Goal: Task Accomplishment & Management: Manage account settings

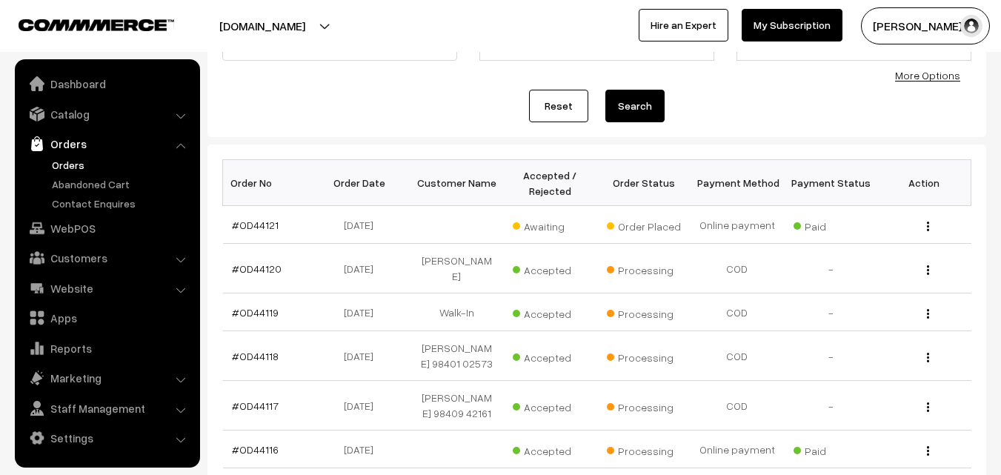
scroll to position [148, 0]
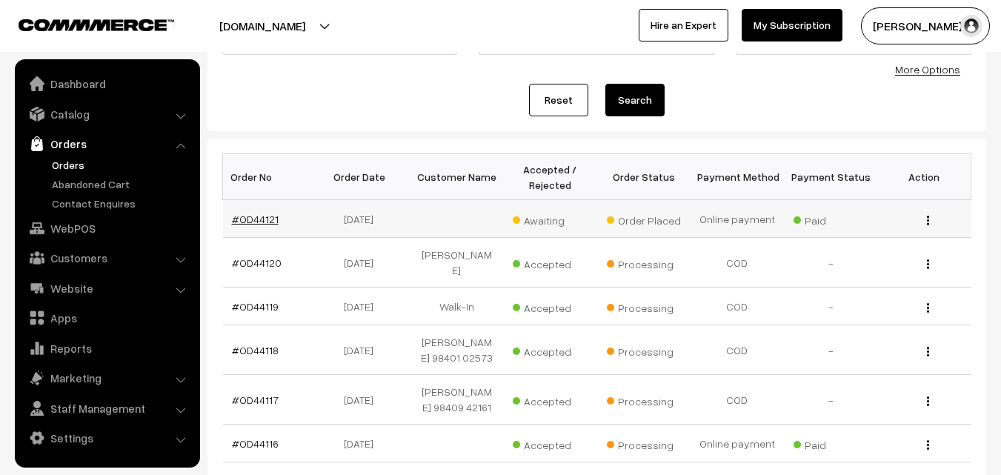
click at [262, 220] on link "#OD44121" at bounding box center [255, 219] width 47 height 13
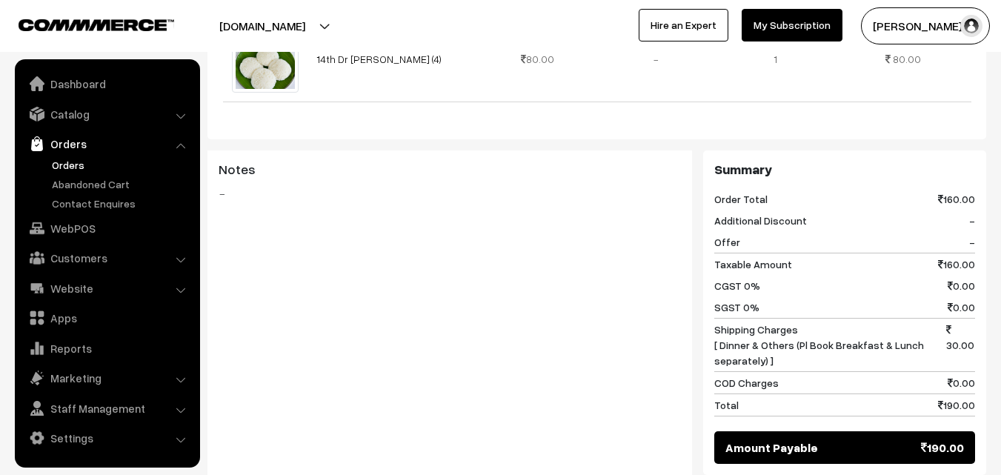
scroll to position [445, 0]
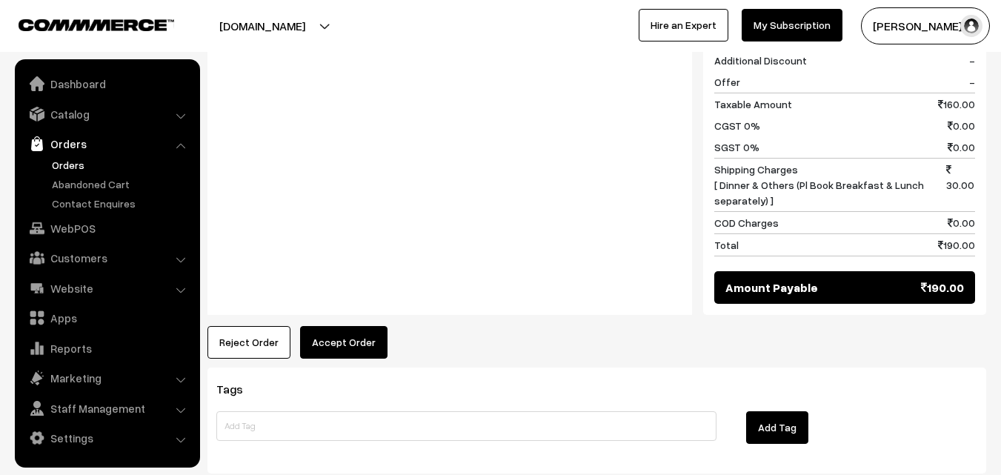
click at [349, 326] on button "Accept Order" at bounding box center [343, 342] width 87 height 33
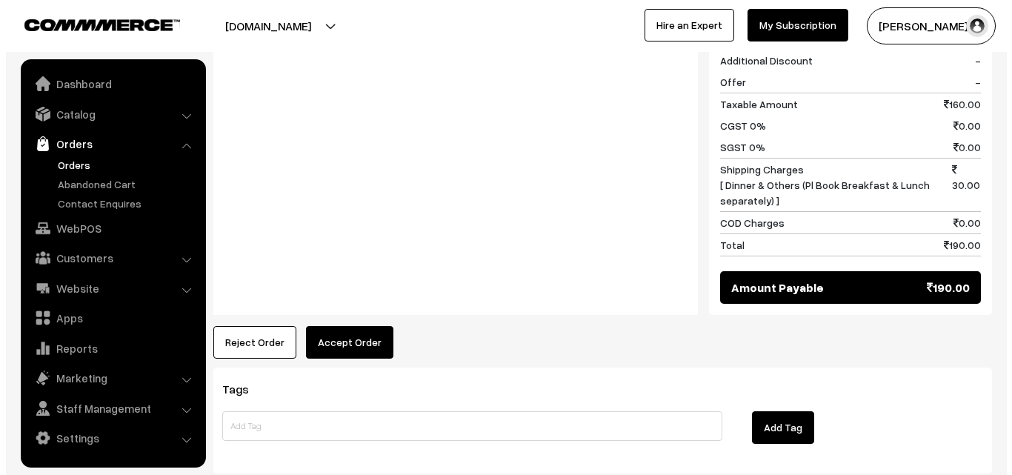
scroll to position [743, 0]
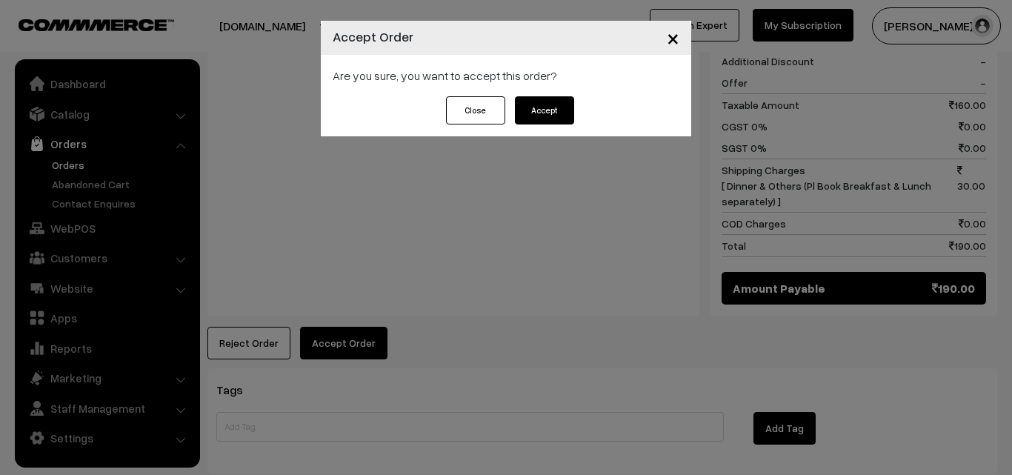
drag, startPoint x: 473, startPoint y: 119, endPoint x: 458, endPoint y: 124, distance: 15.5
click at [472, 119] on button "Close" at bounding box center [475, 110] width 59 height 28
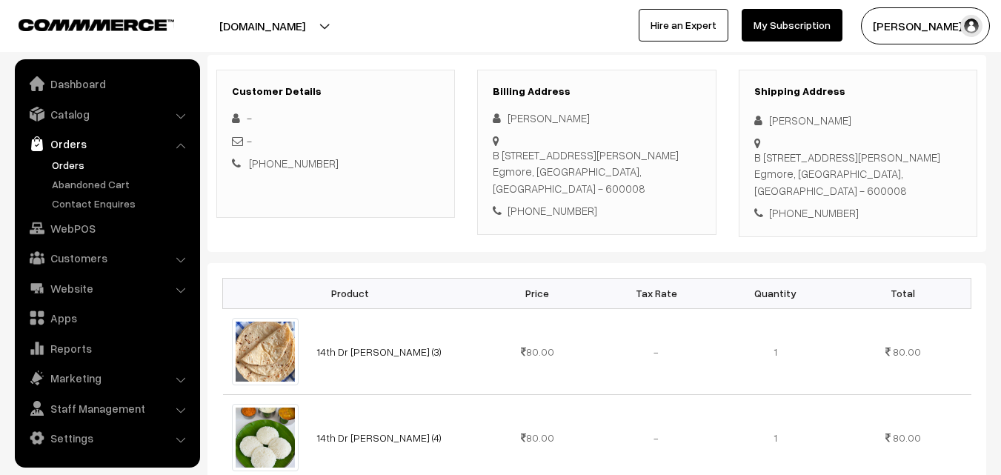
scroll to position [148, 0]
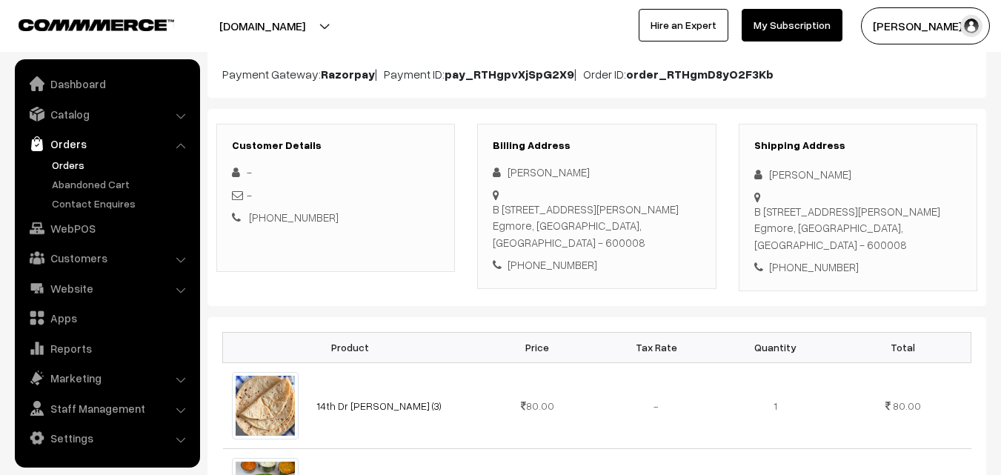
click at [548, 256] on div "+91 9940029169" at bounding box center [596, 264] width 207 height 17
copy div "9940029169"
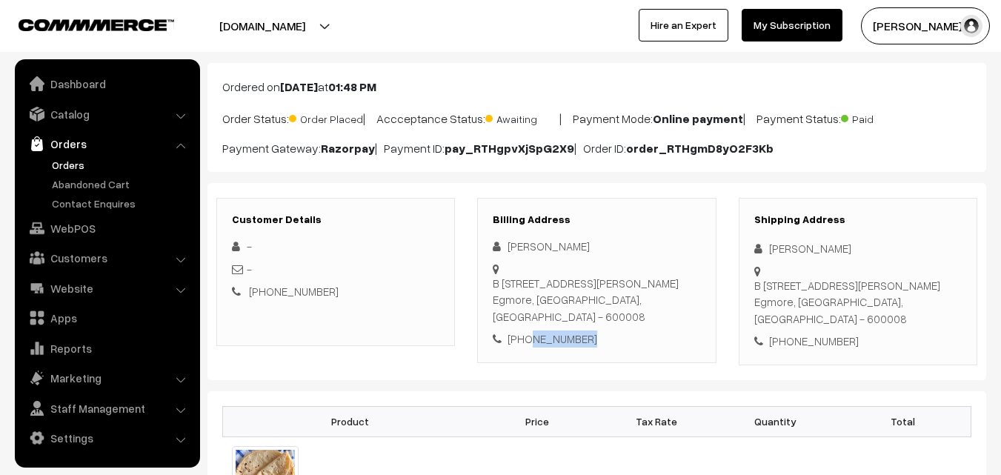
scroll to position [0, 0]
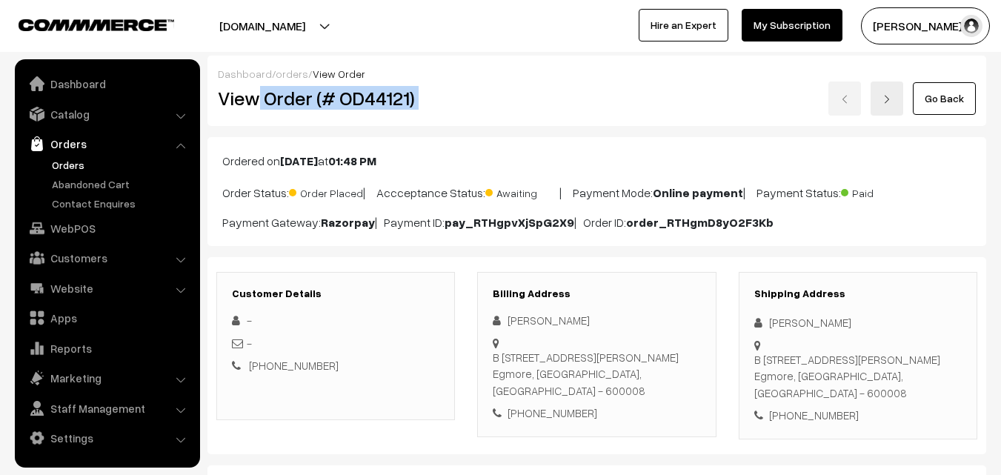
drag, startPoint x: 258, startPoint y: 104, endPoint x: 455, endPoint y: 114, distance: 197.4
click at [465, 116] on div "Dashboard / orders / View Order View Order (# OD44121) Go Back" at bounding box center [596, 91] width 779 height 70
copy div "Order (# OD44121)"
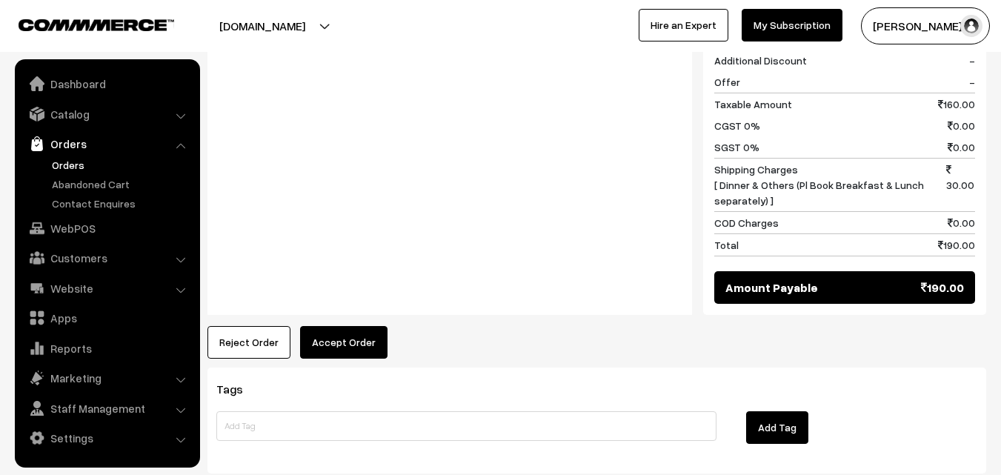
click at [350, 326] on button "Accept Order" at bounding box center [343, 342] width 87 height 33
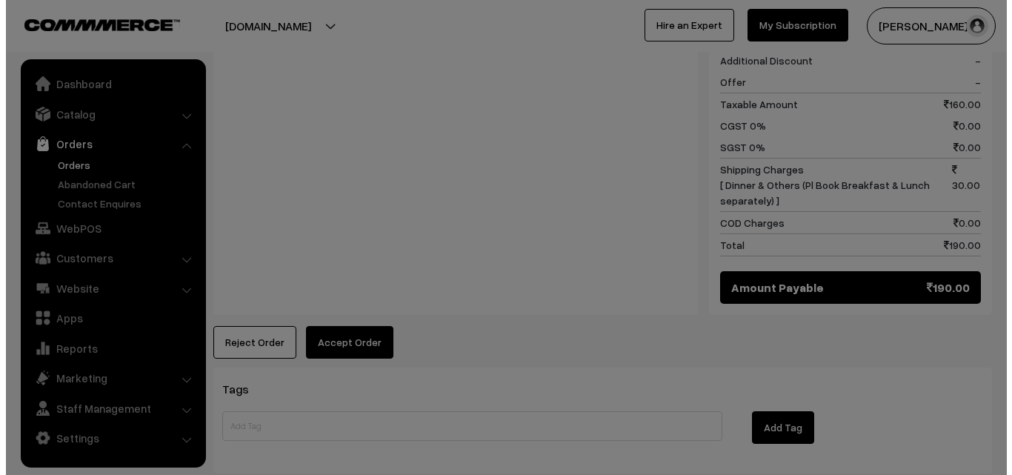
scroll to position [743, 0]
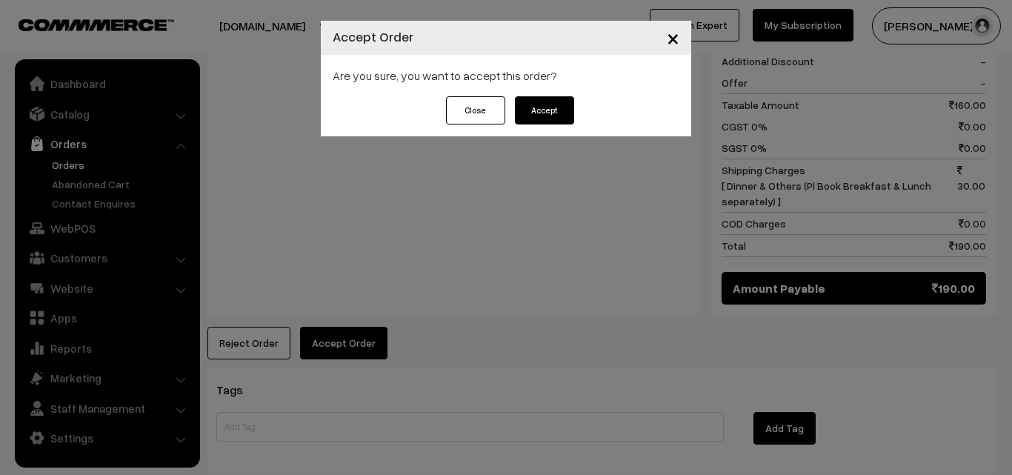
click at [559, 108] on button "Accept" at bounding box center [544, 110] width 59 height 28
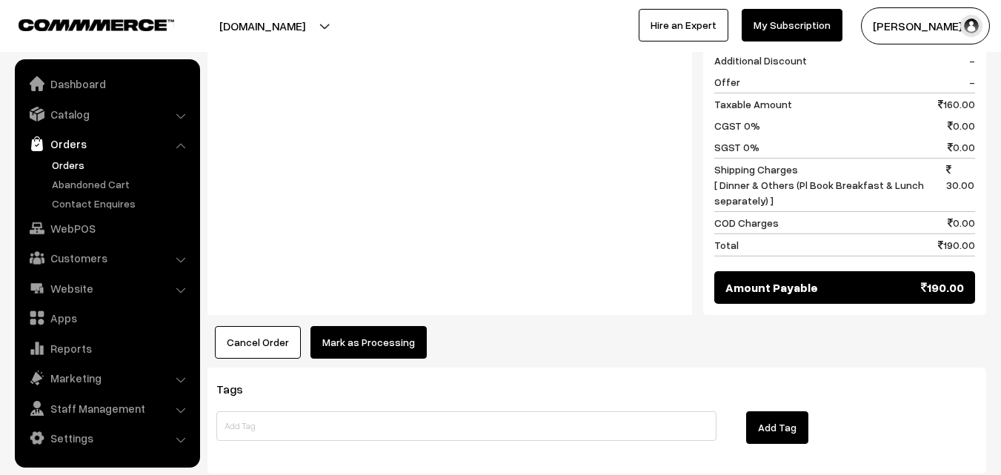
click at [388, 326] on button "Mark as Processing" at bounding box center [368, 342] width 116 height 33
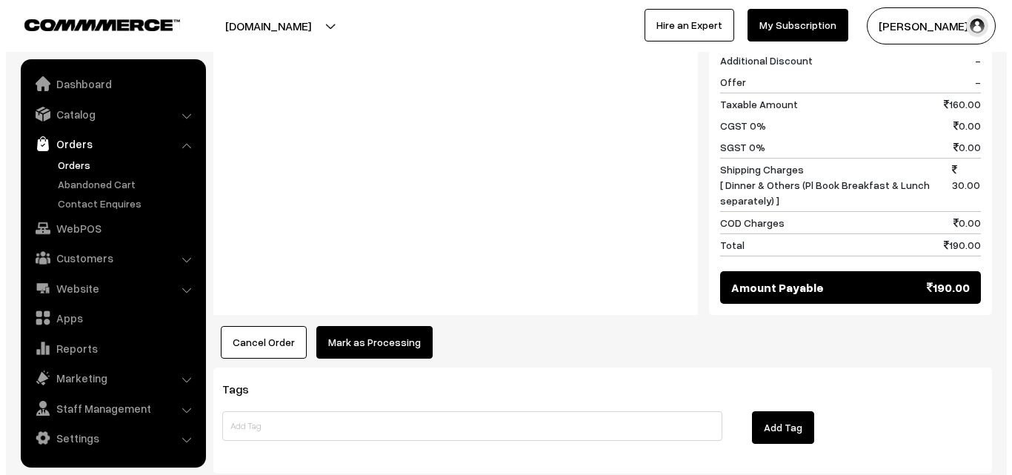
scroll to position [743, 0]
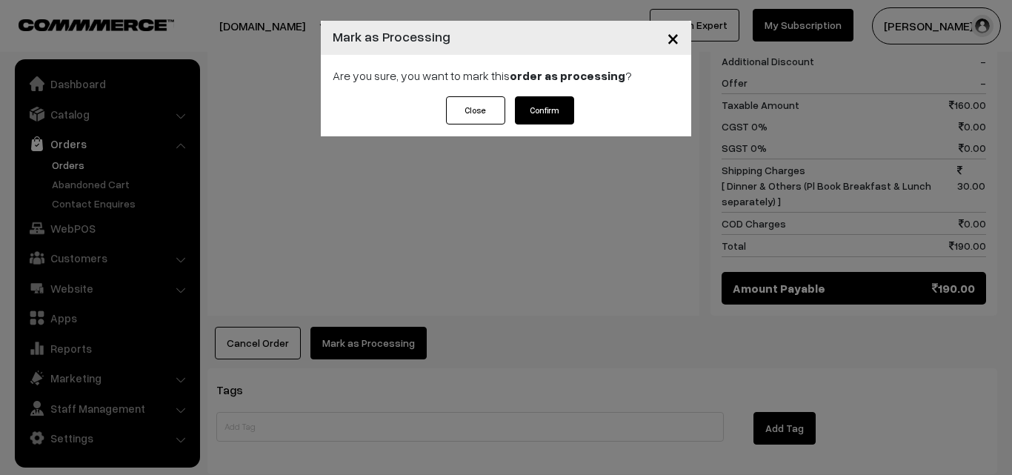
click at [551, 125] on div "Close Confirm" at bounding box center [506, 116] width 370 height 40
click at [567, 110] on button "Confirm" at bounding box center [544, 110] width 59 height 28
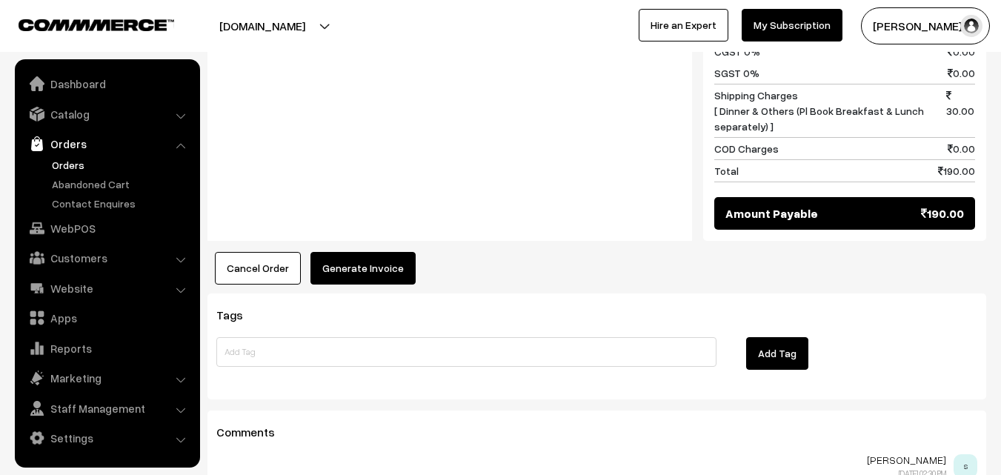
click at [375, 252] on button "Generate Invoice" at bounding box center [362, 268] width 105 height 33
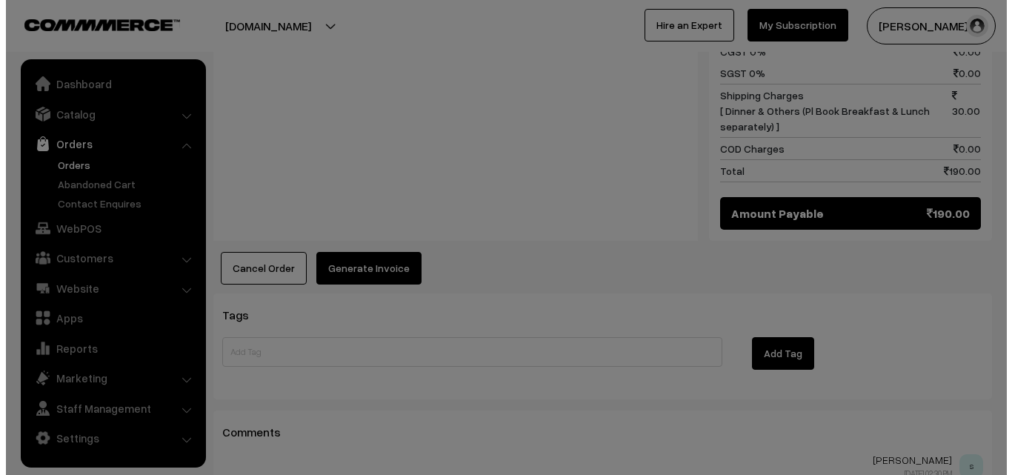
scroll to position [818, 0]
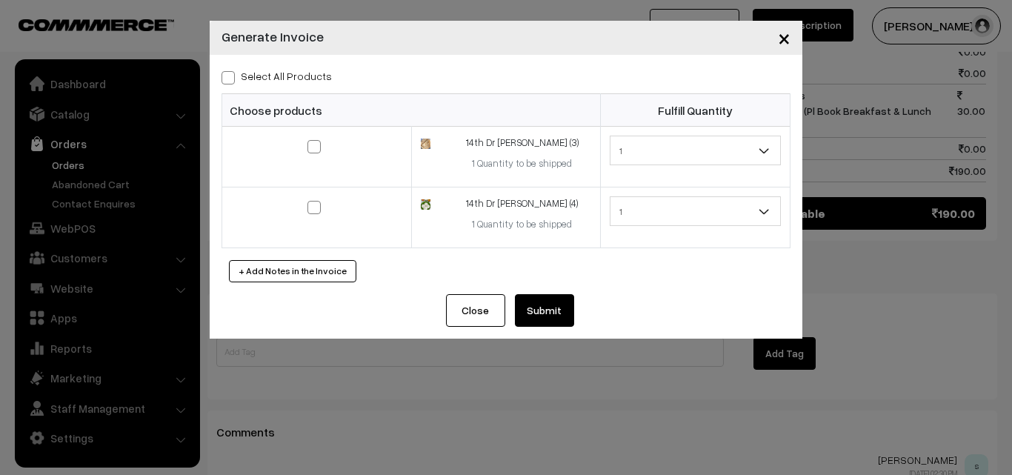
click at [255, 74] on label "Select All Products" at bounding box center [277, 76] width 110 height 16
click at [231, 74] on input "Select All Products" at bounding box center [227, 75] width 10 height 10
checkbox input "true"
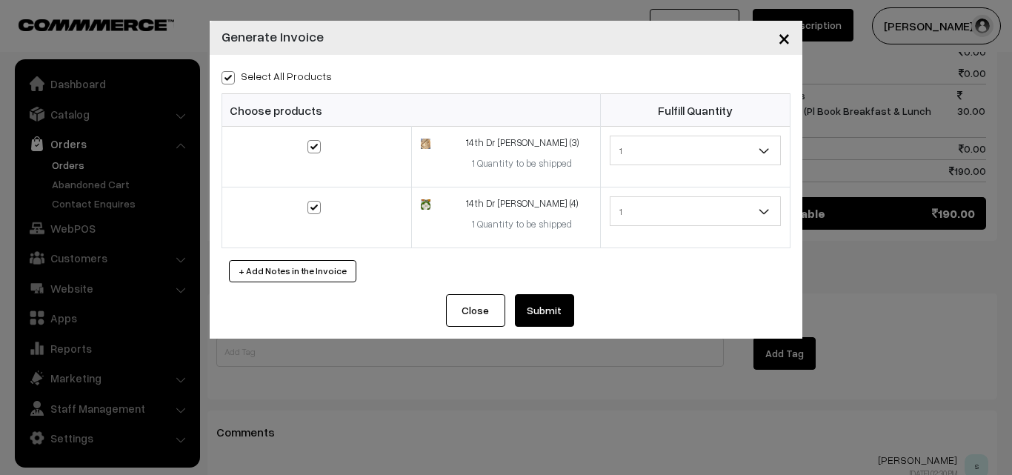
click at [553, 313] on button "Submit" at bounding box center [544, 310] width 59 height 33
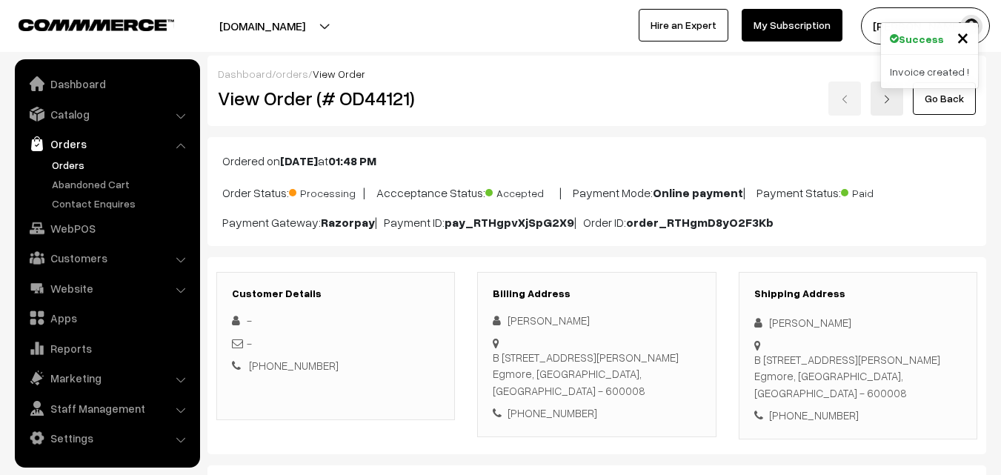
scroll to position [815, 0]
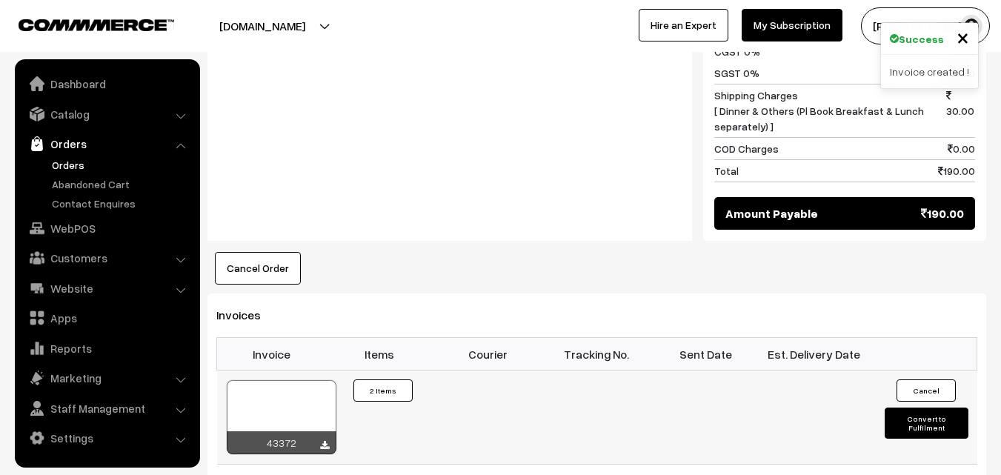
click at [310, 388] on div at bounding box center [282, 417] width 110 height 74
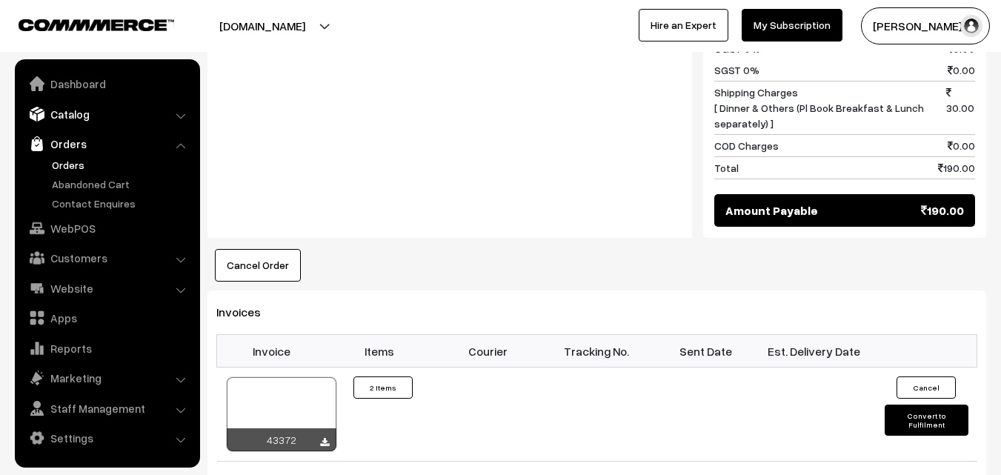
click at [67, 109] on link "Catalog" at bounding box center [107, 114] width 176 height 27
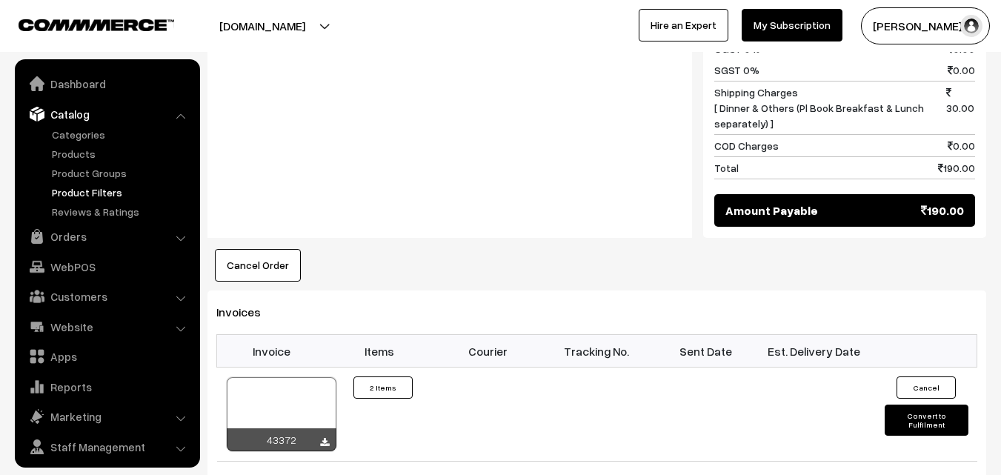
drag, startPoint x: 84, startPoint y: 157, endPoint x: 129, endPoint y: 194, distance: 58.4
click at [84, 156] on link "Products" at bounding box center [121, 154] width 147 height 16
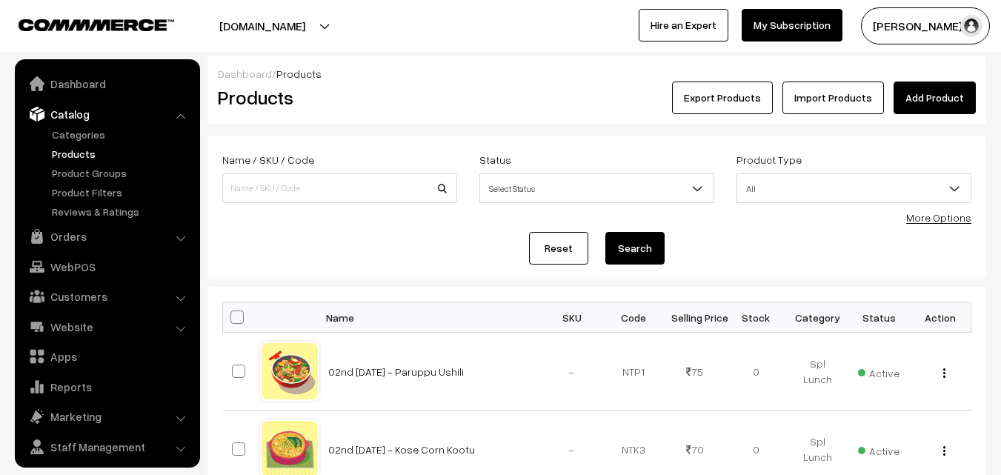
scroll to position [37, 0]
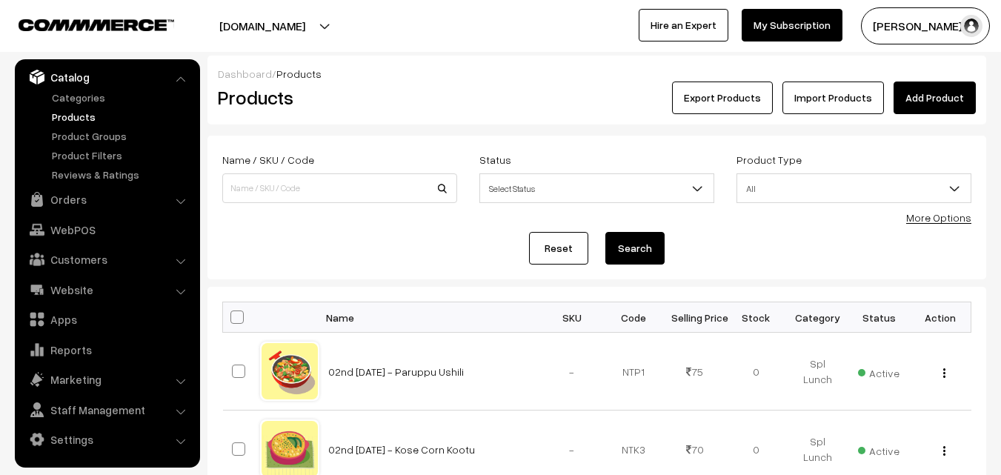
click at [930, 222] on link "More Options" at bounding box center [938, 217] width 65 height 13
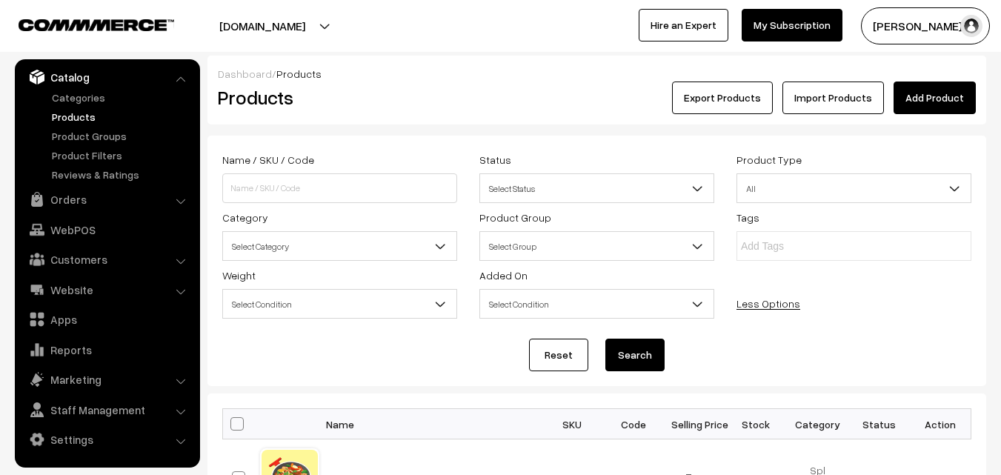
click at [310, 247] on span "Select Category" at bounding box center [339, 246] width 233 height 26
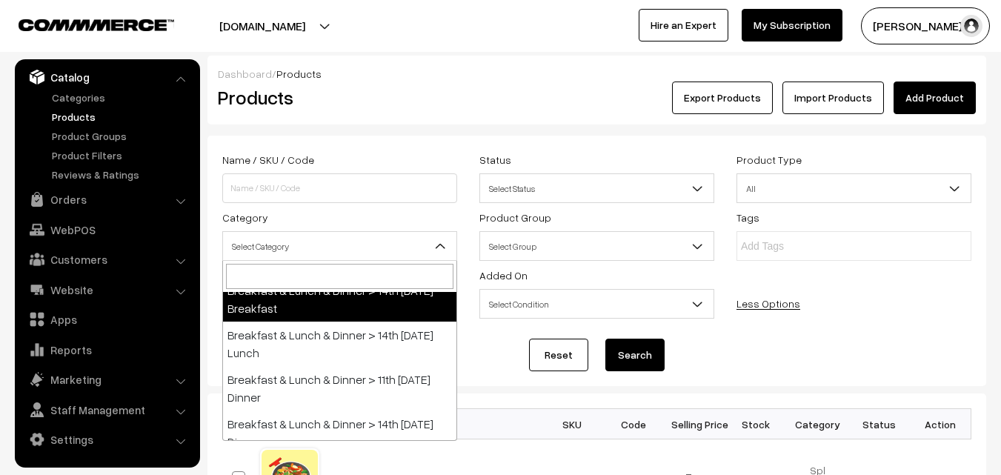
scroll to position [296, 0]
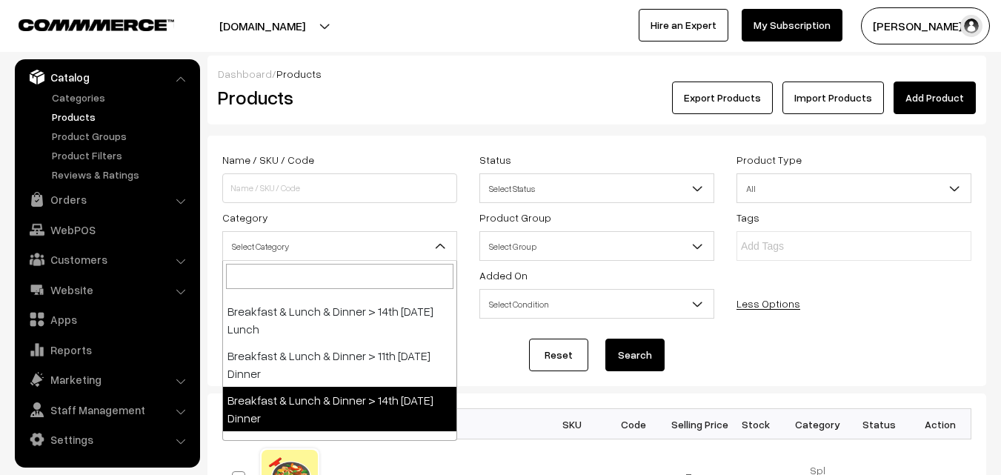
select select "68"
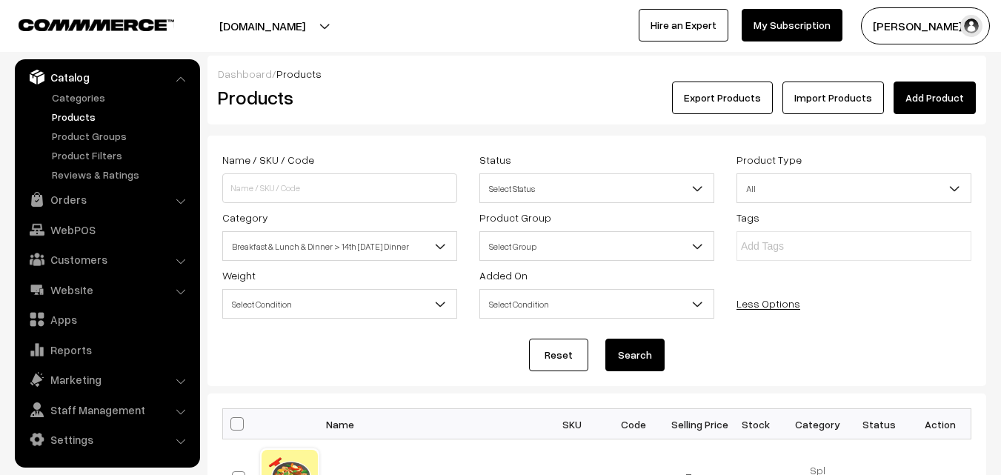
click at [636, 355] on button "Search" at bounding box center [634, 355] width 59 height 33
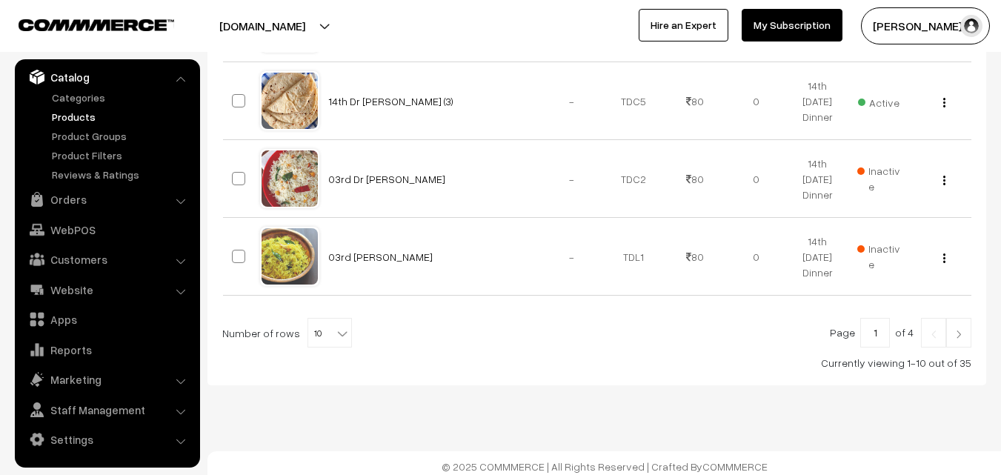
scroll to position [928, 0]
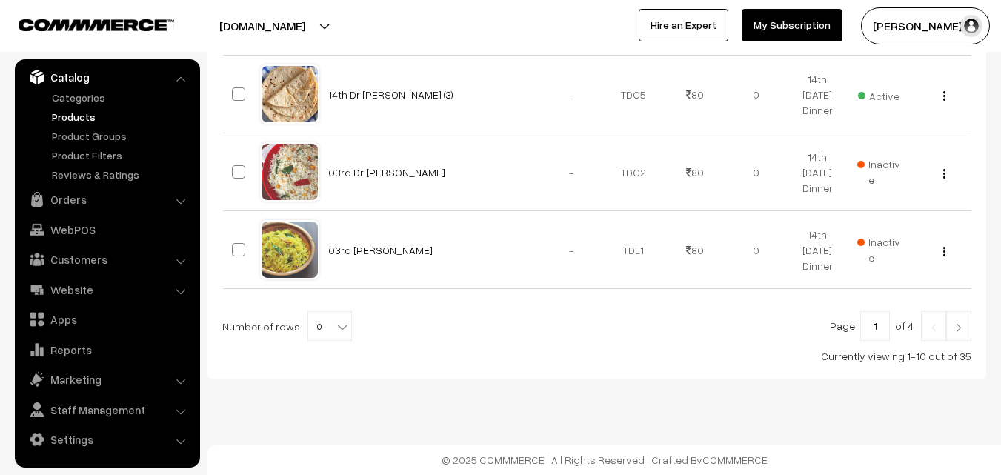
click at [316, 332] on span "10" at bounding box center [329, 327] width 43 height 30
select select "70"
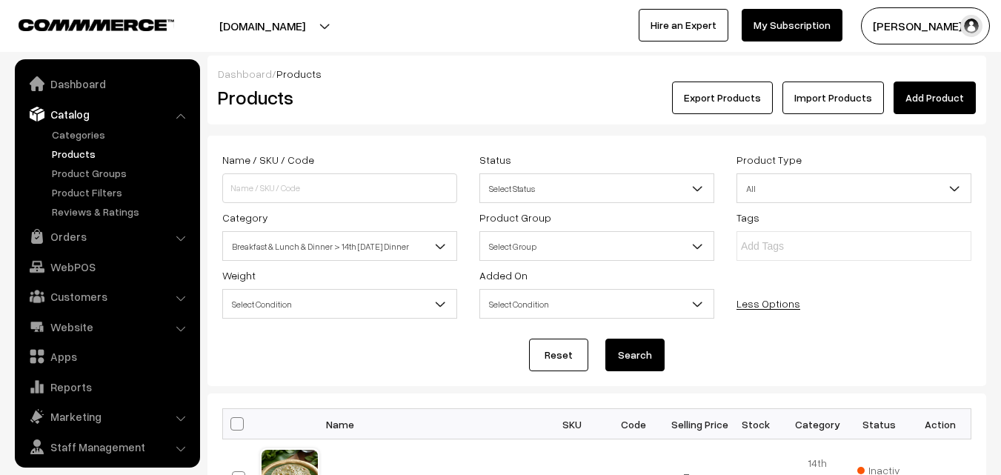
scroll to position [37, 0]
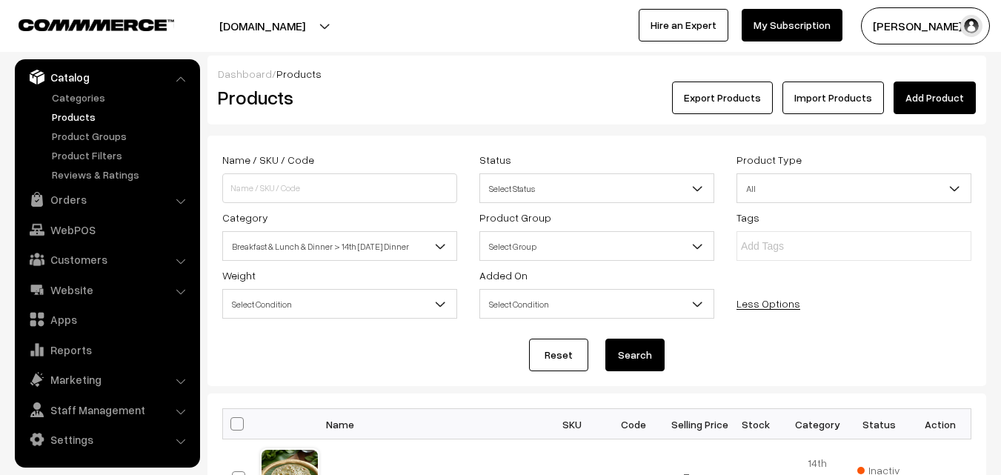
click at [238, 422] on span at bounding box center [236, 423] width 13 height 13
click at [233, 422] on input "checkbox" at bounding box center [228, 424] width 10 height 10
checkbox input "true"
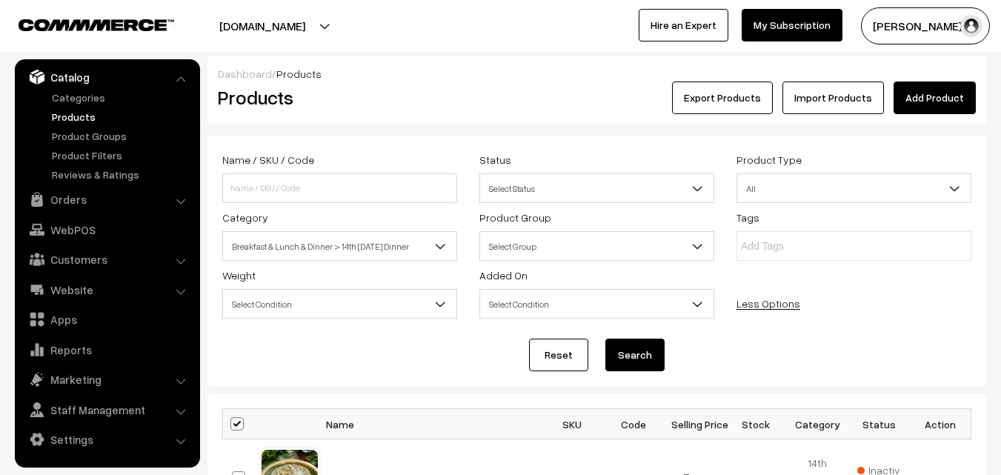
checkbox input "true"
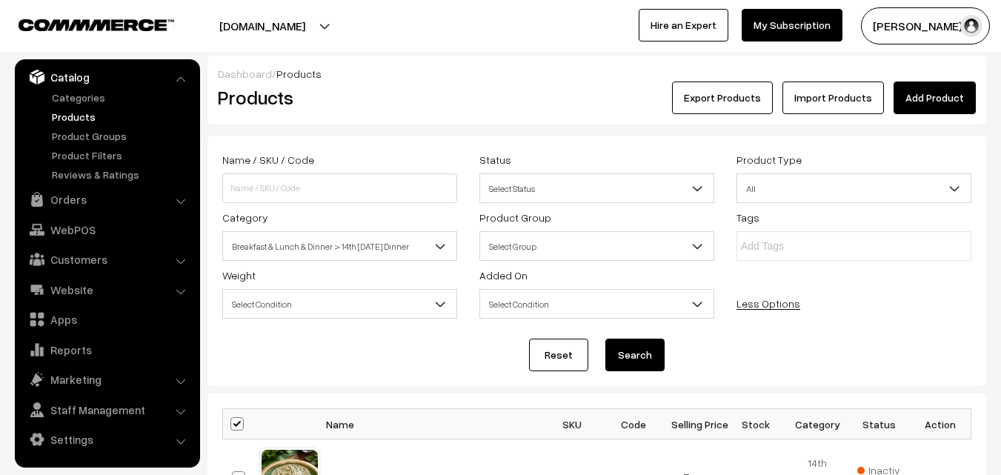
checkbox input "true"
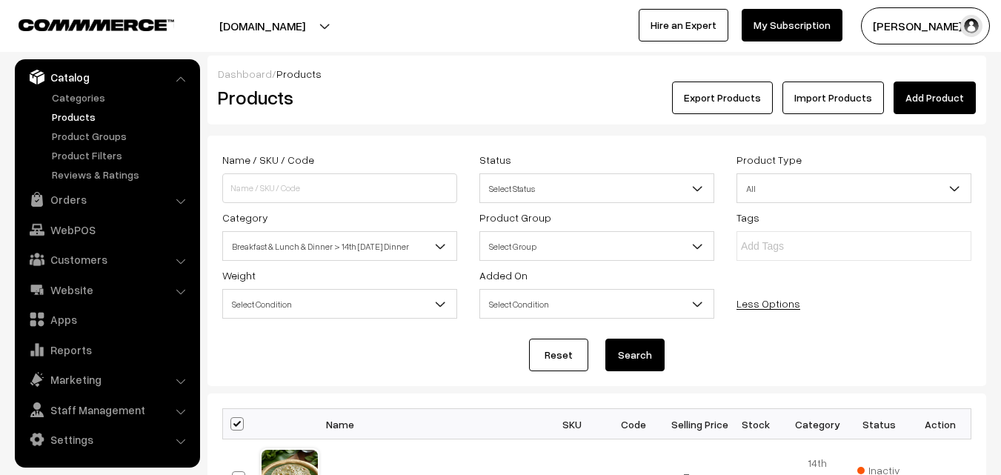
checkbox input "true"
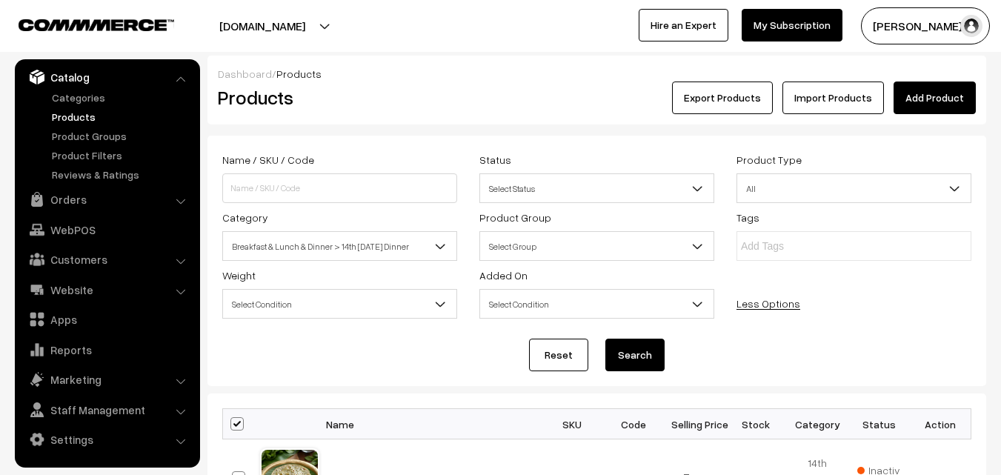
checkbox input "true"
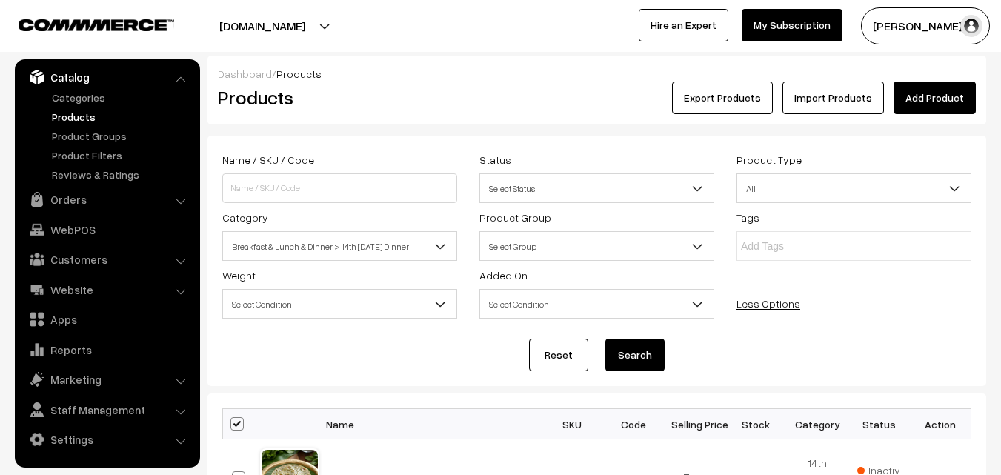
checkbox input "true"
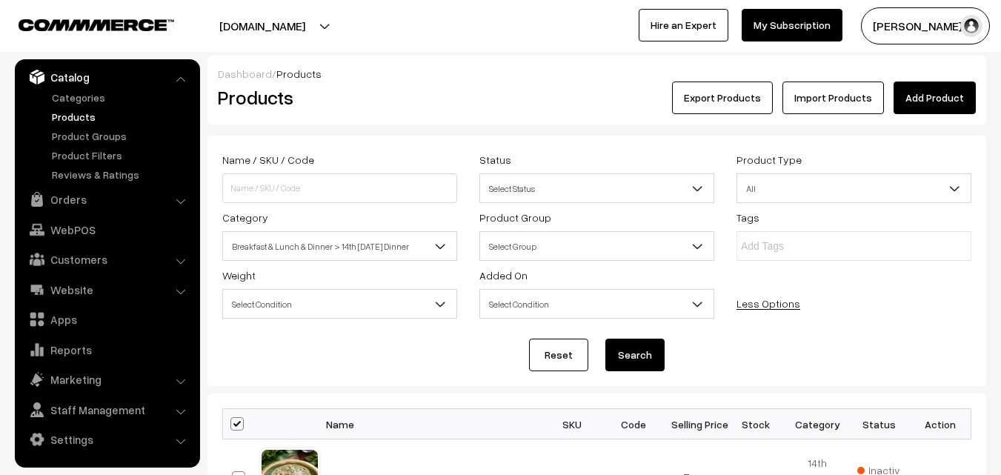
checkbox input "true"
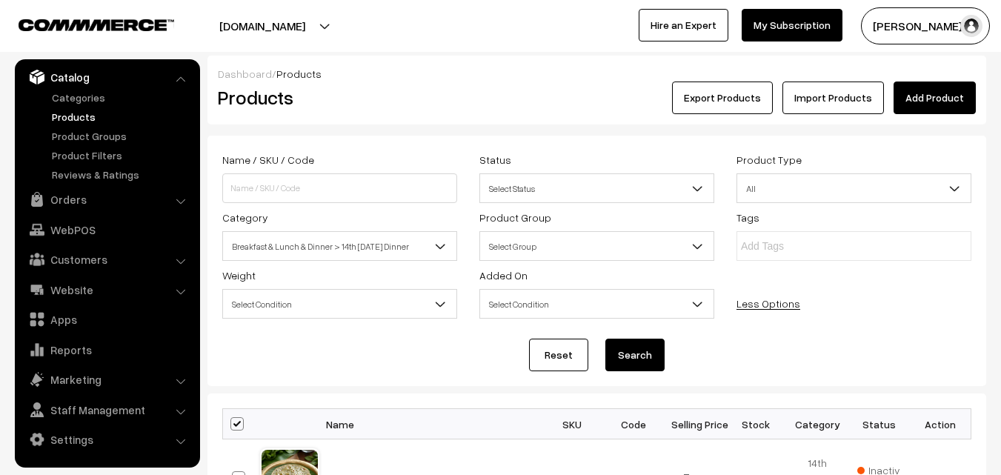
checkbox input "true"
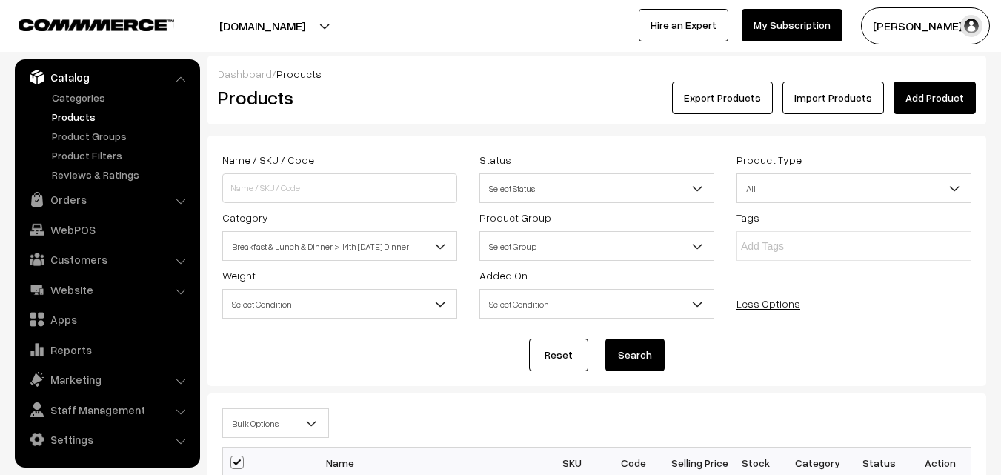
click at [270, 422] on span "Bulk Options" at bounding box center [275, 423] width 105 height 26
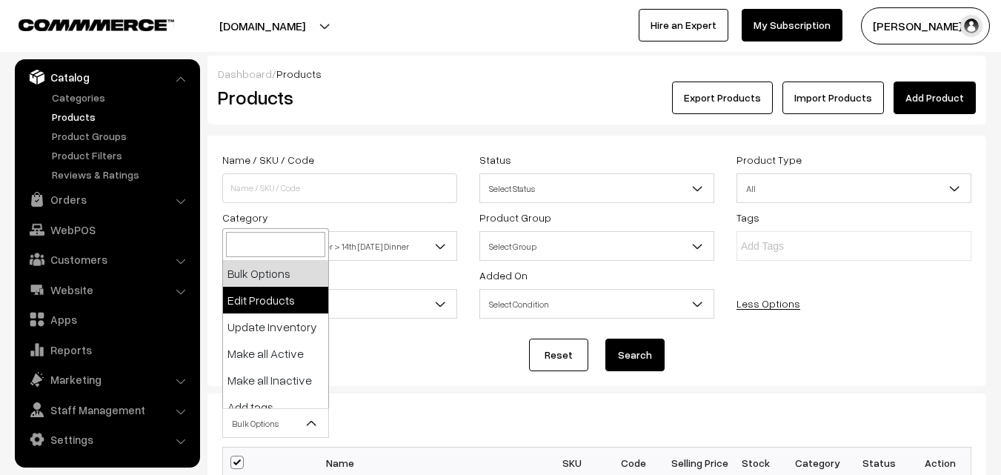
select select "editProduct"
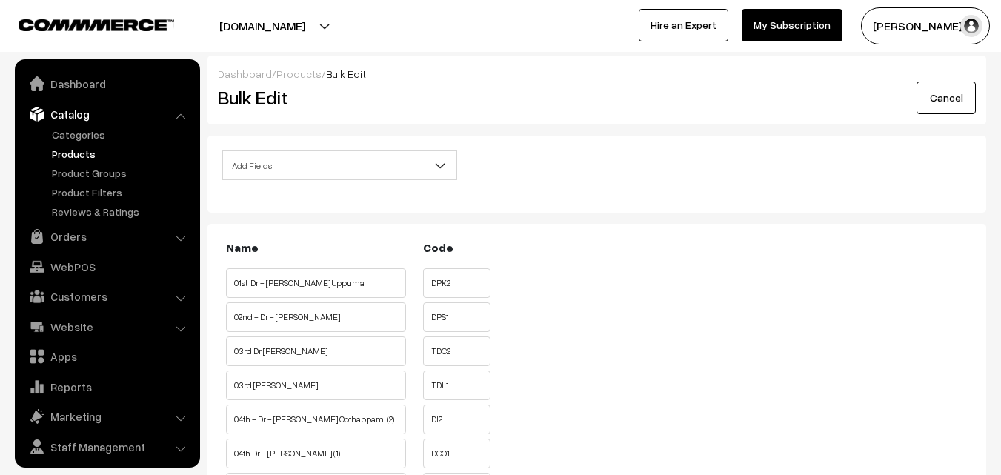
scroll to position [37, 0]
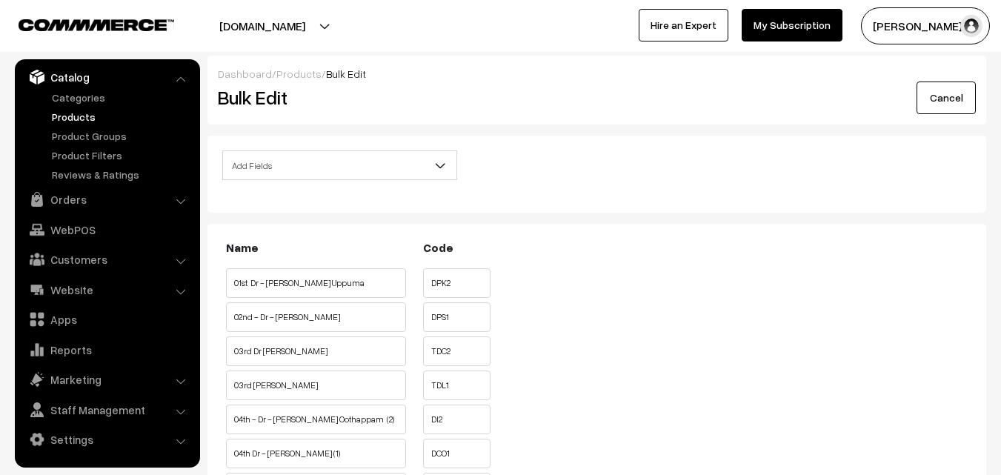
click at [296, 173] on span "Add Fields" at bounding box center [339, 166] width 233 height 26
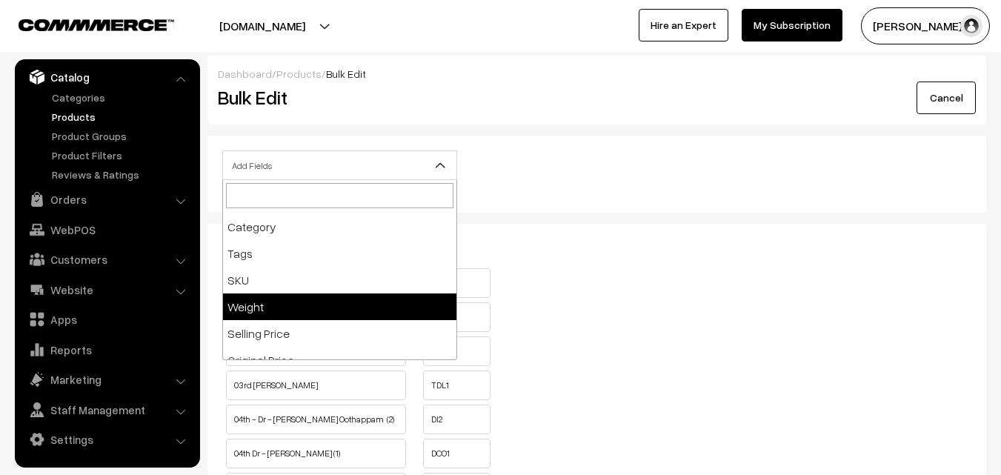
scroll to position [148, 0]
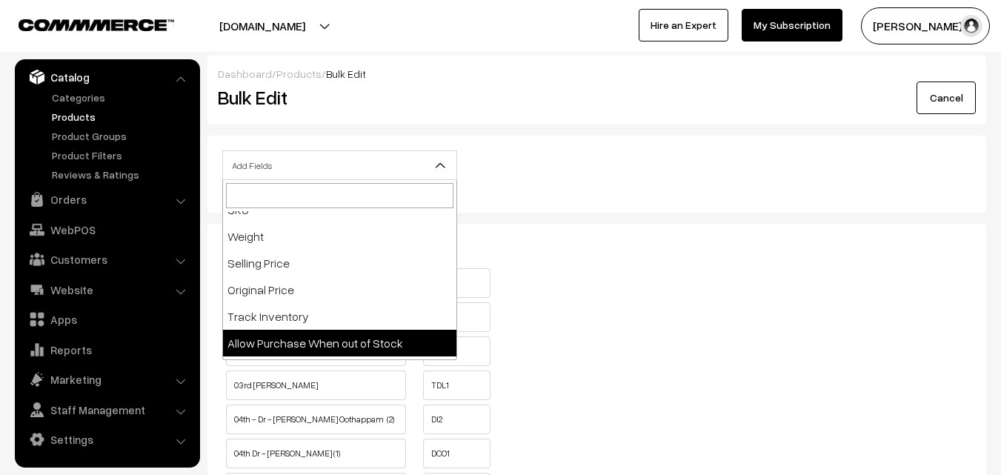
select select "allow-purchase"
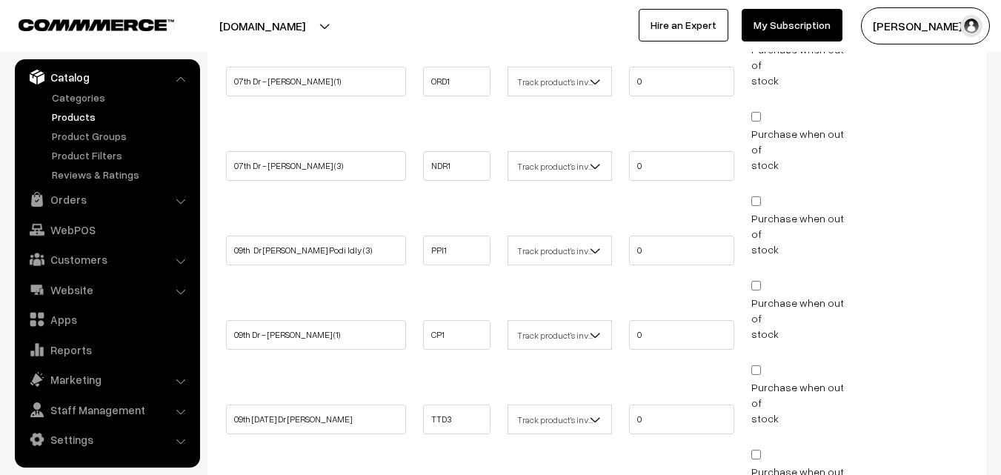
scroll to position [1037, 0]
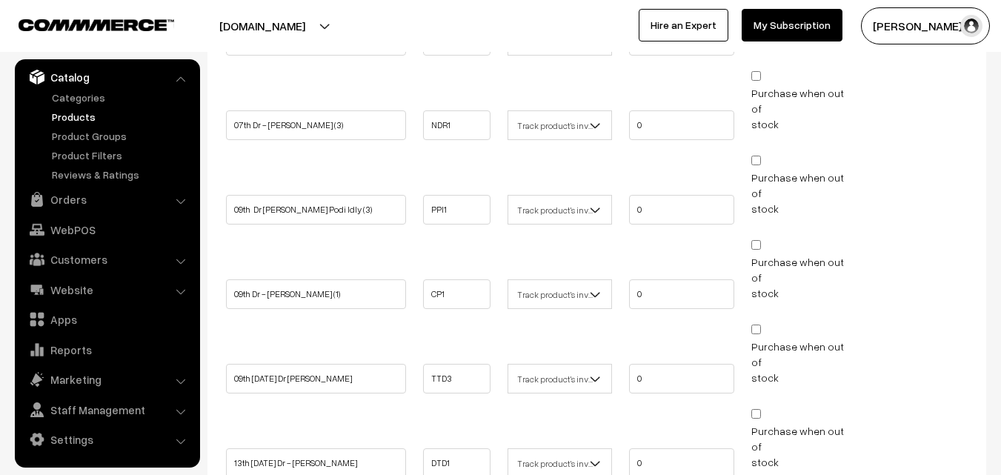
scroll to position [1111, 0]
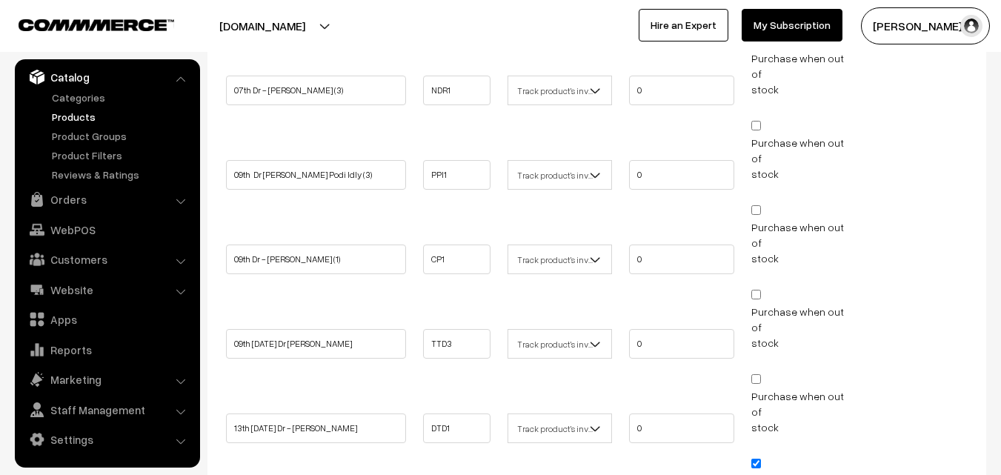
click at [760, 459] on input "Purchase when out of stock" at bounding box center [756, 464] width 10 height 10
checkbox input "false"
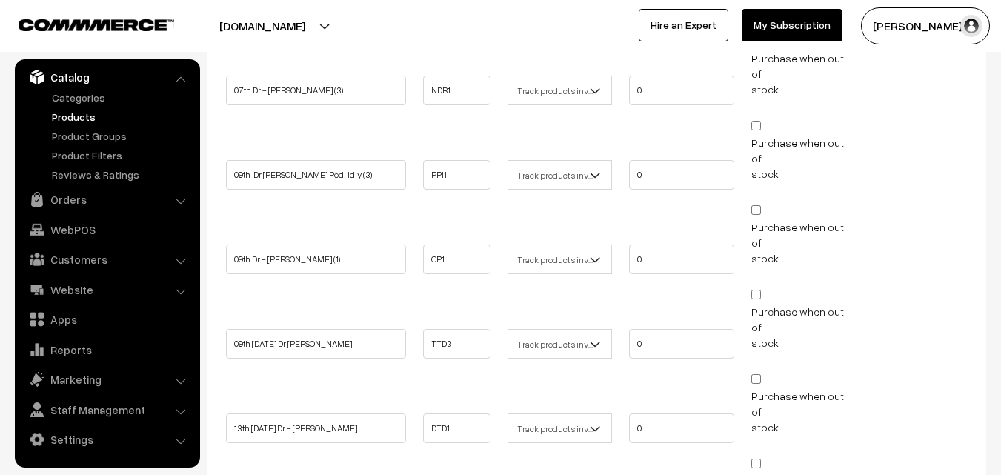
checkbox input "false"
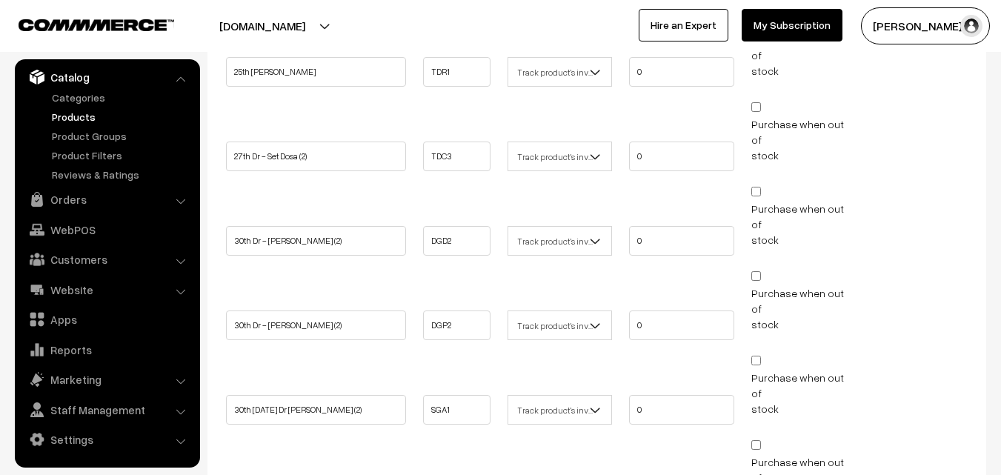
scroll to position [2398, 0]
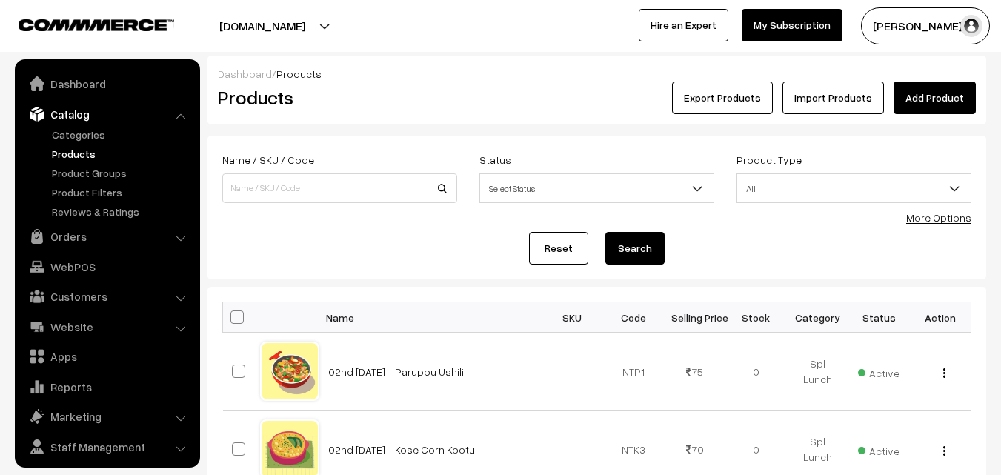
scroll to position [37, 0]
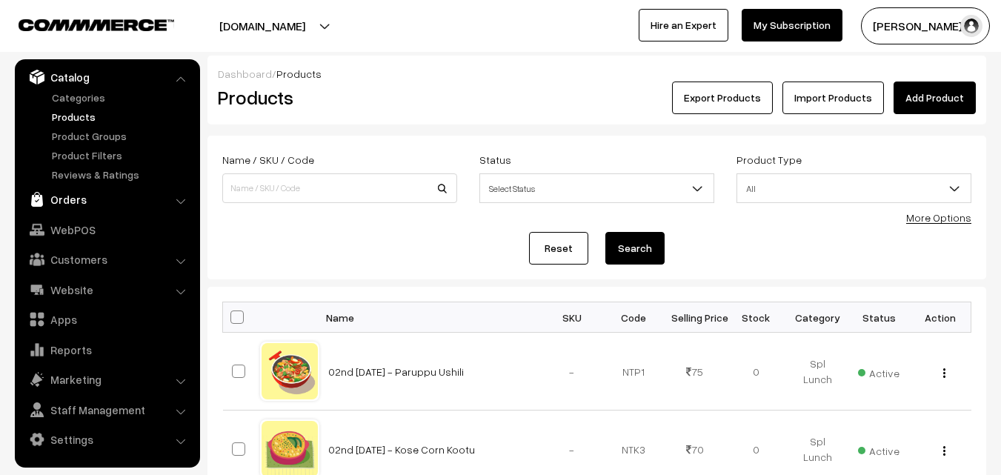
click at [92, 197] on link "Orders" at bounding box center [107, 199] width 176 height 27
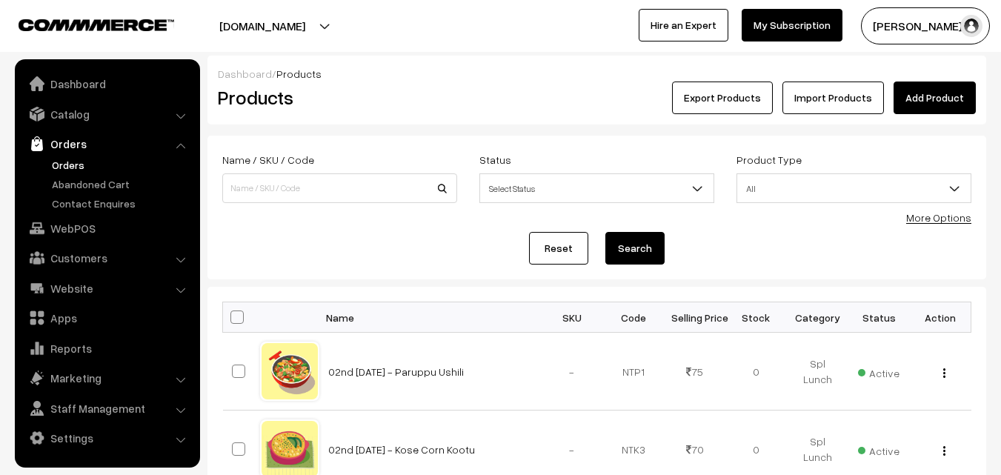
click at [73, 169] on link "Orders" at bounding box center [121, 165] width 147 height 16
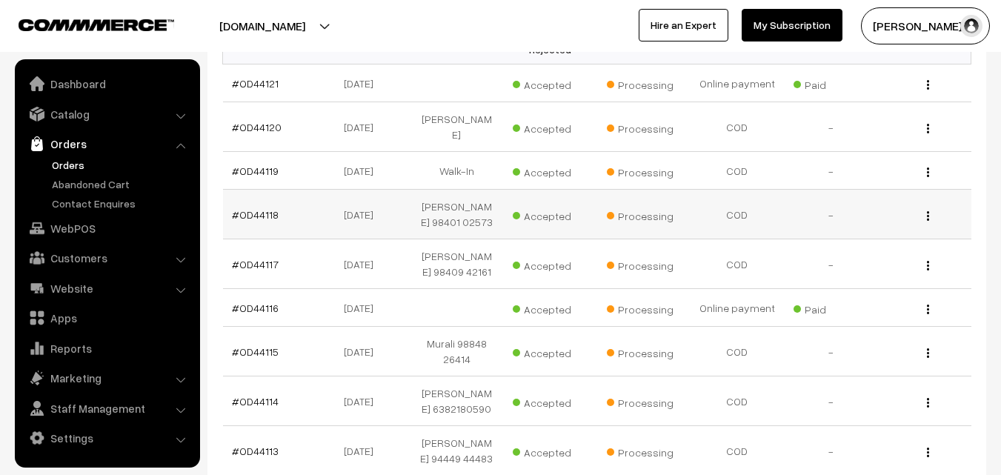
scroll to position [296, 0]
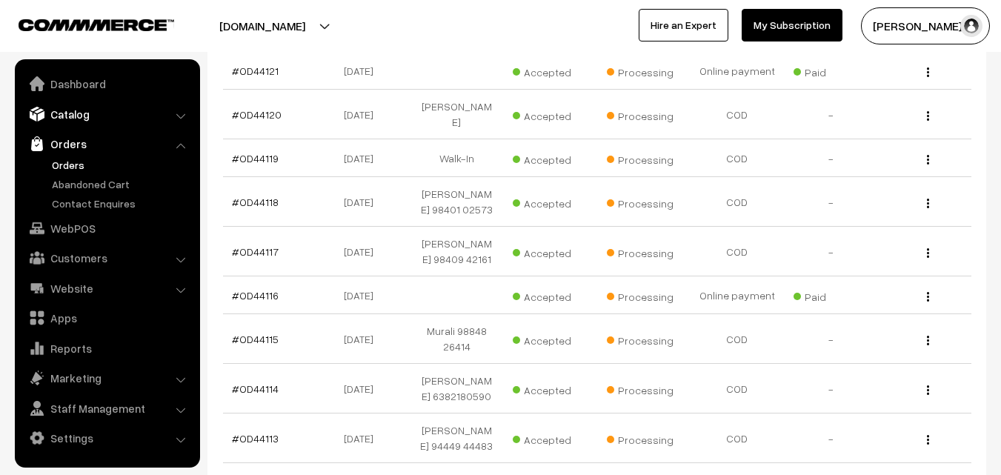
click at [74, 114] on link "Catalog" at bounding box center [107, 114] width 176 height 27
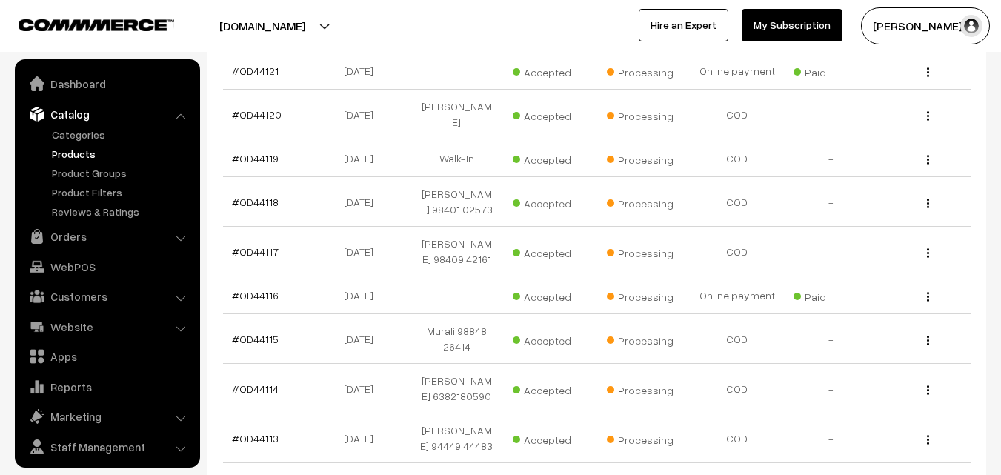
click at [78, 152] on link "Products" at bounding box center [121, 154] width 147 height 16
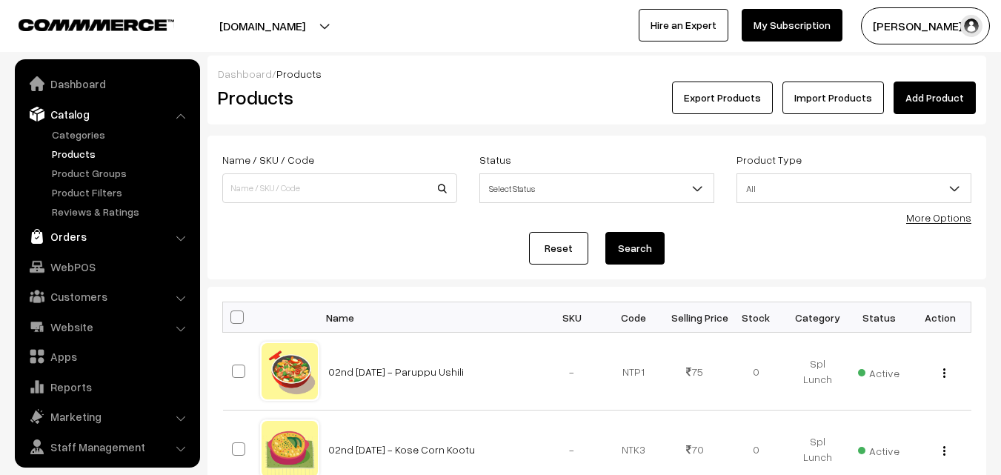
scroll to position [37, 0]
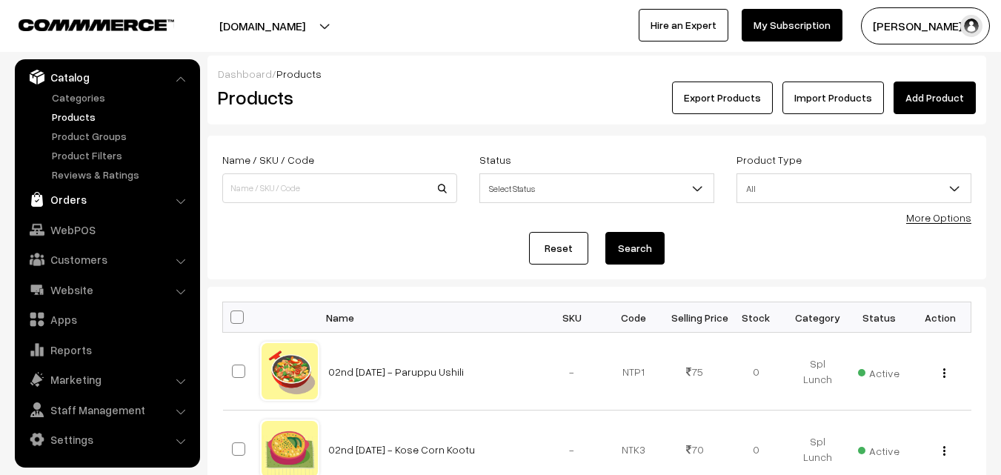
click at [68, 199] on link "Orders" at bounding box center [107, 199] width 176 height 27
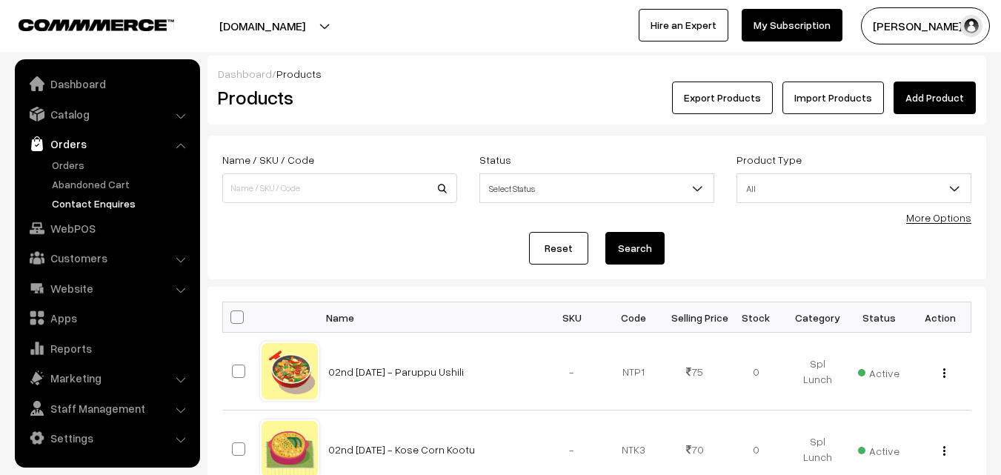
scroll to position [0, 0]
click at [78, 158] on link "Orders" at bounding box center [121, 165] width 147 height 16
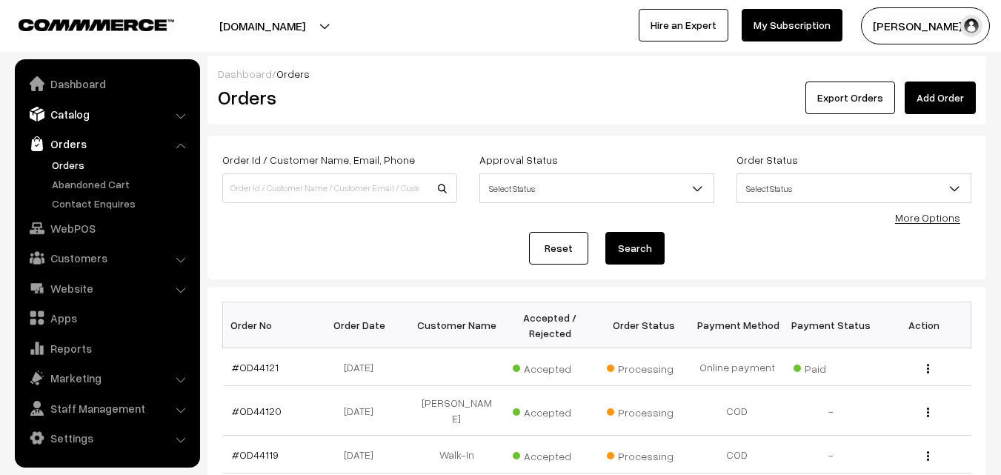
click at [91, 114] on link "Catalog" at bounding box center [107, 114] width 176 height 27
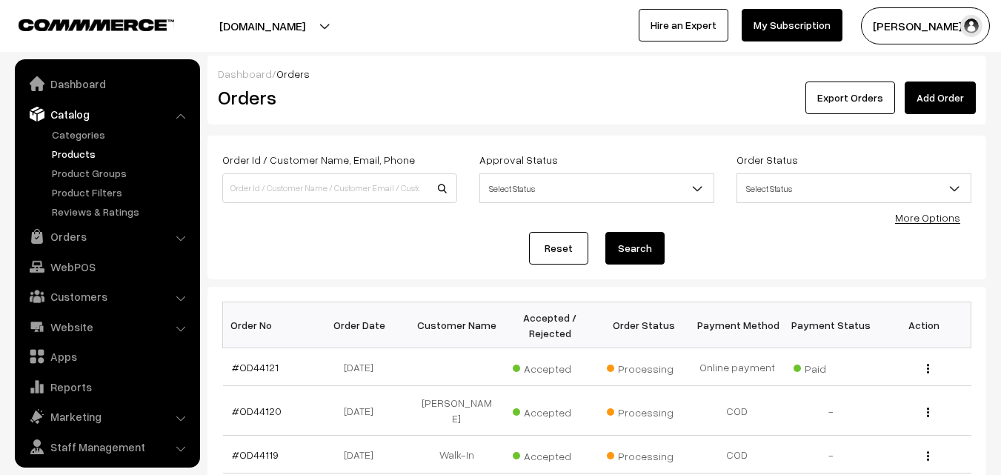
click at [73, 158] on link "Products" at bounding box center [121, 154] width 147 height 16
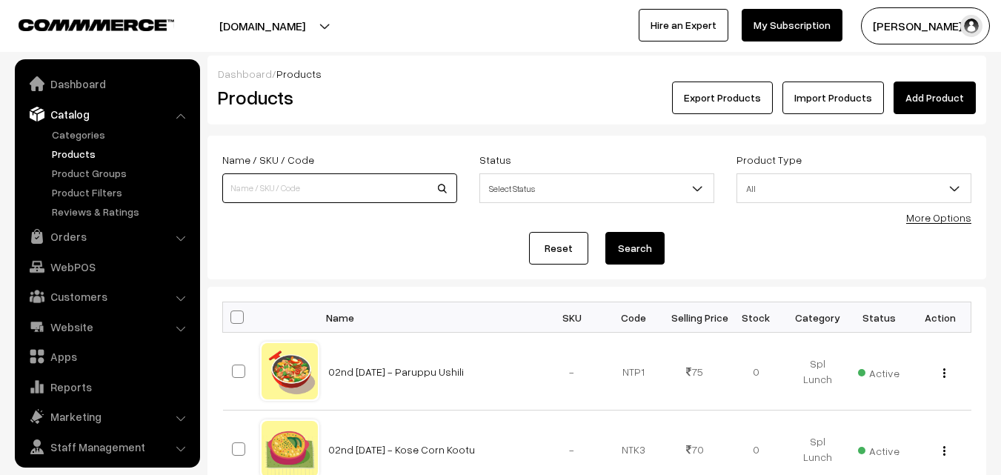
scroll to position [37, 0]
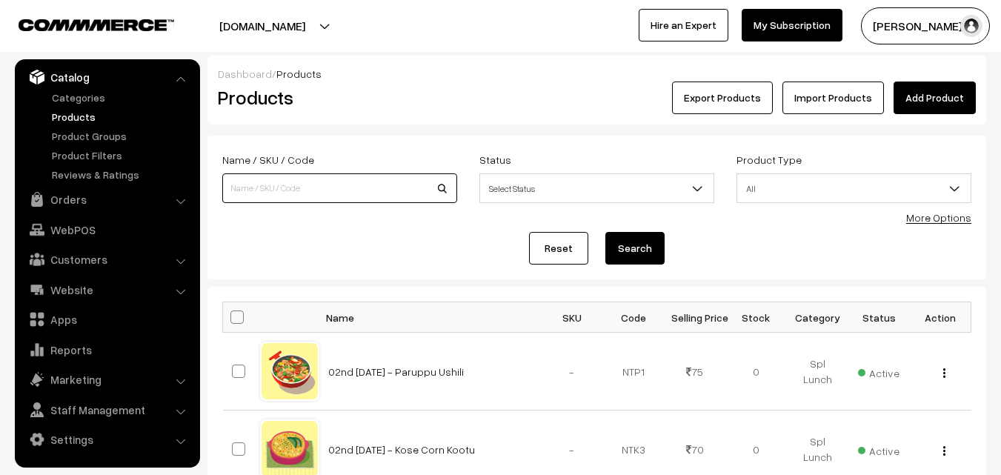
click at [259, 202] on input at bounding box center [339, 188] width 235 height 30
click at [87, 237] on link "WebPOS" at bounding box center [107, 229] width 176 height 27
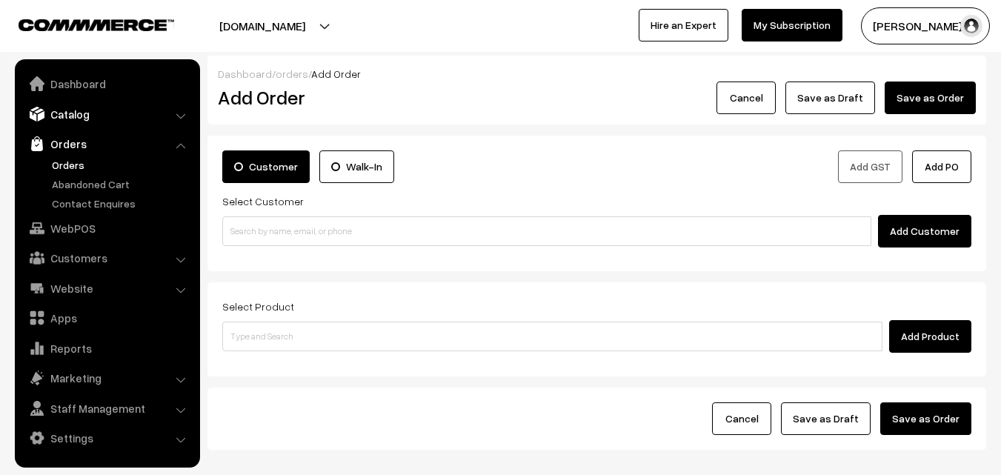
click at [76, 119] on link "Catalog" at bounding box center [107, 114] width 176 height 27
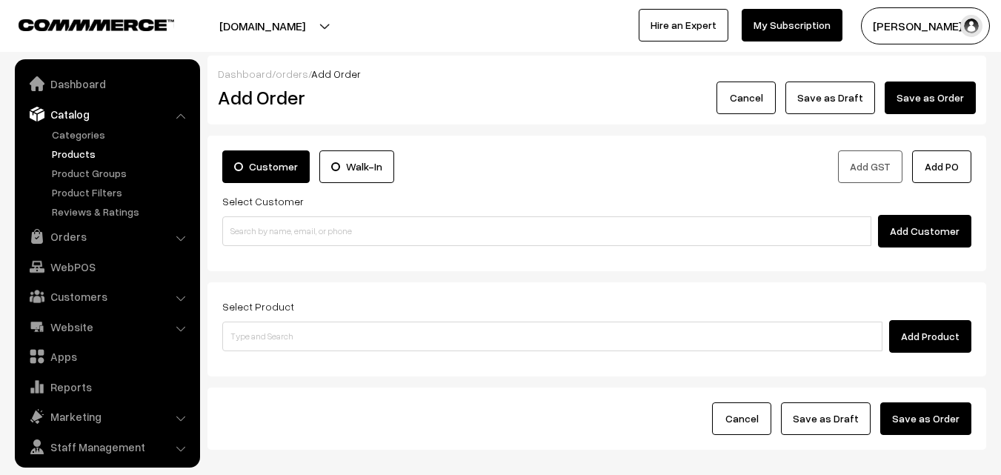
click at [79, 158] on link "Products" at bounding box center [121, 154] width 147 height 16
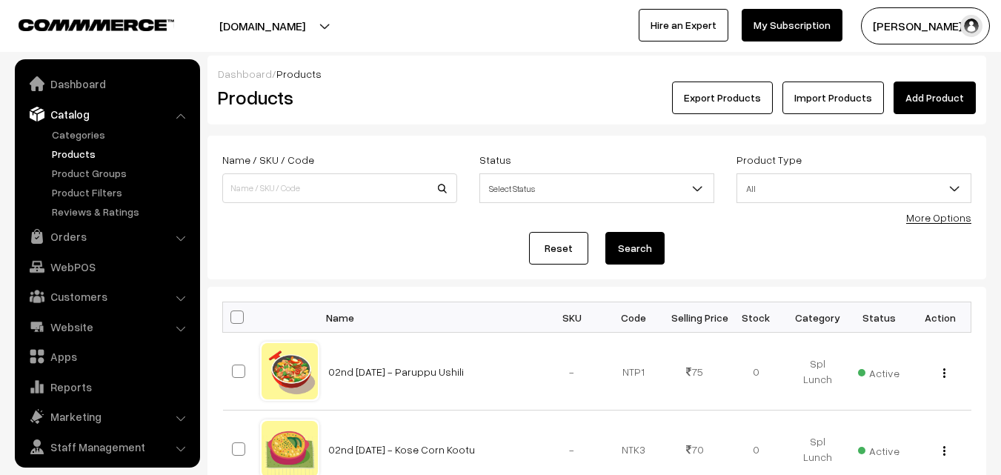
scroll to position [37, 0]
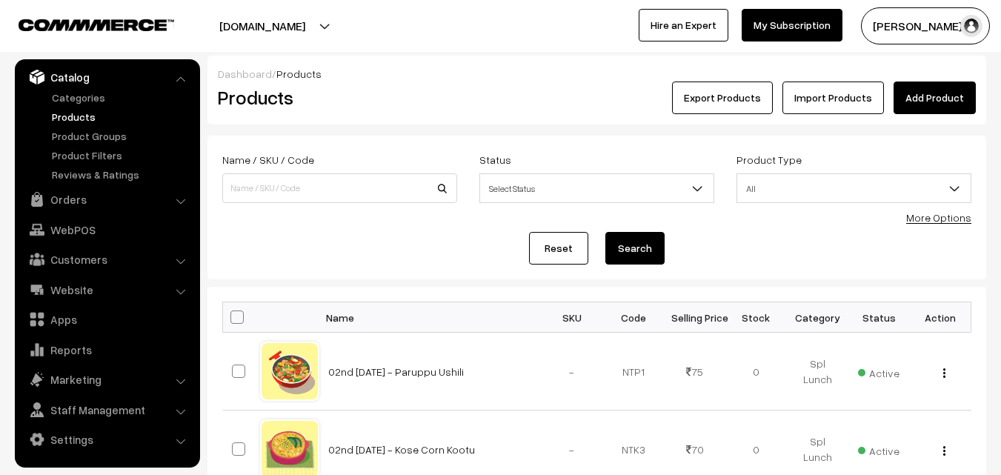
click at [964, 219] on link "More Options" at bounding box center [938, 217] width 65 height 13
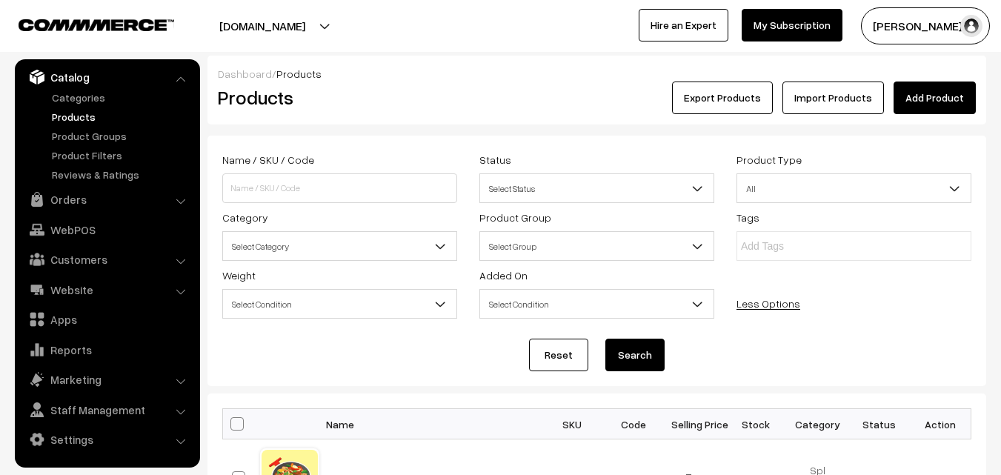
click at [373, 255] on span "Select Category" at bounding box center [339, 246] width 233 height 26
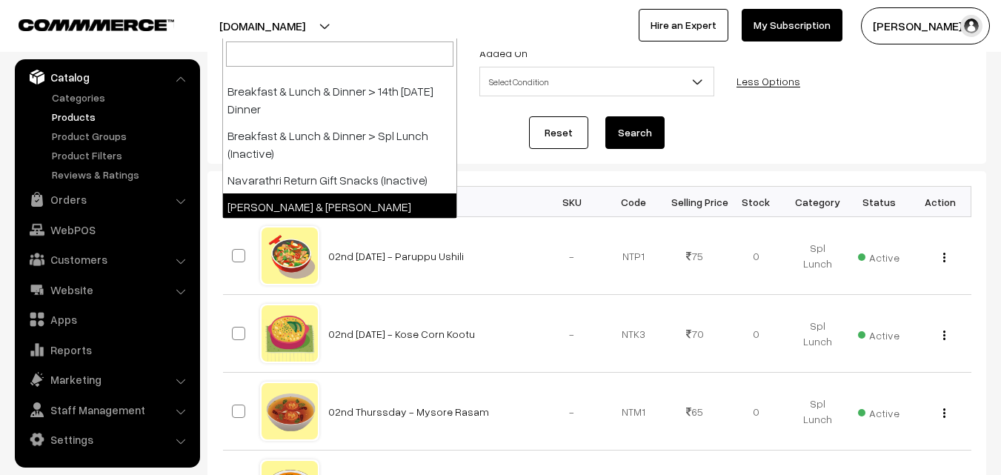
scroll to position [296, 0]
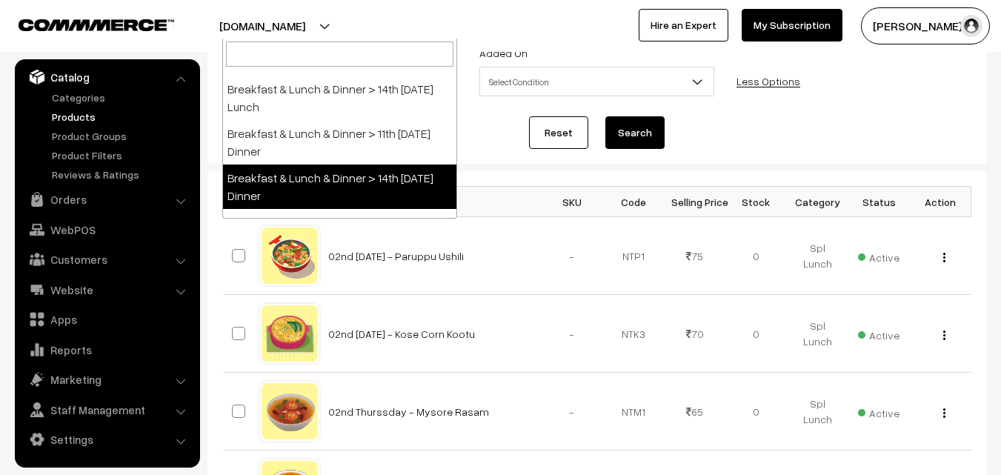
select select "68"
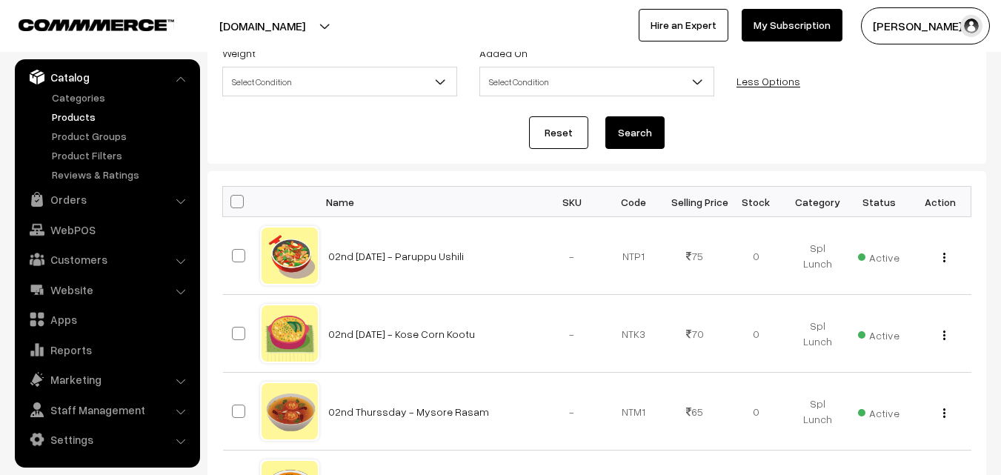
click at [625, 136] on button "Search" at bounding box center [634, 132] width 59 height 33
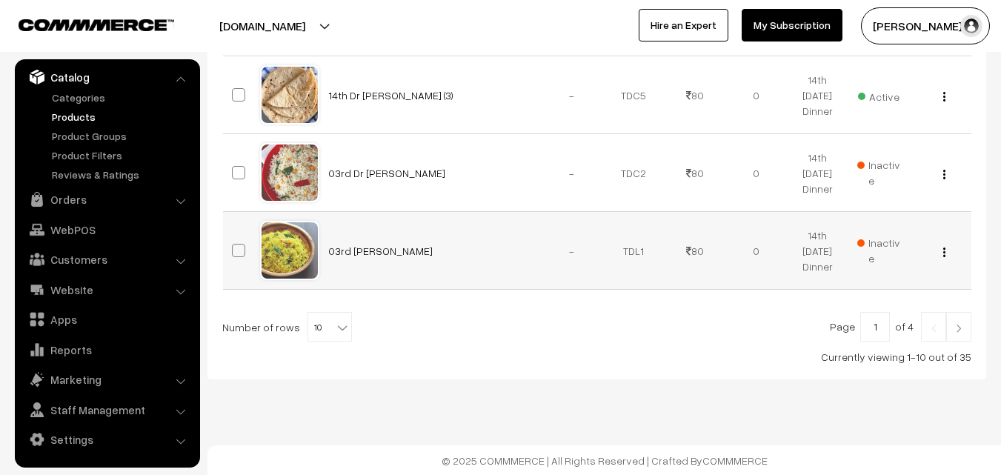
scroll to position [928, 0]
click at [320, 325] on span "10" at bounding box center [329, 327] width 43 height 30
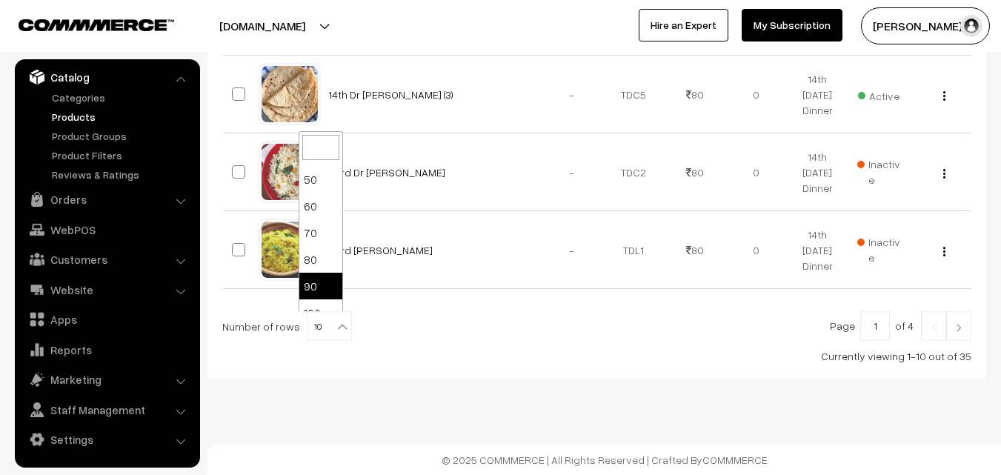
scroll to position [119, 0]
select select "100"
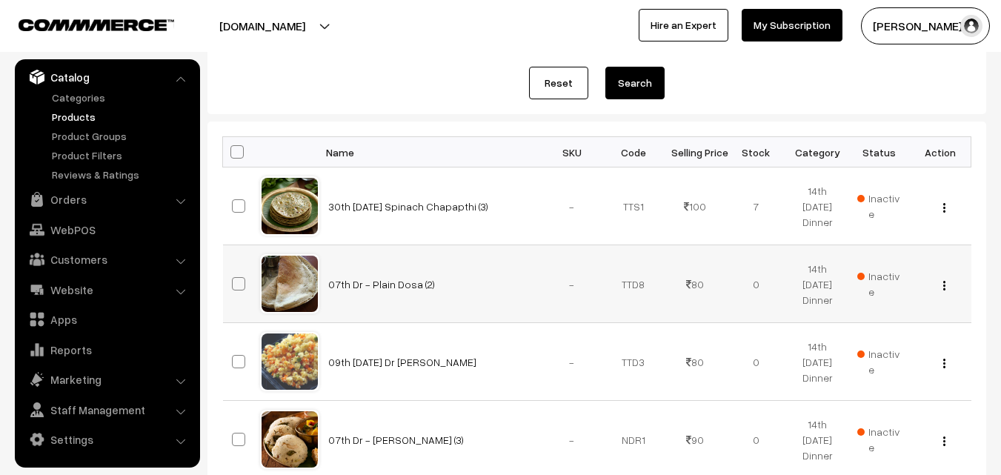
scroll to position [296, 0]
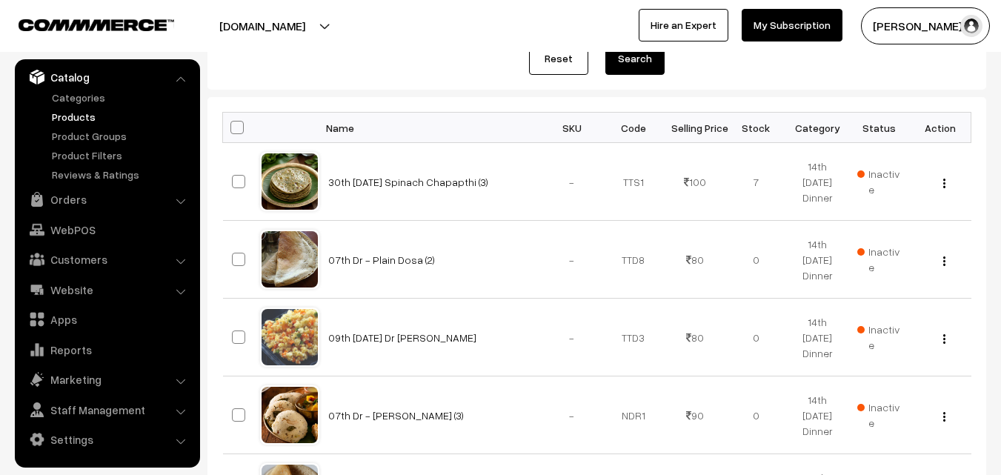
click at [240, 128] on span at bounding box center [236, 127] width 13 height 13
click at [233, 128] on input "checkbox" at bounding box center [228, 127] width 10 height 10
checkbox input "true"
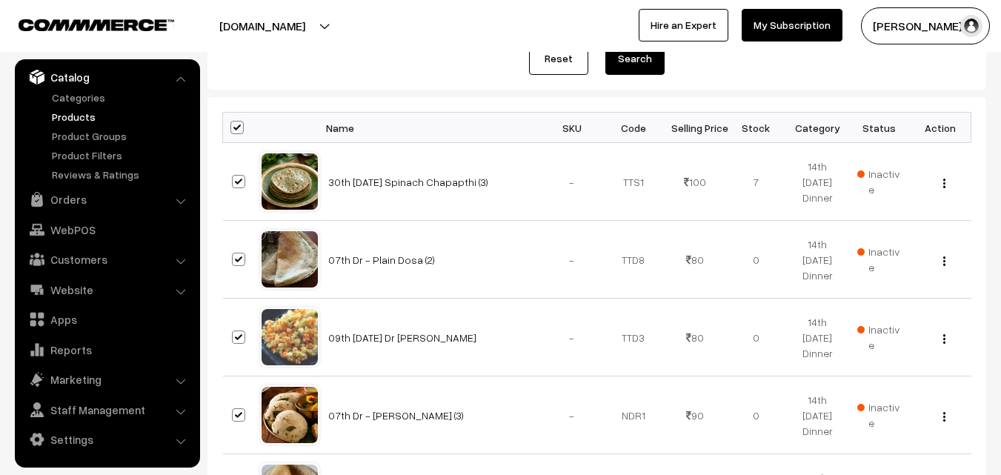
checkbox input "true"
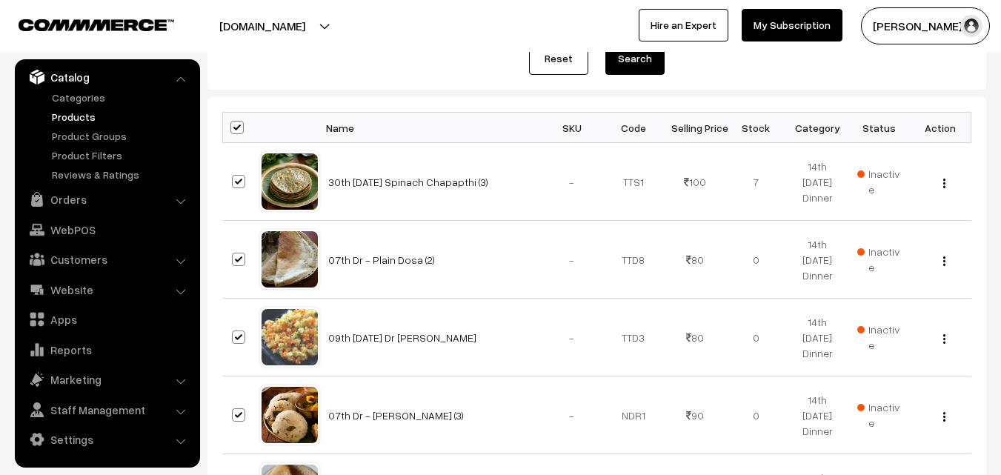
checkbox input "true"
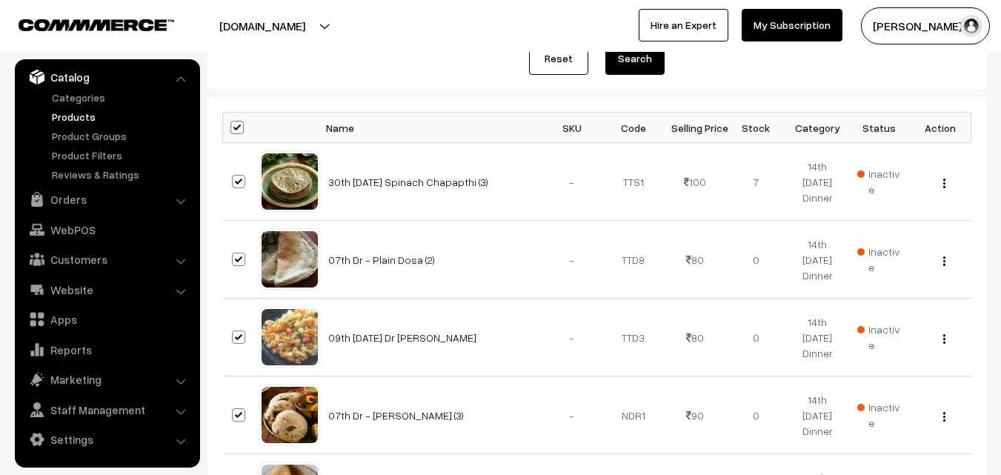
checkbox input "true"
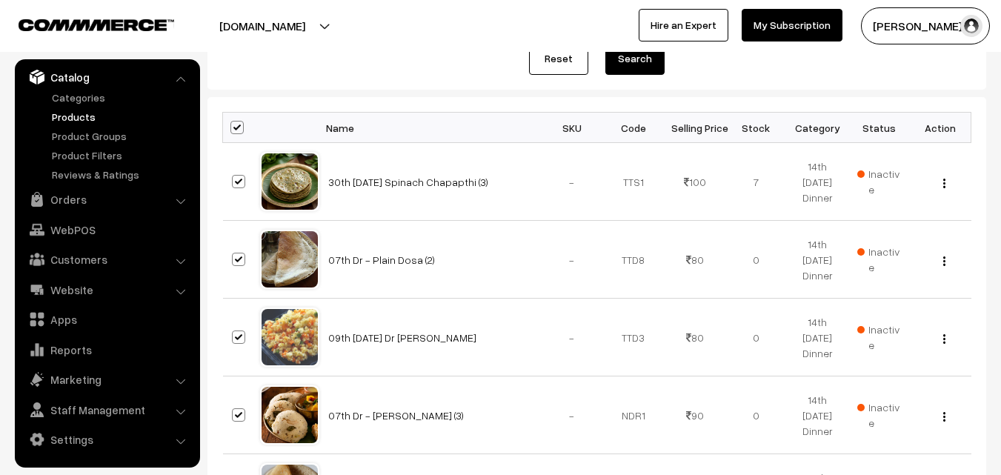
checkbox input "true"
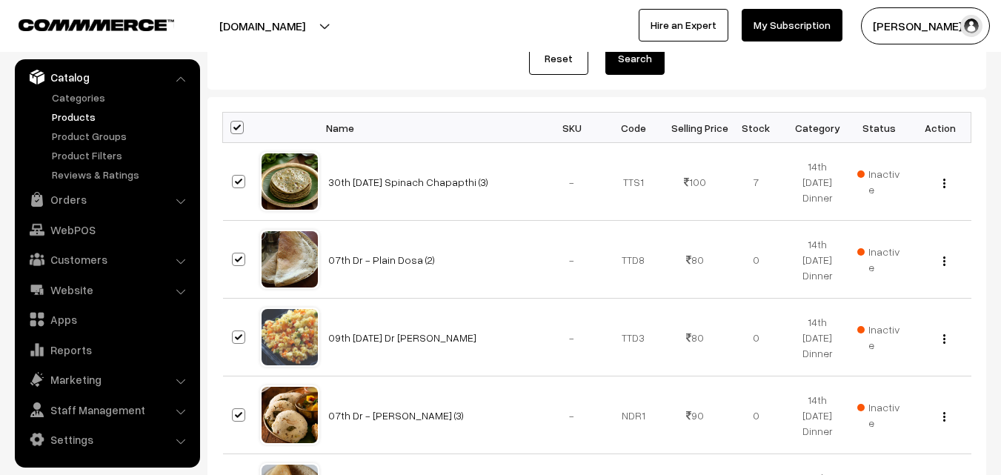
checkbox input "true"
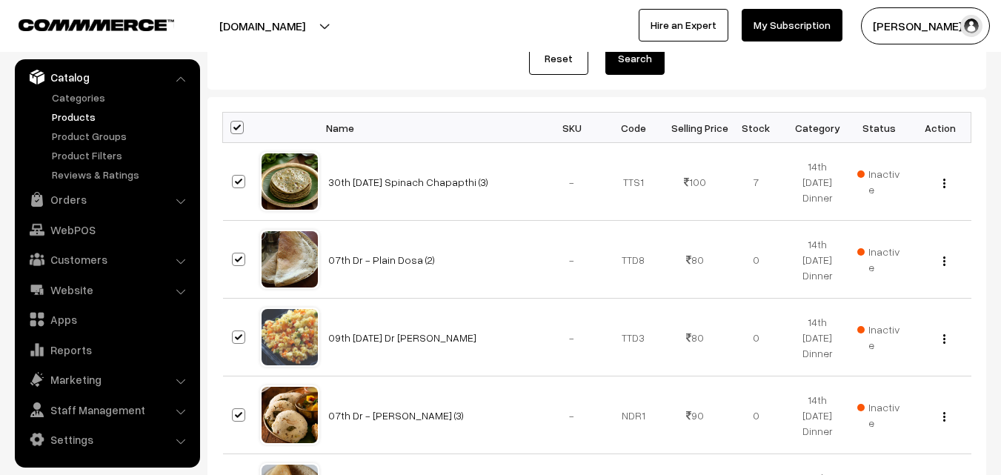
checkbox input "true"
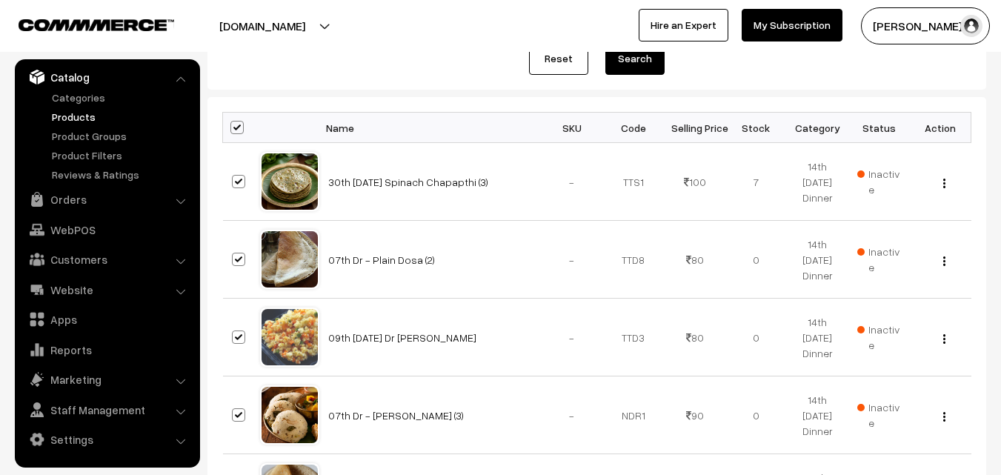
checkbox input "true"
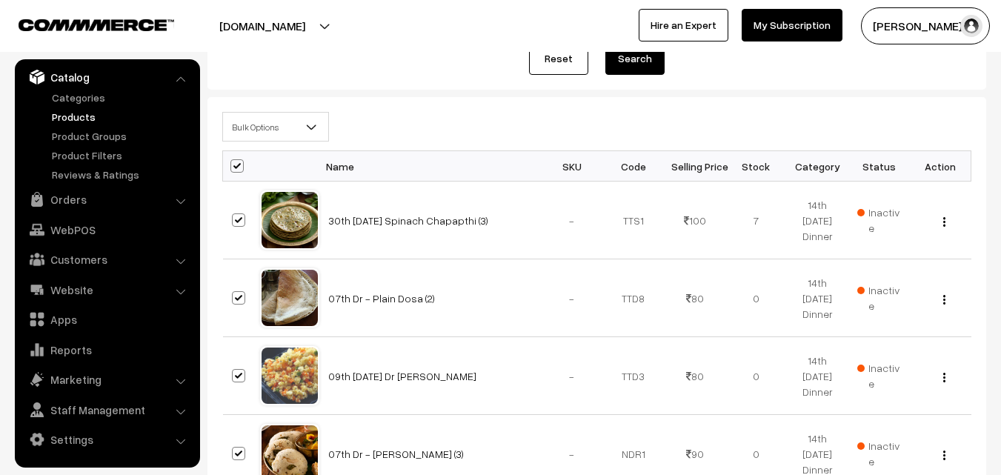
click at [250, 135] on span "Bulk Options" at bounding box center [275, 127] width 105 height 26
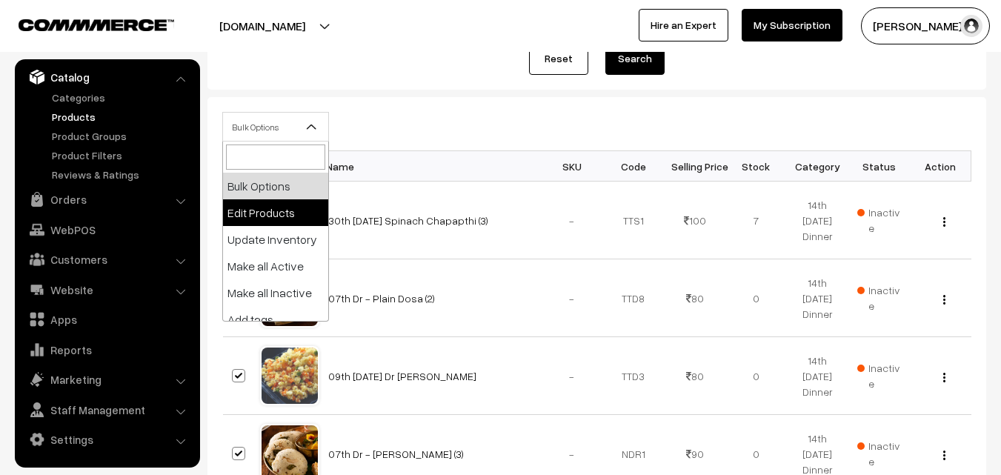
select select "editProduct"
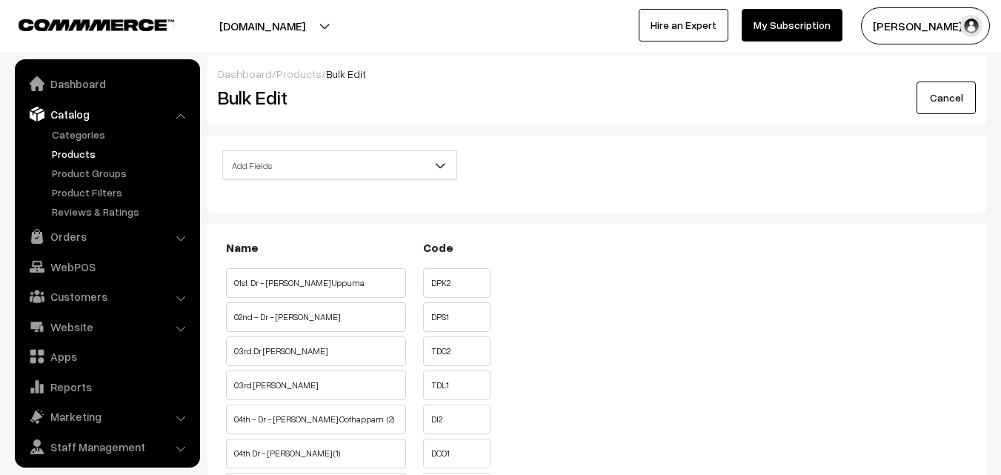
scroll to position [37, 0]
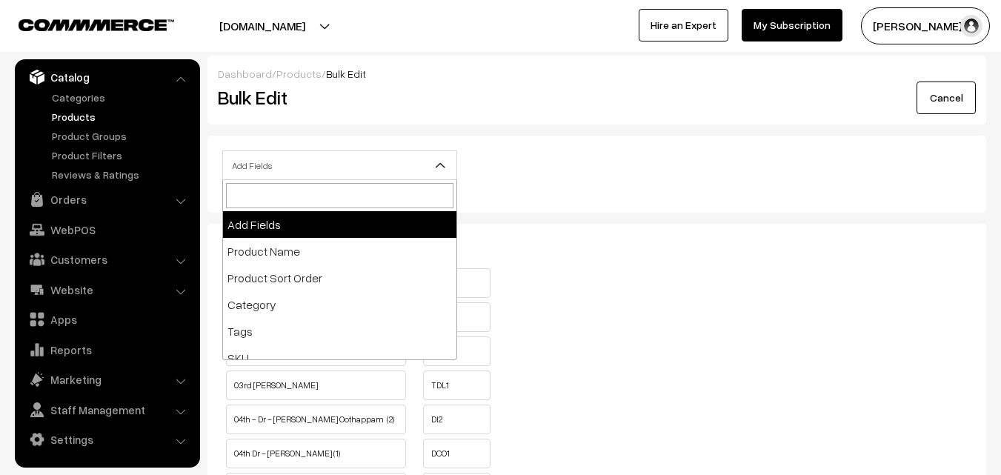
click at [323, 166] on span "Add Fields" at bounding box center [339, 166] width 233 height 26
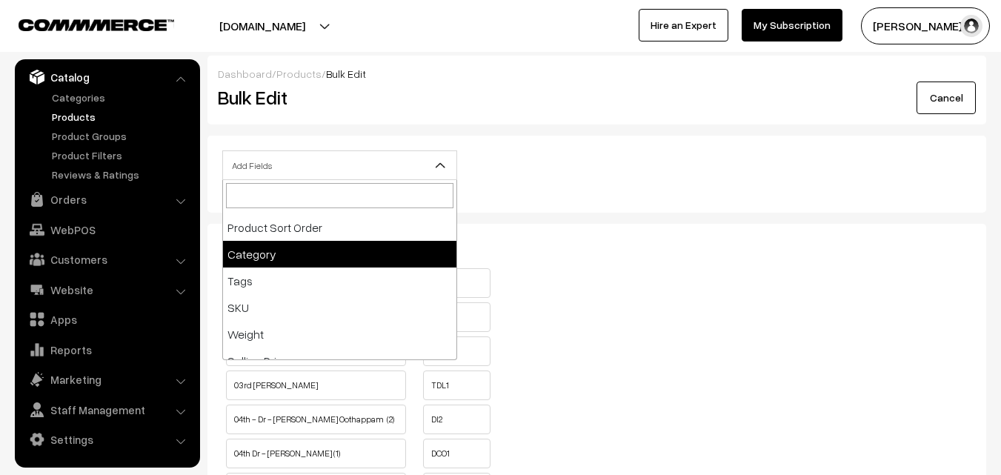
scroll to position [148, 0]
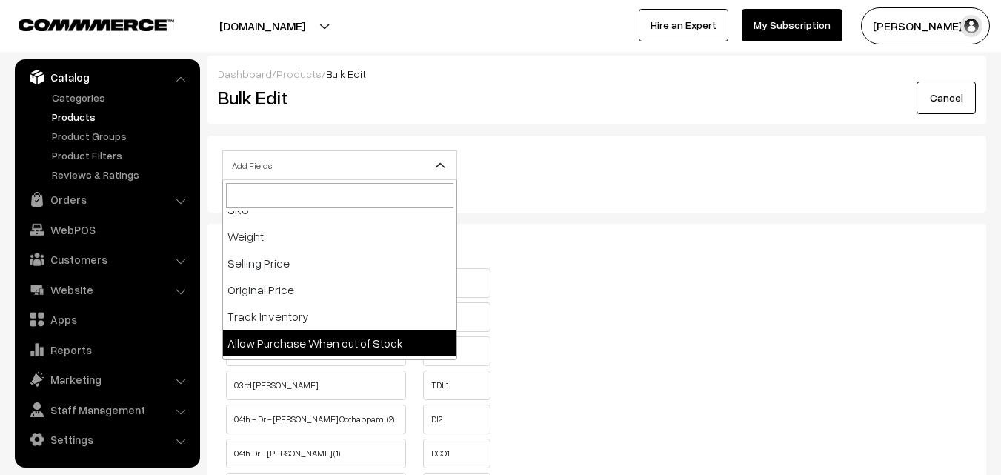
select select "allow-purchase"
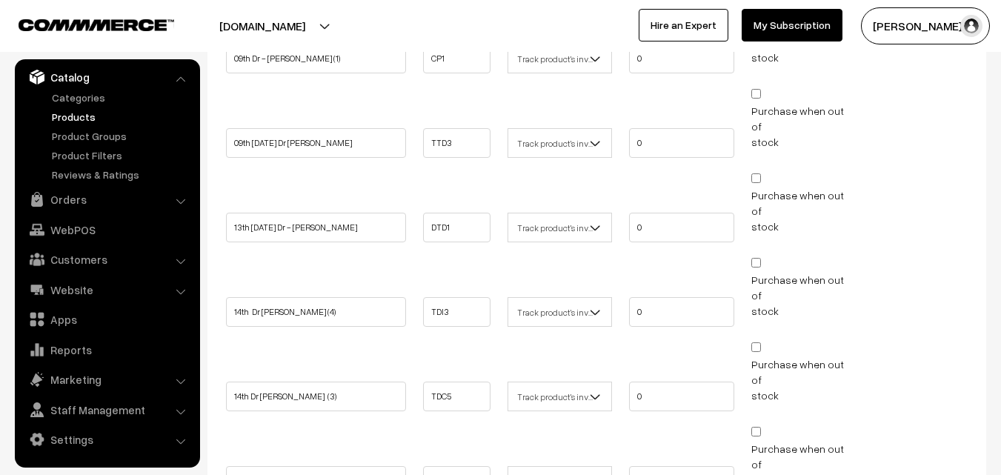
scroll to position [1286, 0]
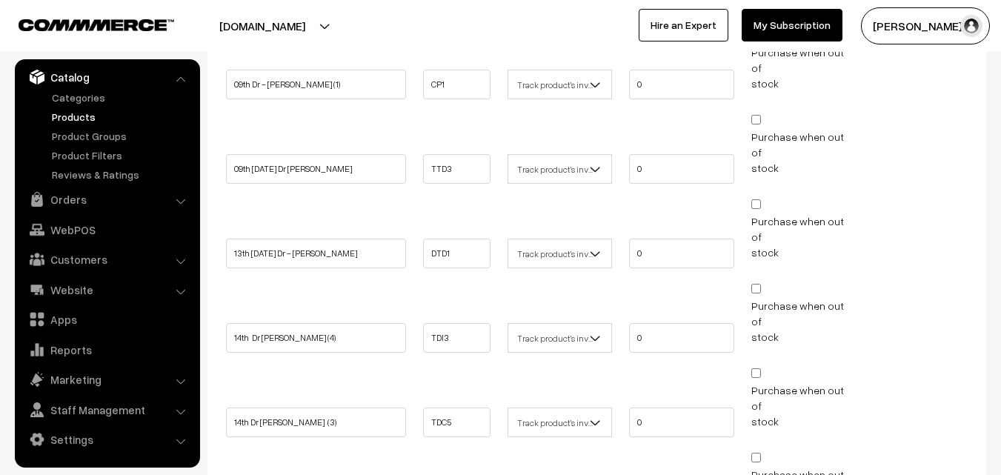
click at [753, 368] on input "Purchase when out of stock" at bounding box center [756, 373] width 10 height 10
checkbox input "true"
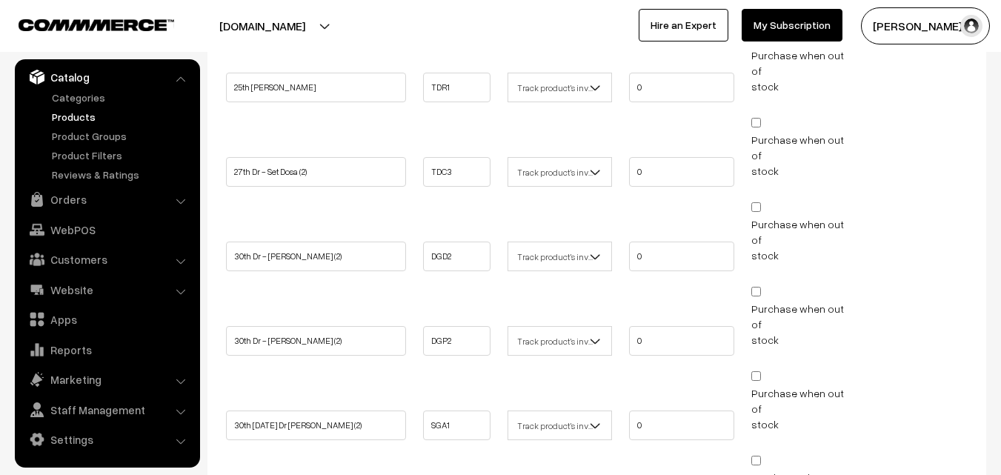
scroll to position [2398, 0]
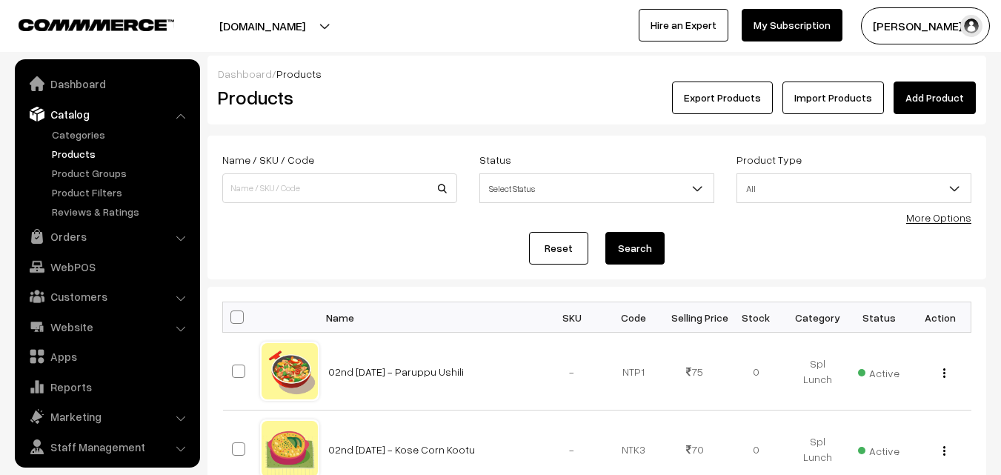
scroll to position [37, 0]
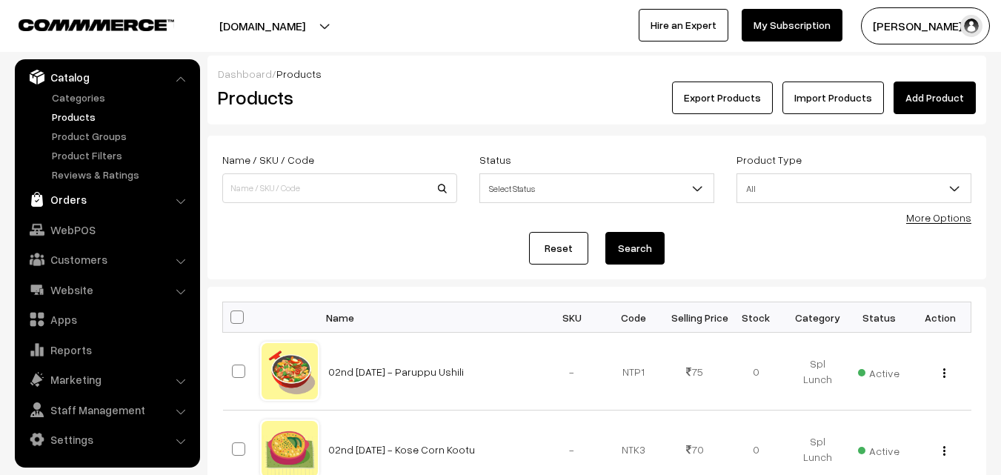
click at [90, 203] on link "Orders" at bounding box center [107, 199] width 176 height 27
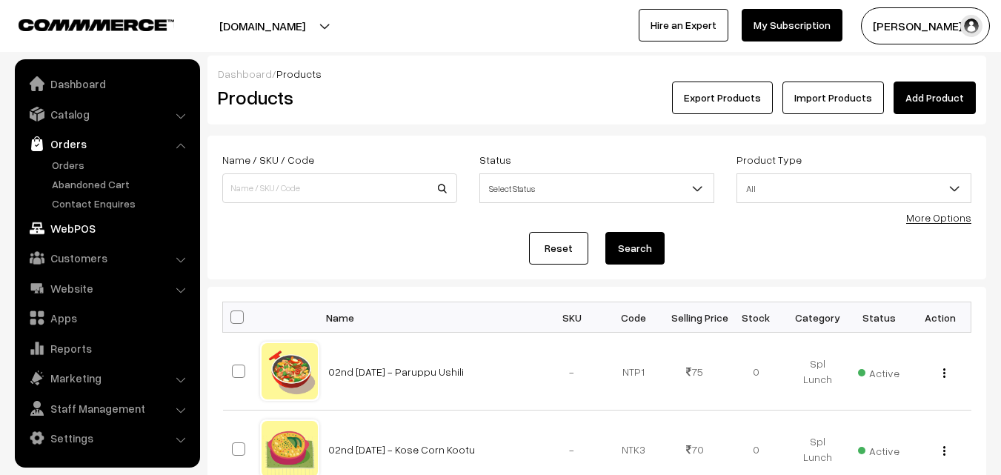
click at [89, 230] on link "WebPOS" at bounding box center [107, 228] width 176 height 27
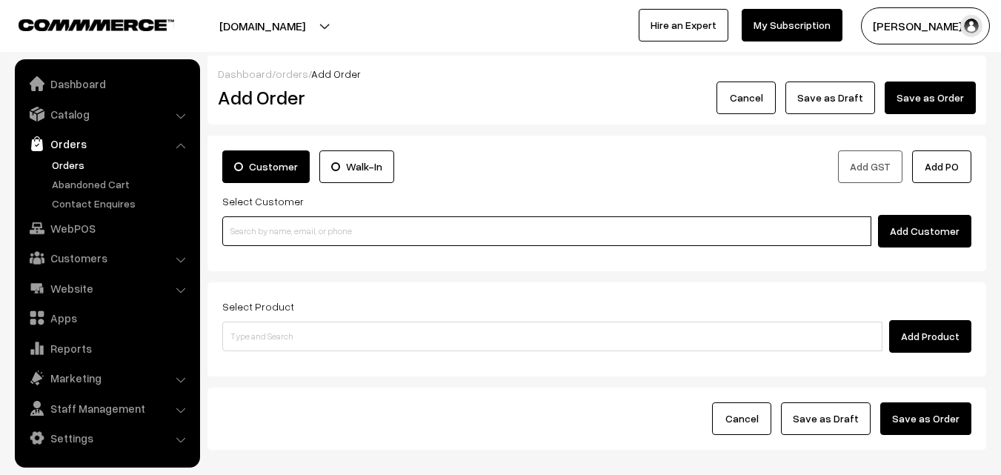
click at [325, 223] on input at bounding box center [546, 231] width 649 height 30
paste input "74011 59931"
click at [250, 233] on input "74011 59931" at bounding box center [546, 231] width 649 height 30
click at [256, 234] on input "74011 59931" at bounding box center [546, 231] width 649 height 30
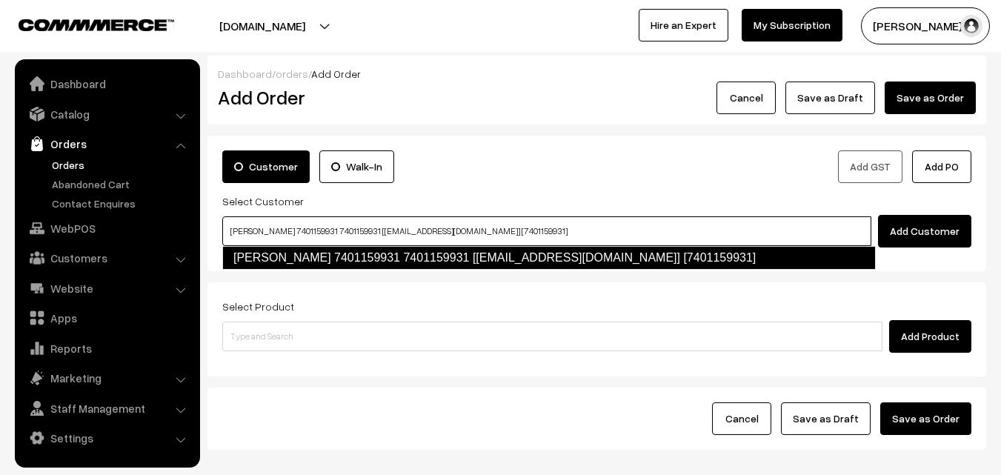
type input "[PERSON_NAME] 7401159931 7401159931 [[EMAIL_ADDRESS][DOMAIN_NAME]] [7401159931]"
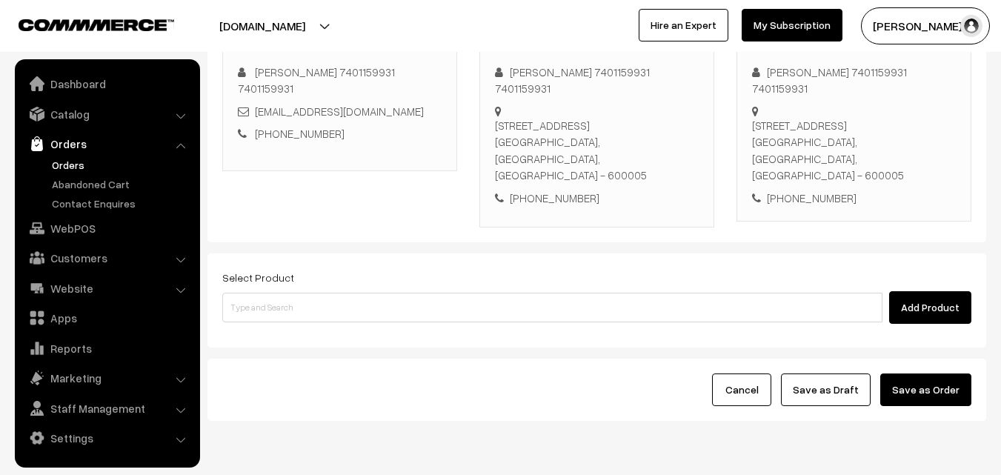
scroll to position [270, 0]
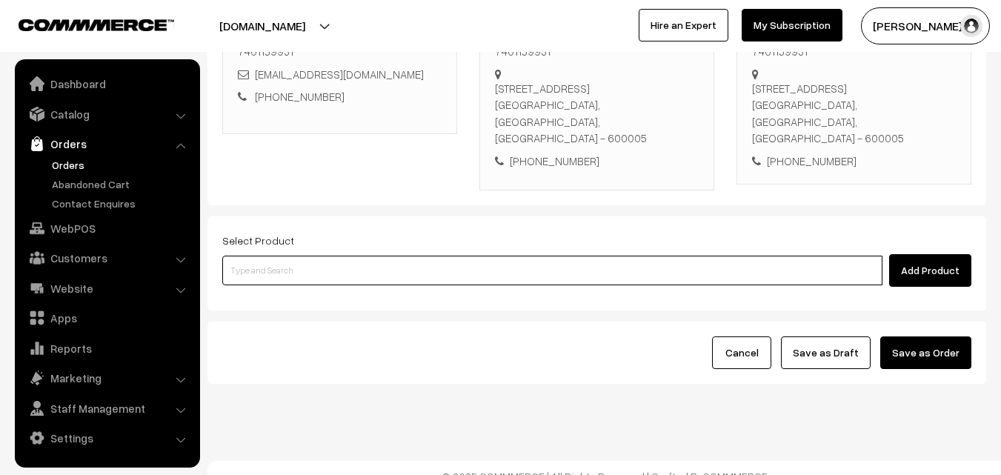
click at [357, 256] on input at bounding box center [552, 271] width 660 height 30
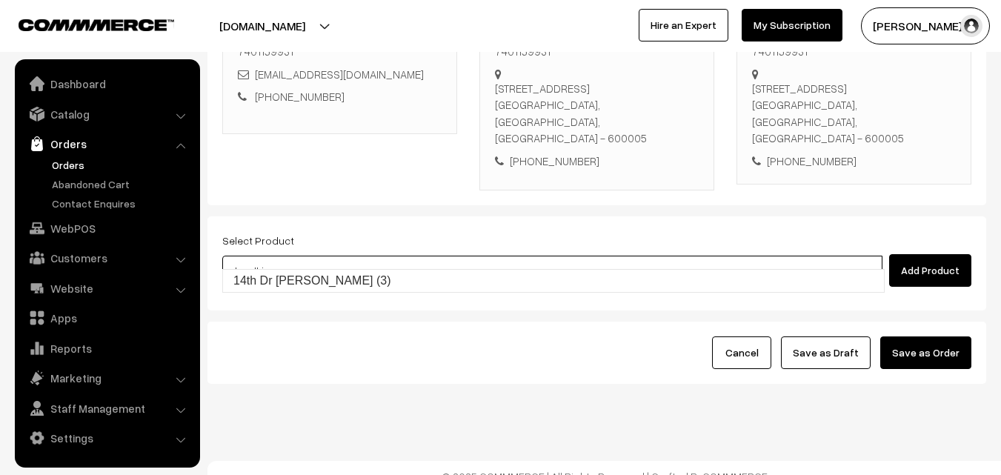
type input "14th Dr [PERSON_NAME] (3)"
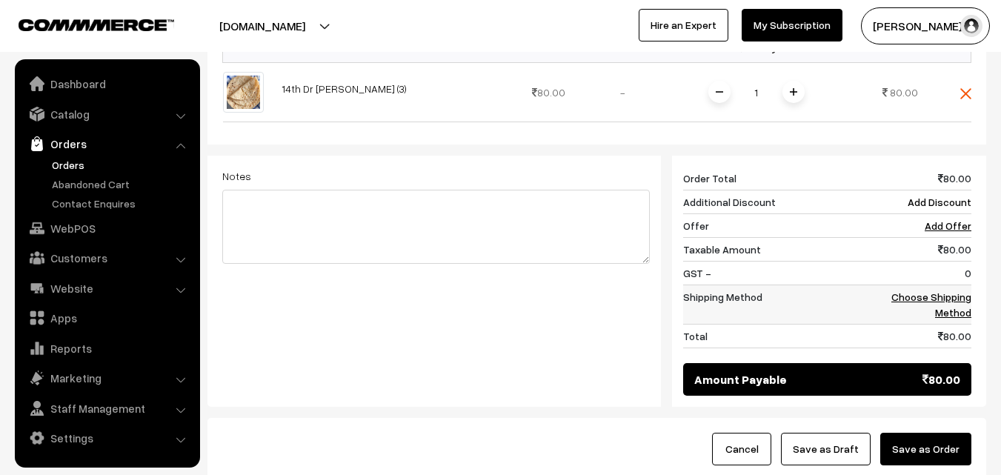
scroll to position [567, 0]
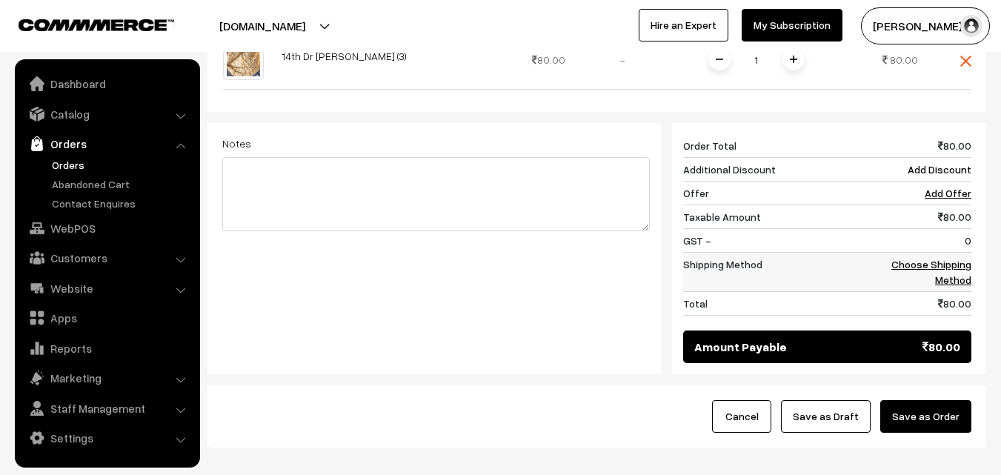
click at [946, 258] on link "Choose Shipping Method" at bounding box center [931, 272] width 80 height 28
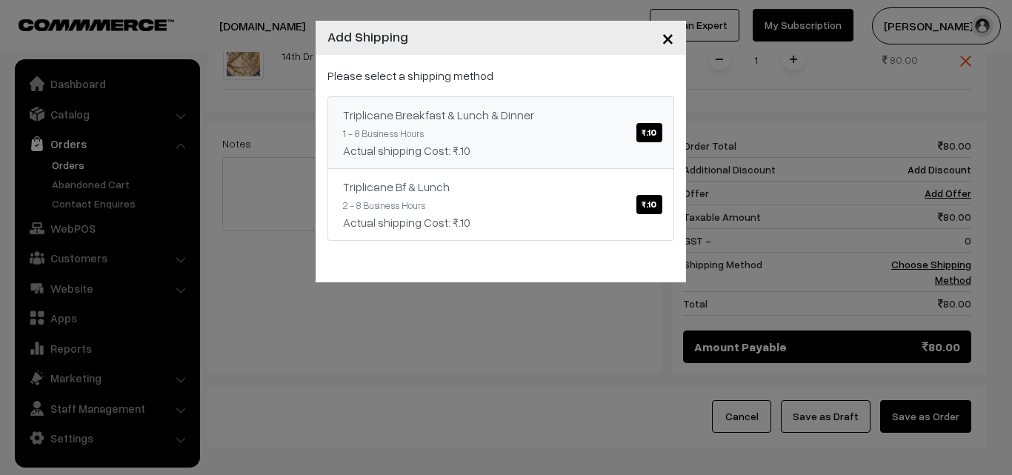
click at [569, 122] on div "Triplicane Breakfast & Lunch & Dinner ₹.10" at bounding box center [501, 115] width 316 height 18
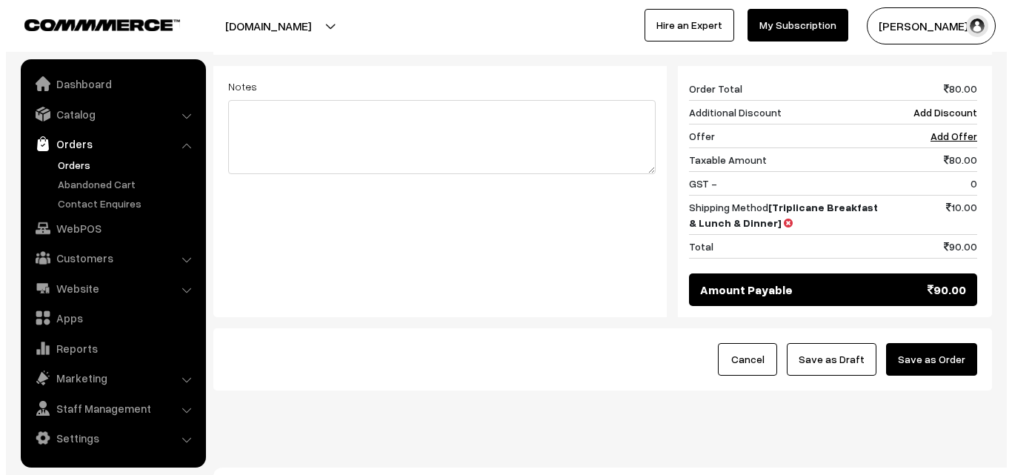
scroll to position [631, 0]
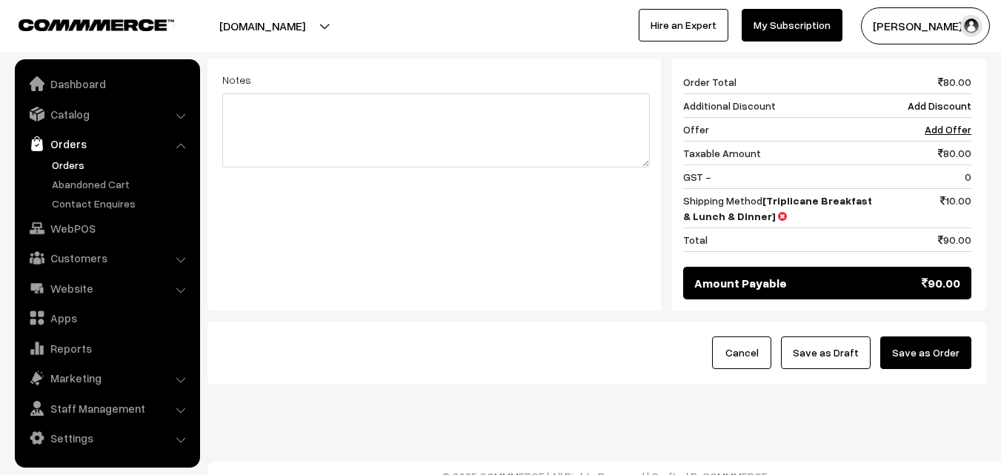
click at [948, 348] on button "Save as Order" at bounding box center [925, 352] width 91 height 33
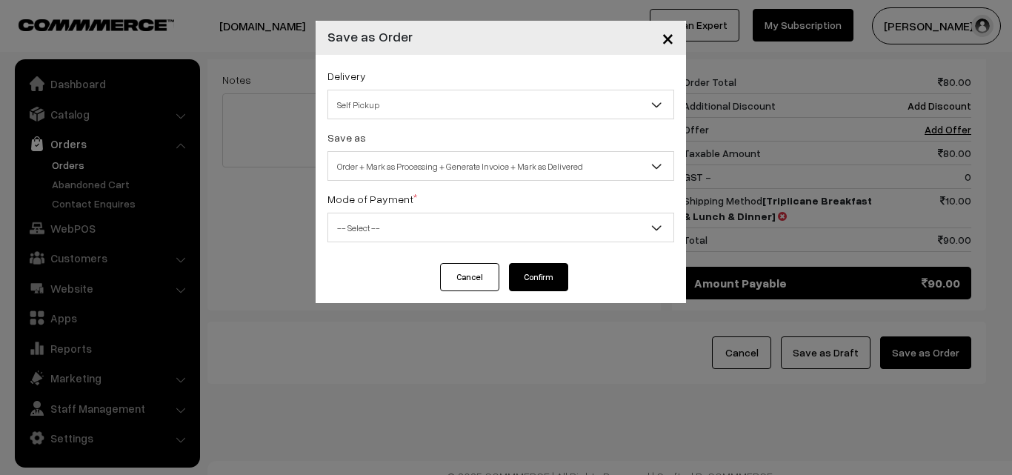
click at [474, 275] on button "Cancel" at bounding box center [469, 277] width 59 height 28
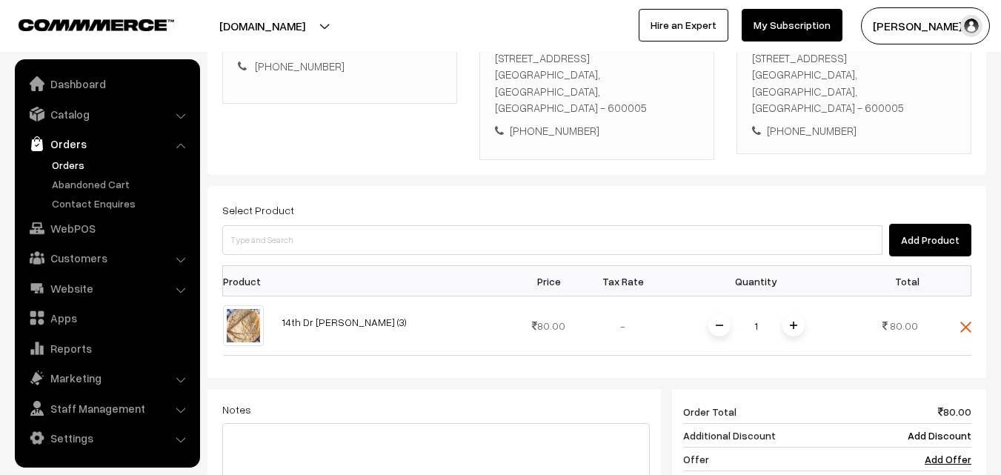
scroll to position [186, 0]
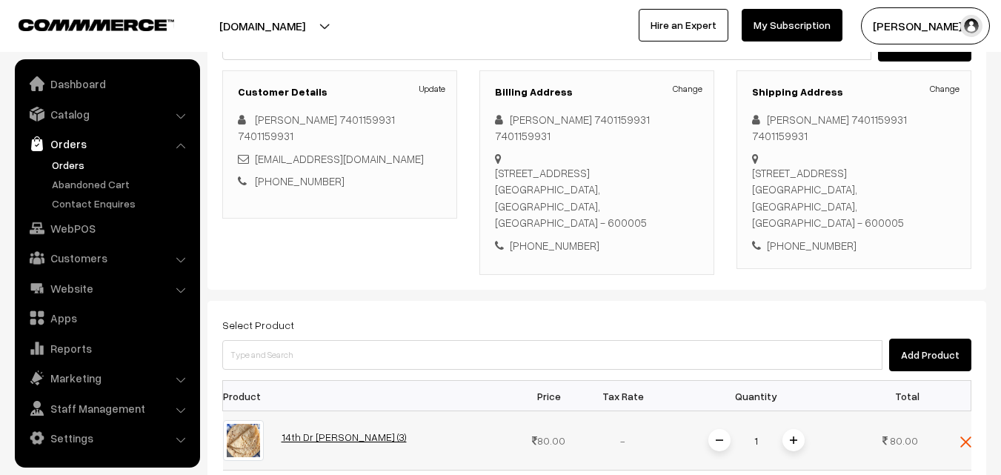
click at [349, 430] on link "14th Dr Chapathi (3)" at bounding box center [344, 436] width 125 height 13
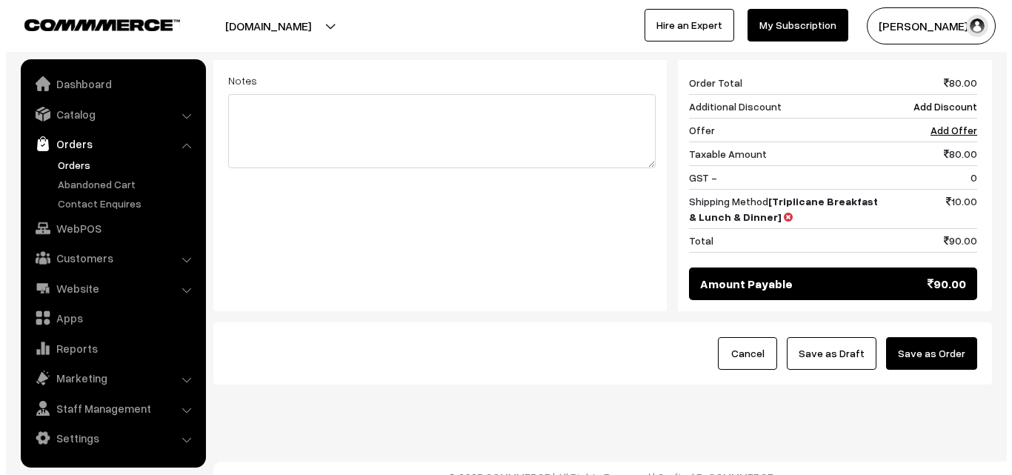
scroll to position [631, 0]
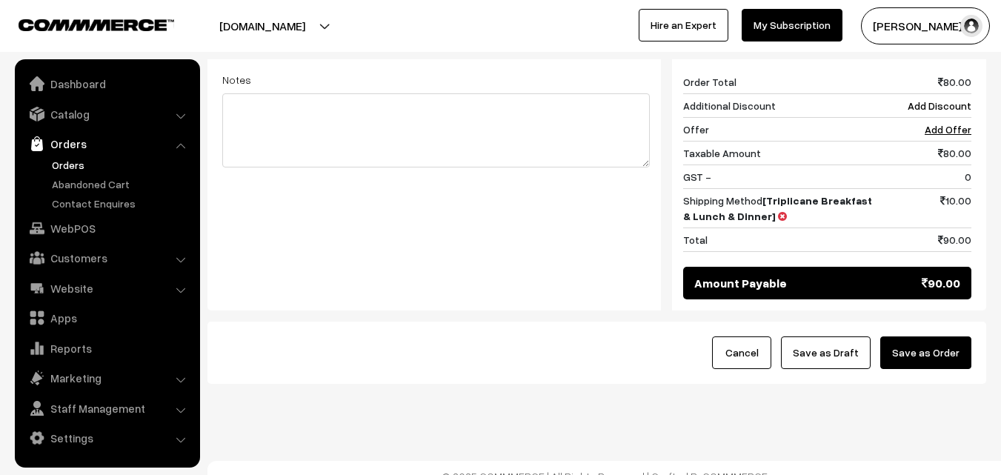
click at [963, 336] on button "Save as Order" at bounding box center [925, 352] width 91 height 33
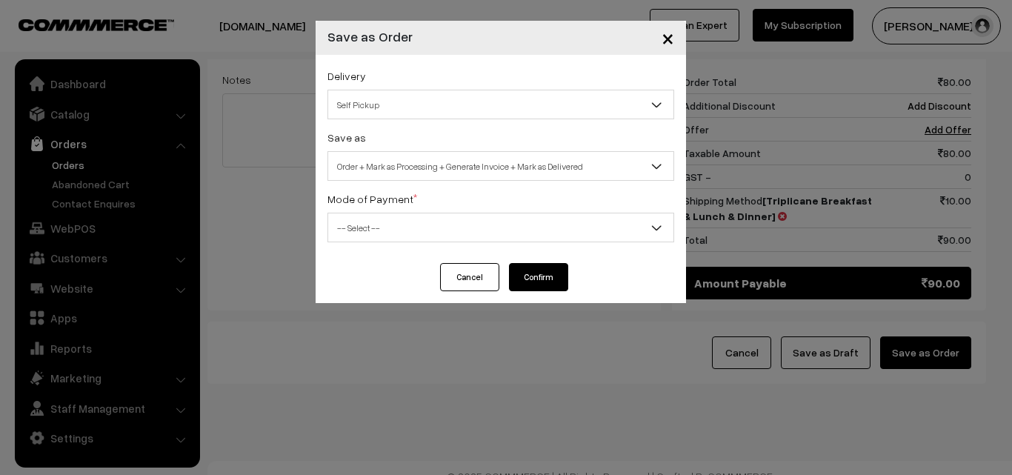
click at [398, 172] on span "Order + Mark as Processing + Generate Invoice + Mark as Delivered" at bounding box center [500, 166] width 345 height 26
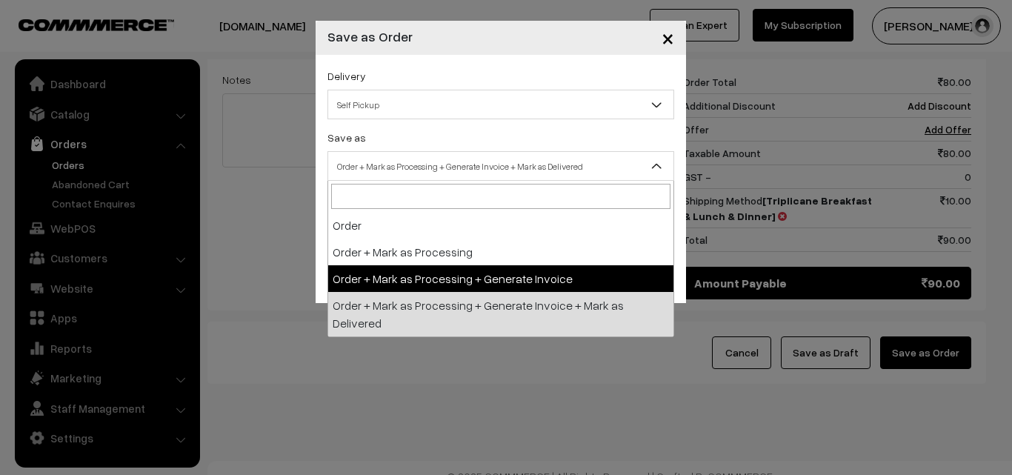
select select "3"
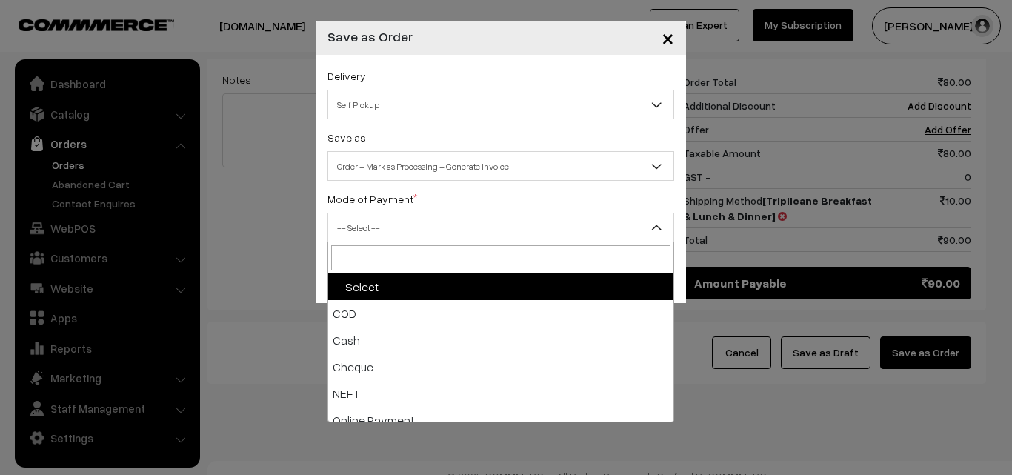
click at [398, 222] on span "-- Select --" at bounding box center [500, 228] width 345 height 26
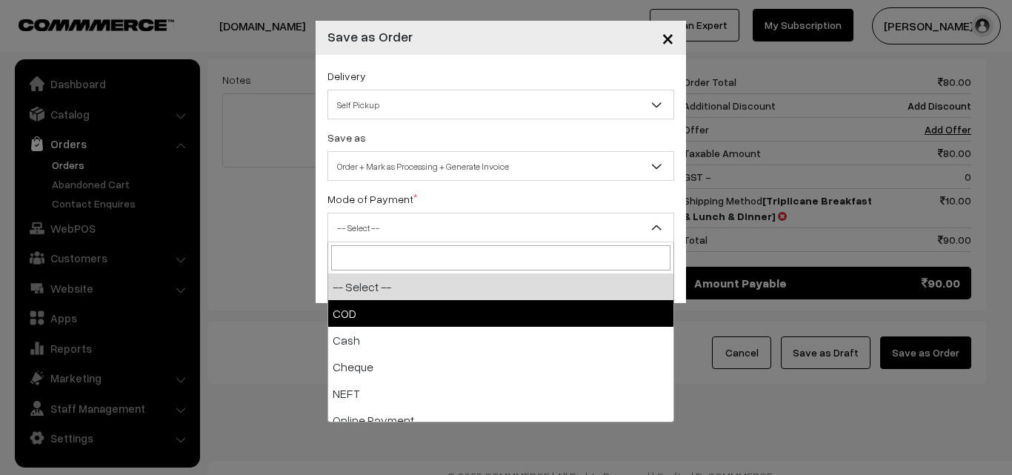
select select "1"
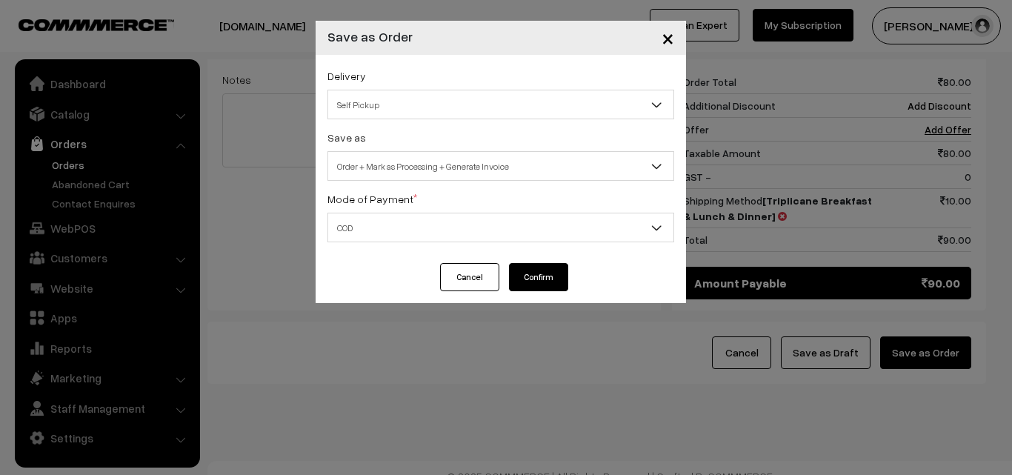
click at [553, 279] on button "Confirm" at bounding box center [538, 277] width 59 height 28
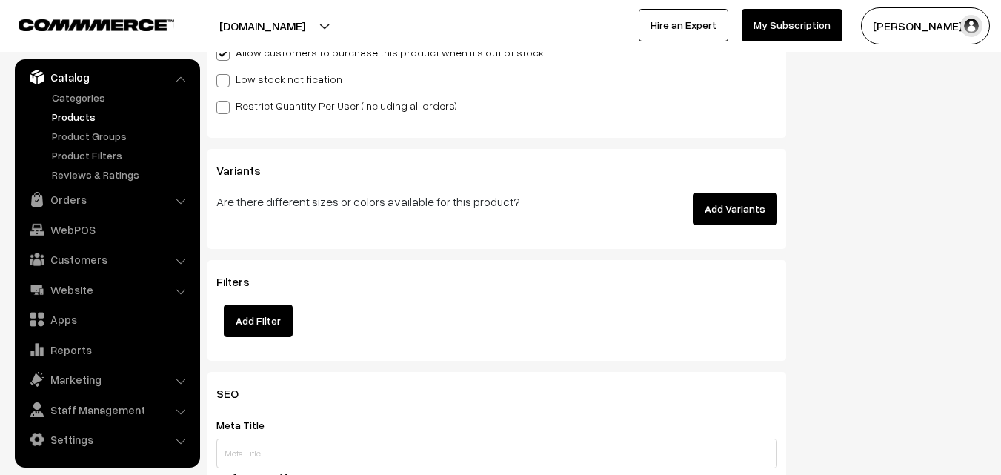
scroll to position [1408, 0]
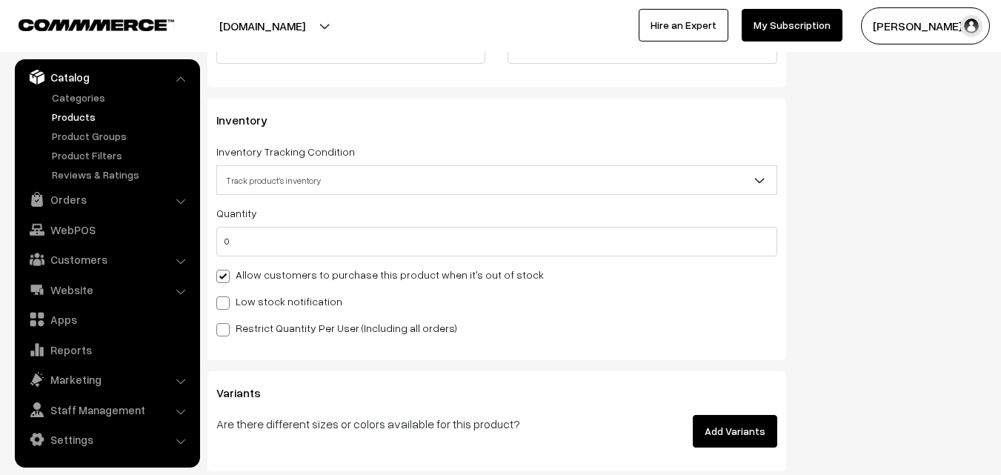
click at [279, 277] on label "Allow customers to purchase this product when it's out of stock" at bounding box center [380, 275] width 328 height 16
click at [226, 277] on input "Allow customers to purchase this product when it's out of stock" at bounding box center [221, 274] width 10 height 10
checkbox input "false"
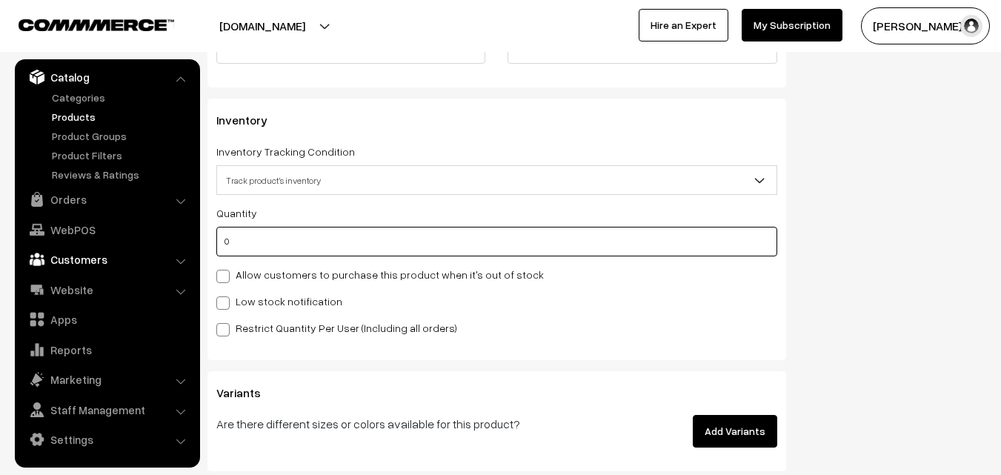
drag, startPoint x: 259, startPoint y: 245, endPoint x: 102, endPoint y: 264, distance: 158.3
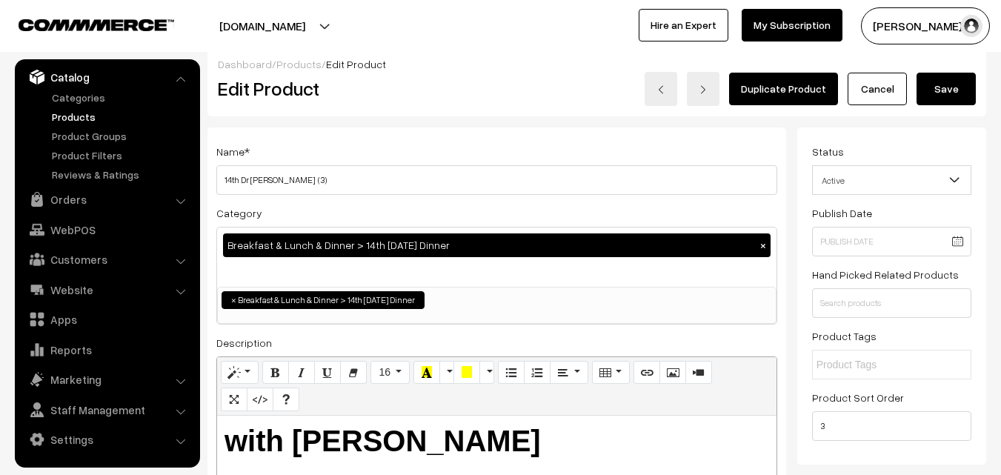
scroll to position [0, 0]
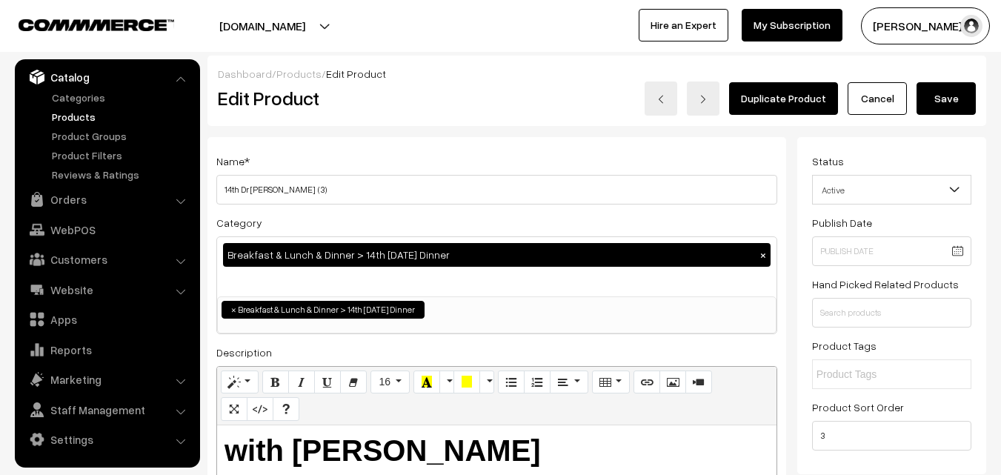
type input "1"
click at [940, 102] on button "Save" at bounding box center [946, 98] width 59 height 33
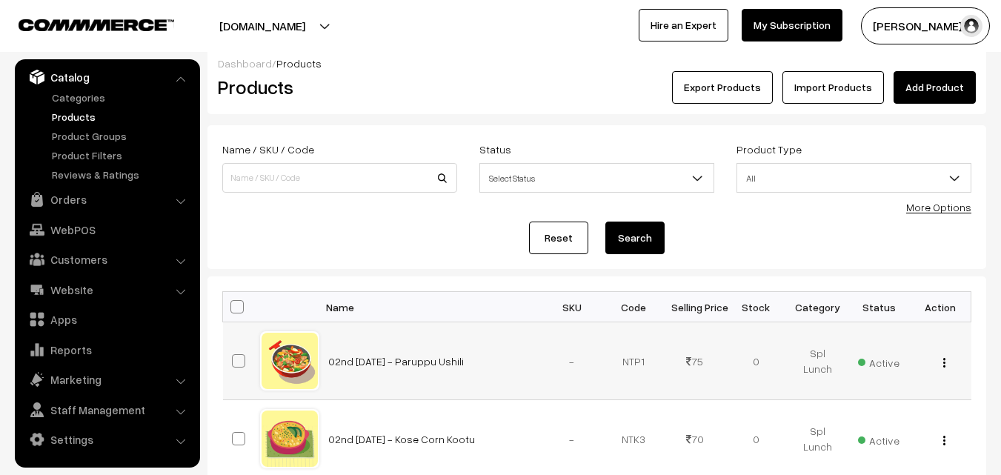
scroll to position [74, 0]
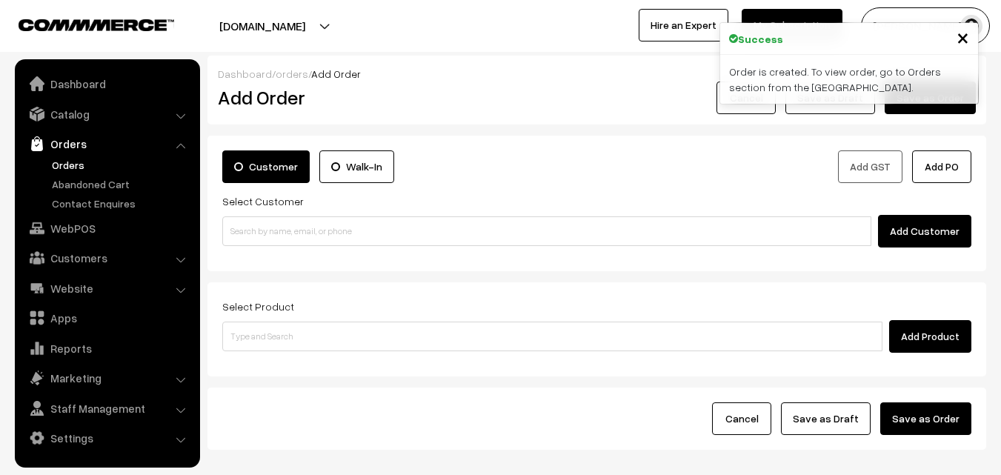
click at [70, 160] on link "Orders" at bounding box center [121, 165] width 147 height 16
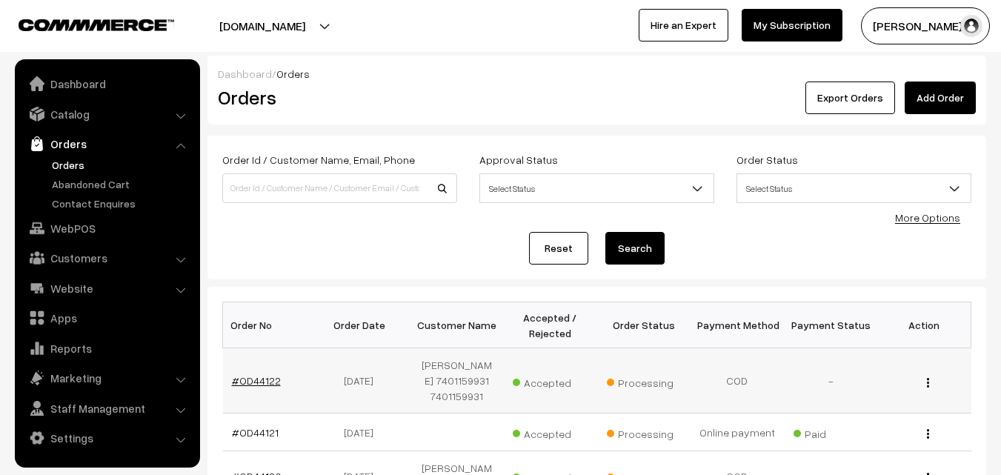
click at [260, 376] on link "#OD44122" at bounding box center [256, 380] width 49 height 13
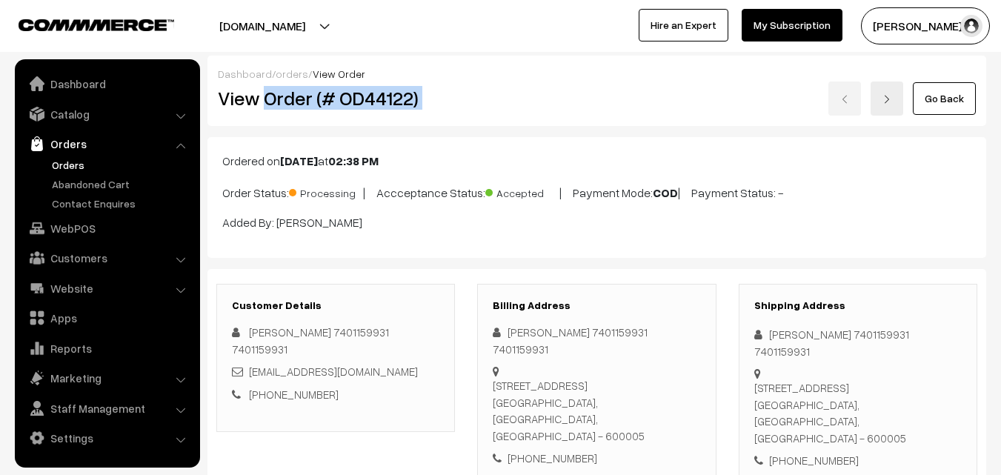
click at [478, 97] on div "View Order (# OD44122) Go Back" at bounding box center [597, 99] width 780 height 34
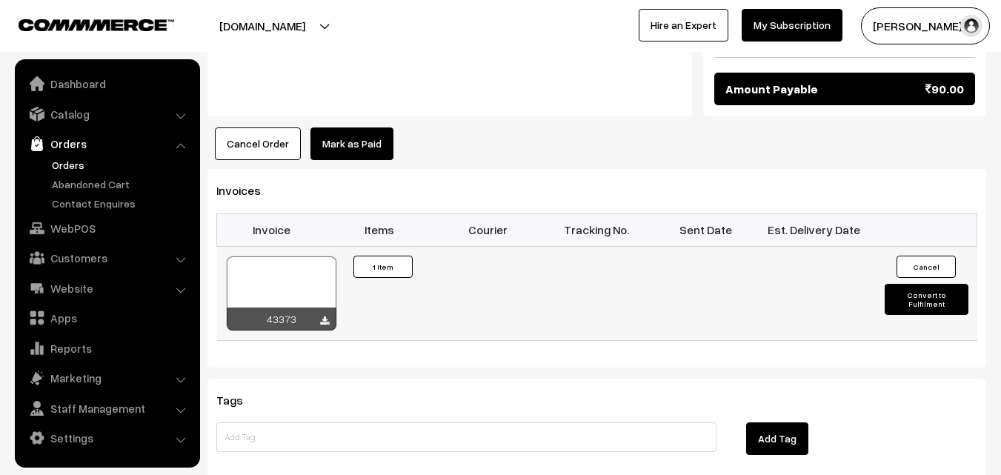
scroll to position [889, 0]
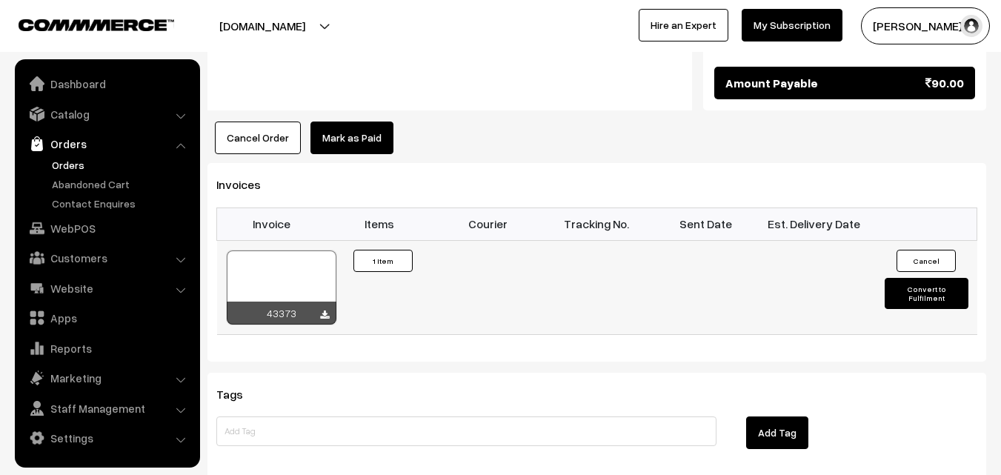
click at [302, 283] on div at bounding box center [282, 287] width 110 height 74
click at [69, 232] on link "WebPOS" at bounding box center [107, 228] width 176 height 27
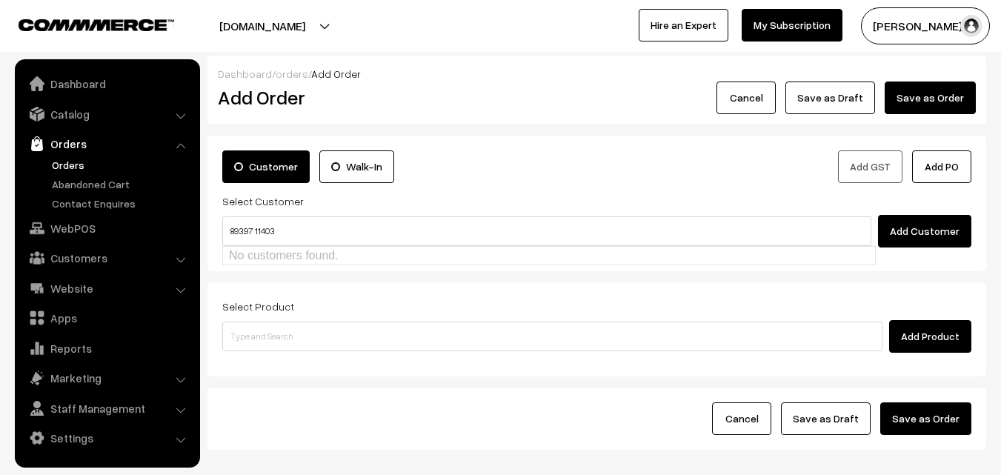
drag, startPoint x: 265, startPoint y: 226, endPoint x: 200, endPoint y: 253, distance: 70.4
click at [265, 227] on input "89397 11403" at bounding box center [546, 231] width 649 height 30
type input "8939711403"
click at [63, 167] on link "Orders" at bounding box center [121, 165] width 147 height 16
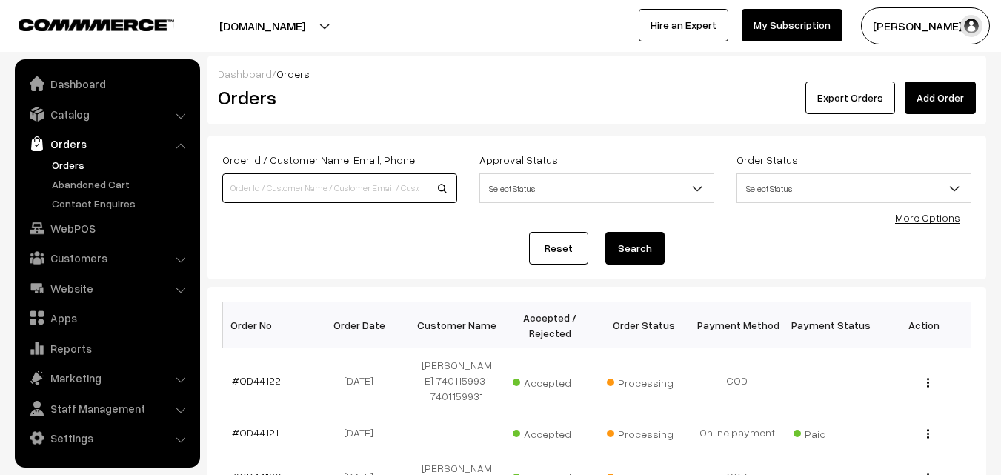
drag, startPoint x: 333, startPoint y: 180, endPoint x: 322, endPoint y: 187, distance: 13.0
click at [333, 180] on input at bounding box center [339, 188] width 235 height 30
type input "self"
click at [605, 232] on button "Search" at bounding box center [634, 248] width 59 height 33
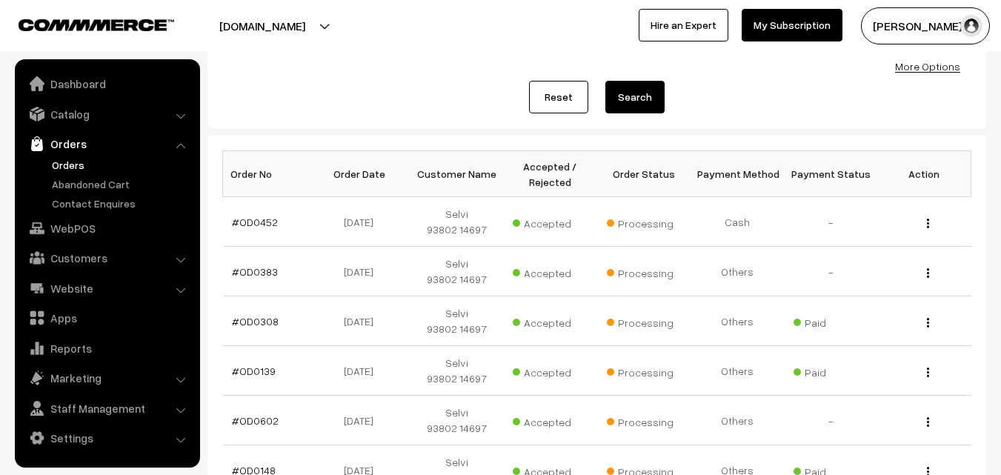
scroll to position [519, 0]
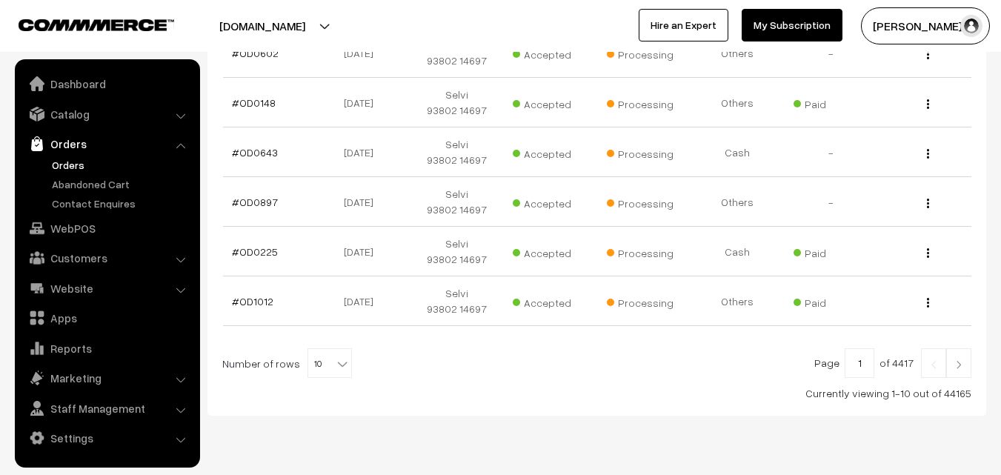
click at [307, 358] on span "10" at bounding box center [329, 363] width 44 height 30
select select "100"
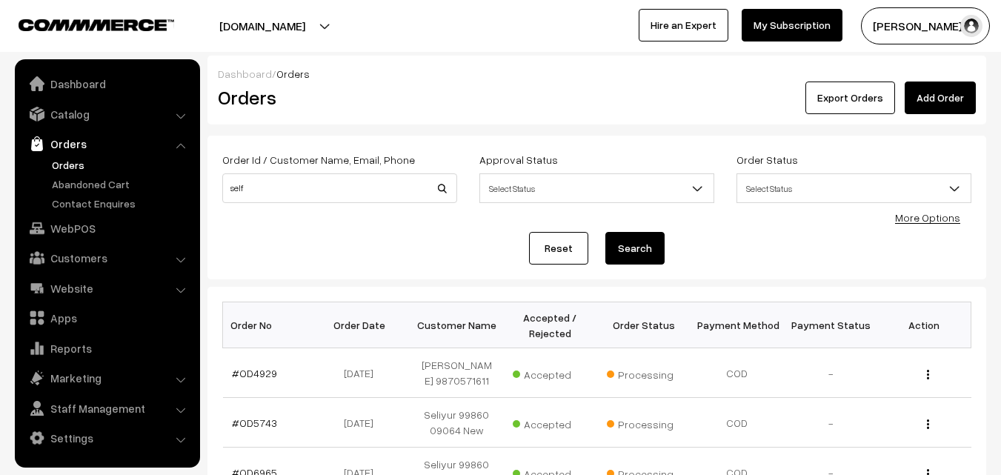
scroll to position [74, 0]
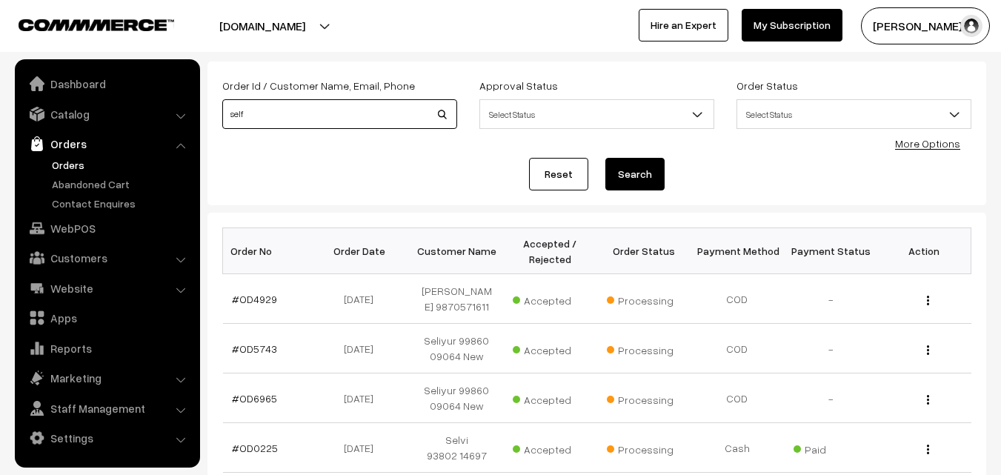
click at [233, 119] on input "self" at bounding box center [339, 114] width 235 height 30
type input "9551395516"
click at [605, 158] on button "Search" at bounding box center [634, 174] width 59 height 33
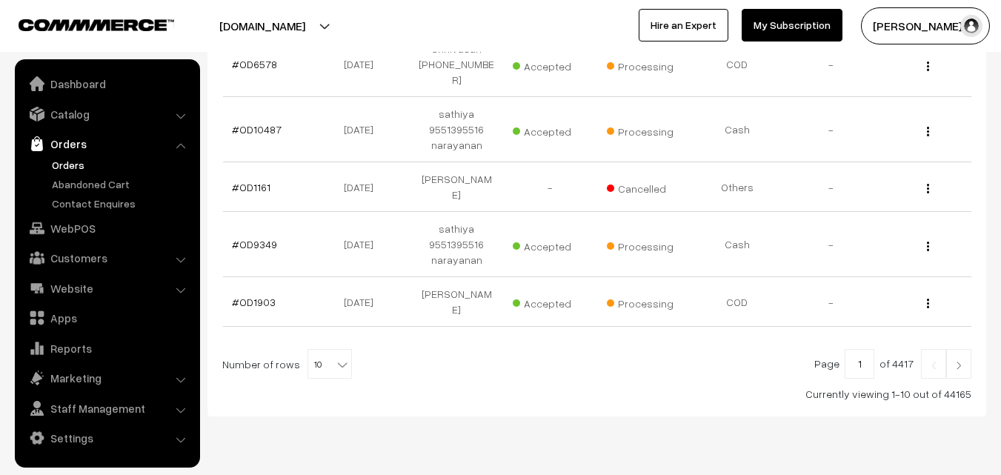
scroll to position [665, 0]
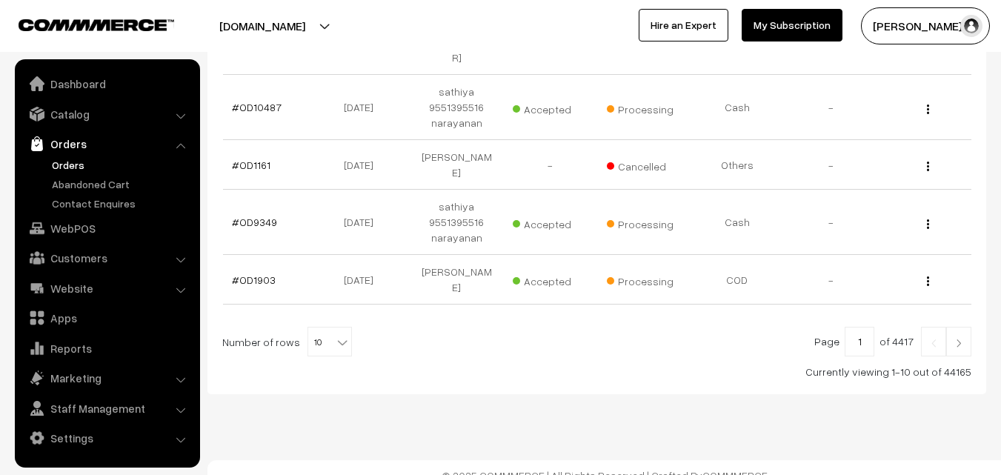
click at [315, 329] on span "10" at bounding box center [329, 343] width 43 height 30
select select "60"
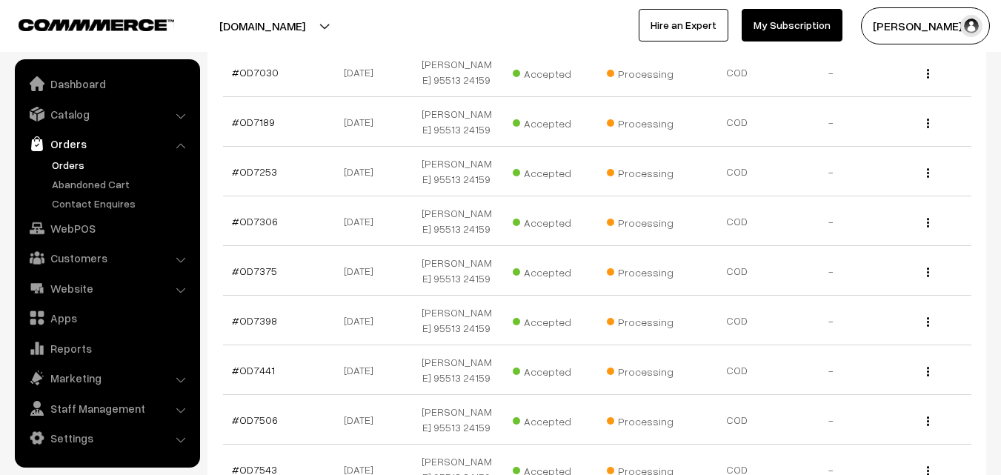
scroll to position [3186, 0]
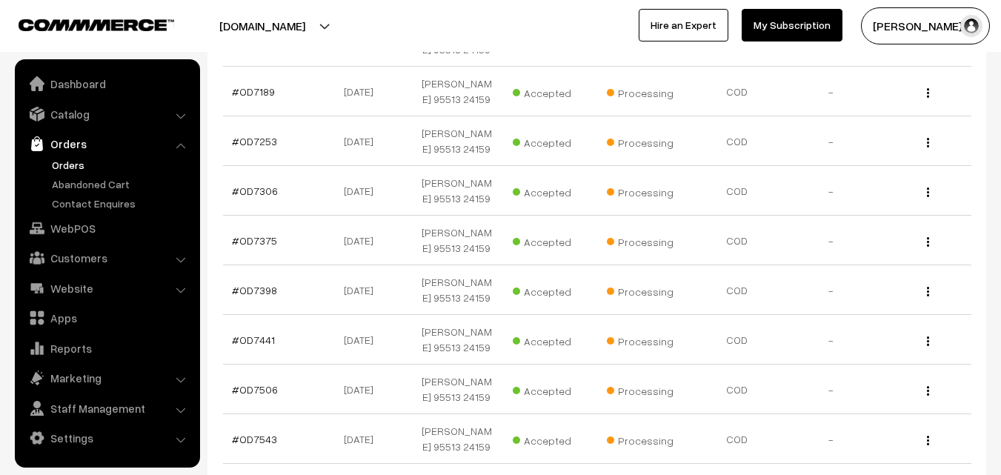
click at [79, 162] on link "Orders" at bounding box center [121, 165] width 147 height 16
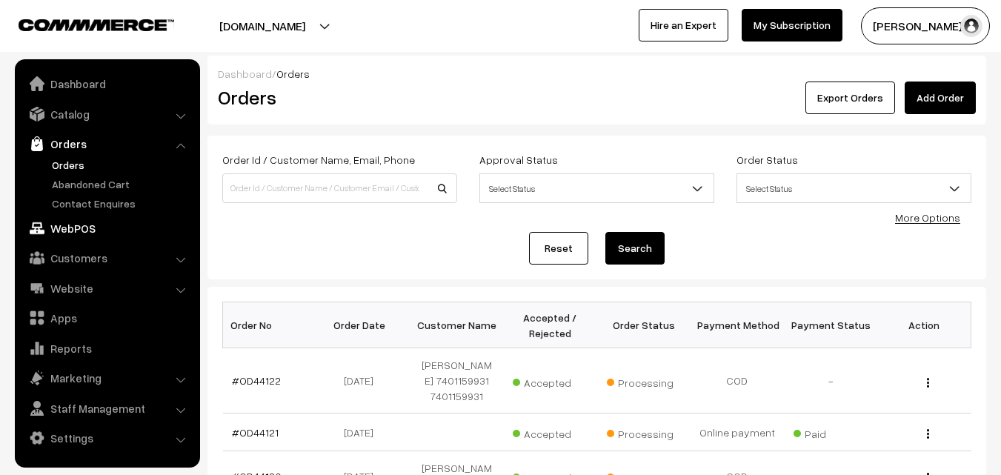
click at [91, 219] on link "WebPOS" at bounding box center [107, 228] width 176 height 27
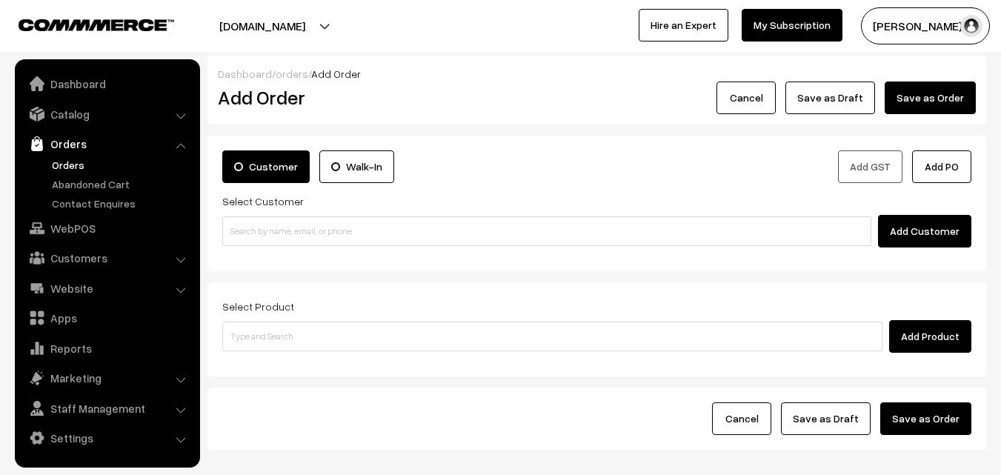
click at [375, 169] on label "Walk-In" at bounding box center [356, 166] width 75 height 33
click at [0, 0] on input "Walk-In" at bounding box center [0, 0] width 0 height 0
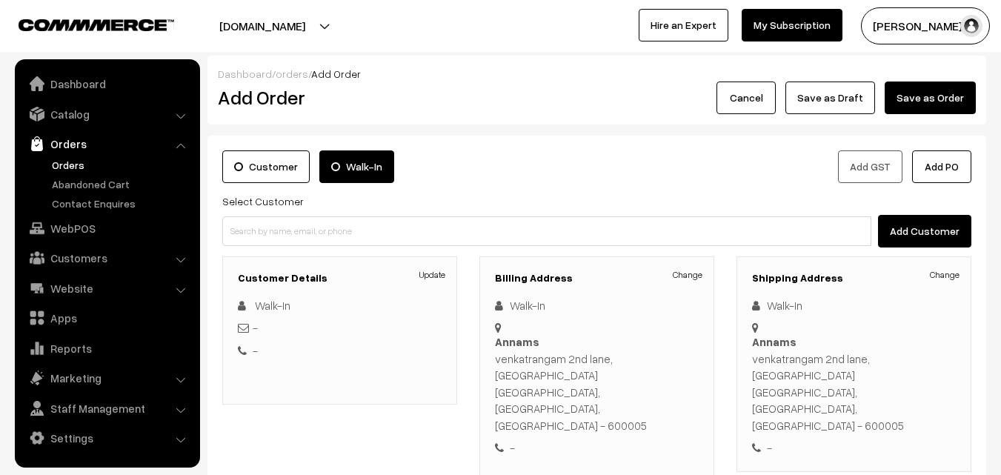
click at [356, 167] on label "Walk-In" at bounding box center [356, 166] width 75 height 33
click at [0, 0] on input "Walk-In" at bounding box center [0, 0] width 0 height 0
drag, startPoint x: 256, startPoint y: 308, endPoint x: 327, endPoint y: 308, distance: 71.1
click at [327, 308] on div "Walk-In" at bounding box center [340, 305] width 204 height 17
copy span "Walk-In"
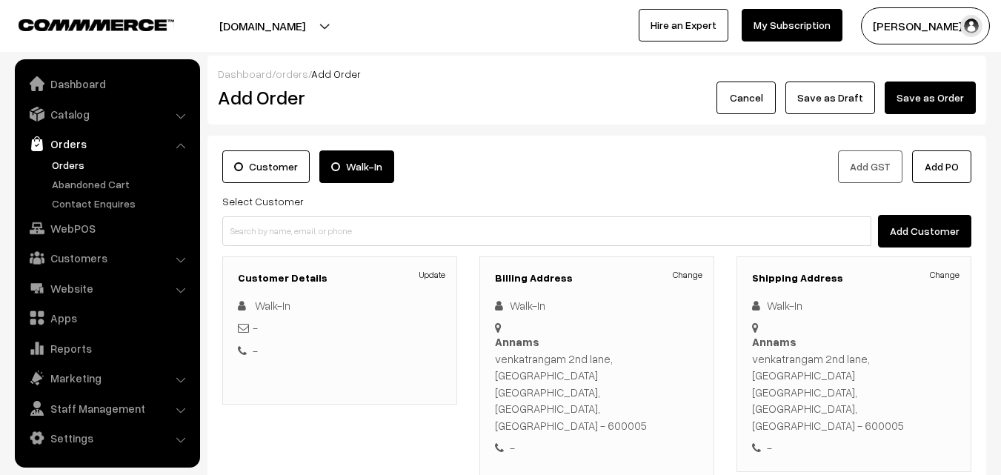
click at [73, 161] on link "Orders" at bounding box center [121, 165] width 147 height 16
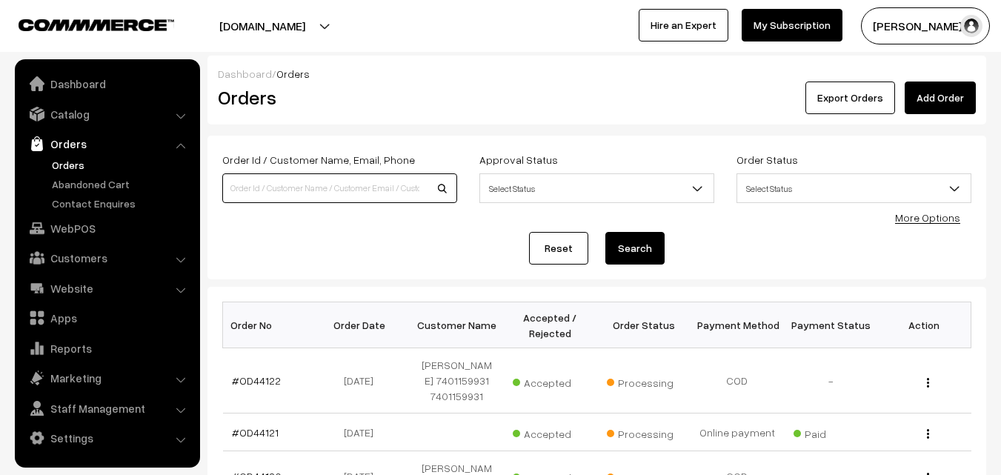
click at [316, 182] on input at bounding box center [339, 188] width 235 height 30
paste input "Walk-In"
type input "Walk-In"
click at [605, 232] on button "Search" at bounding box center [634, 248] width 59 height 33
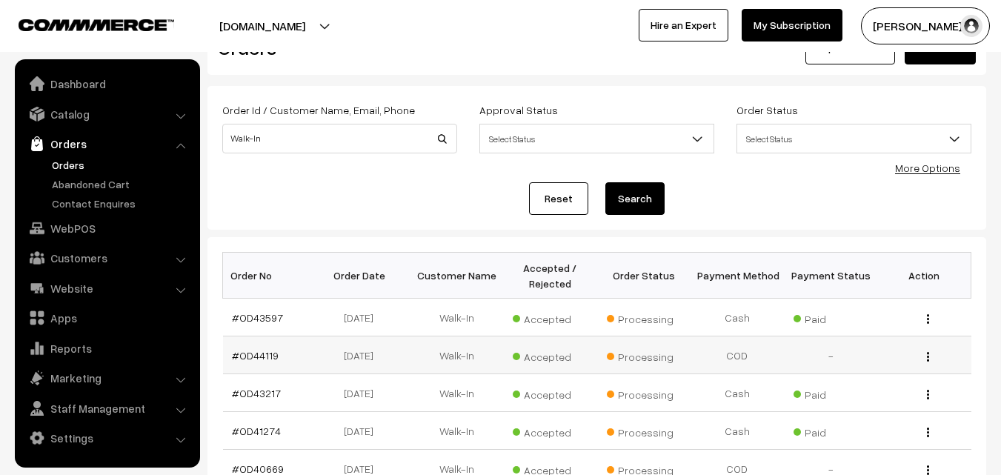
scroll to position [74, 0]
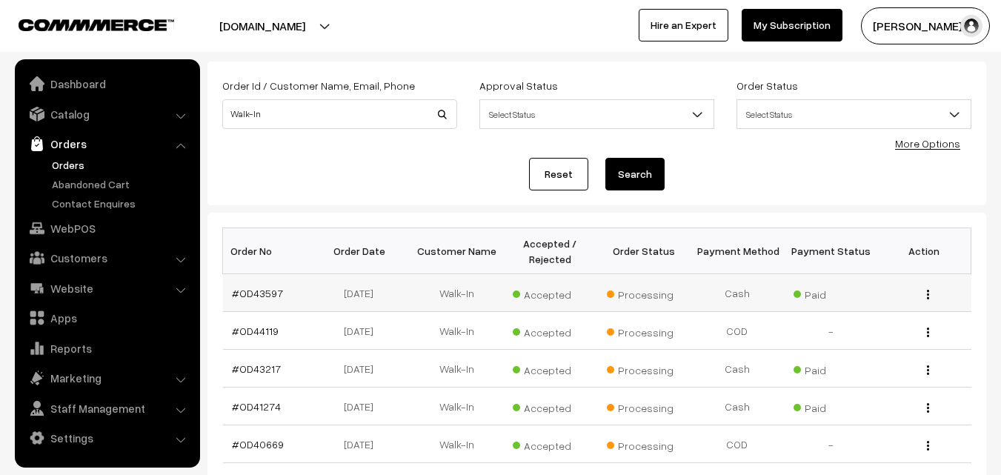
click at [256, 285] on td "#OD43597" at bounding box center [269, 293] width 93 height 38
click at [256, 293] on link "#OD43597" at bounding box center [257, 293] width 51 height 13
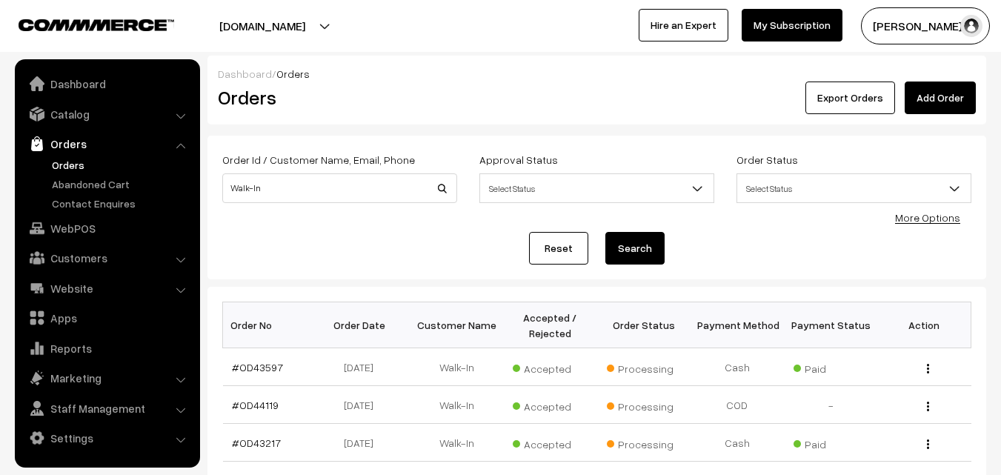
scroll to position [74, 0]
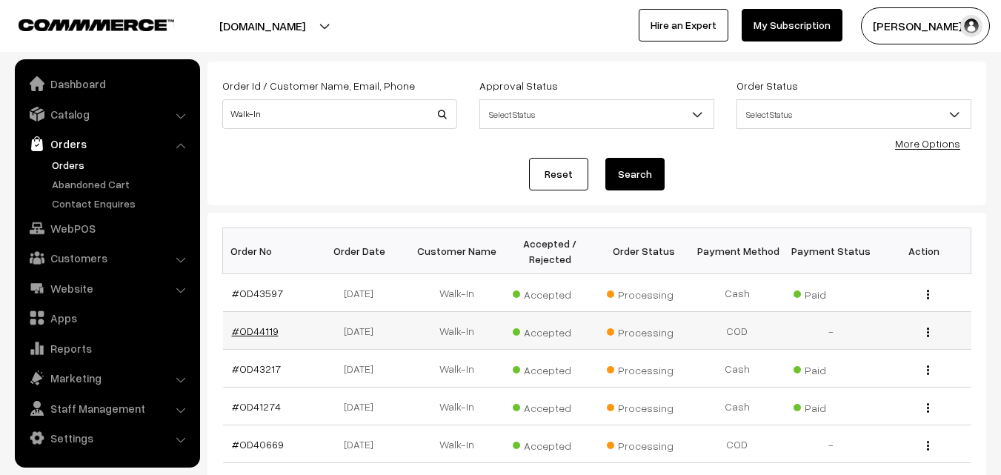
click at [256, 333] on link "#OD44119" at bounding box center [255, 331] width 47 height 13
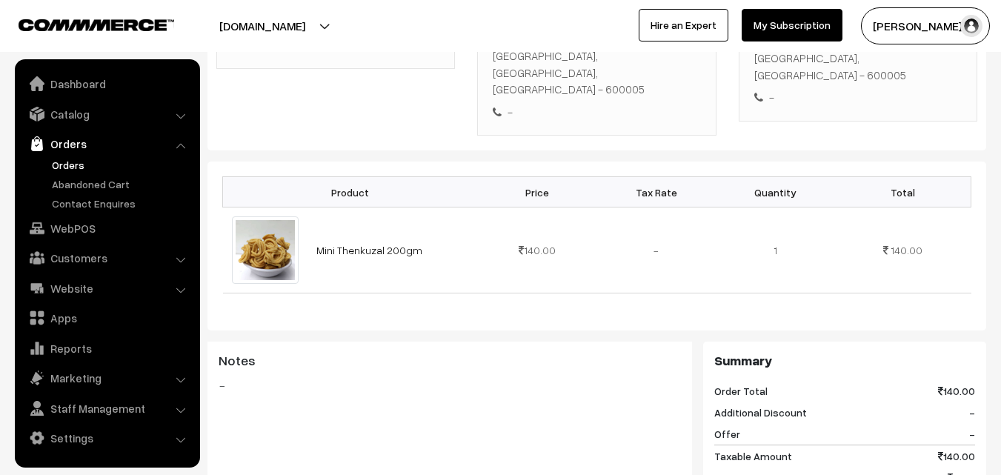
scroll to position [370, 0]
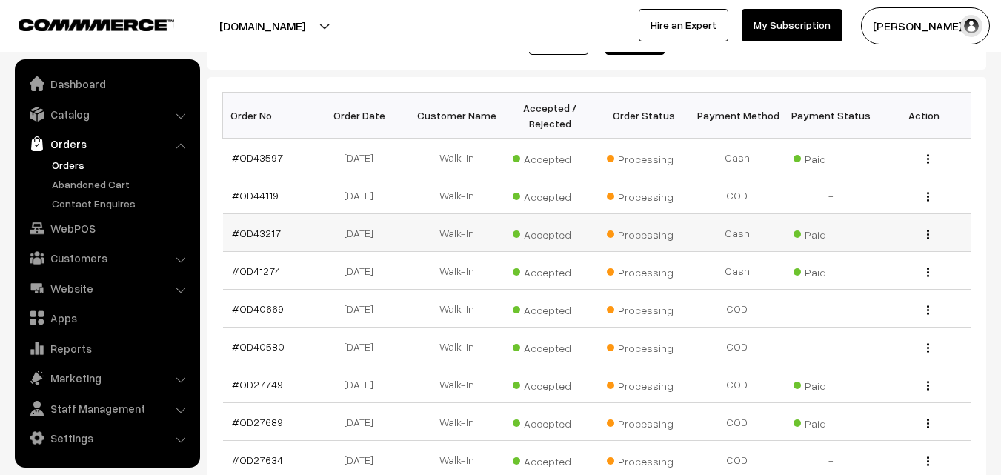
scroll to position [222, 0]
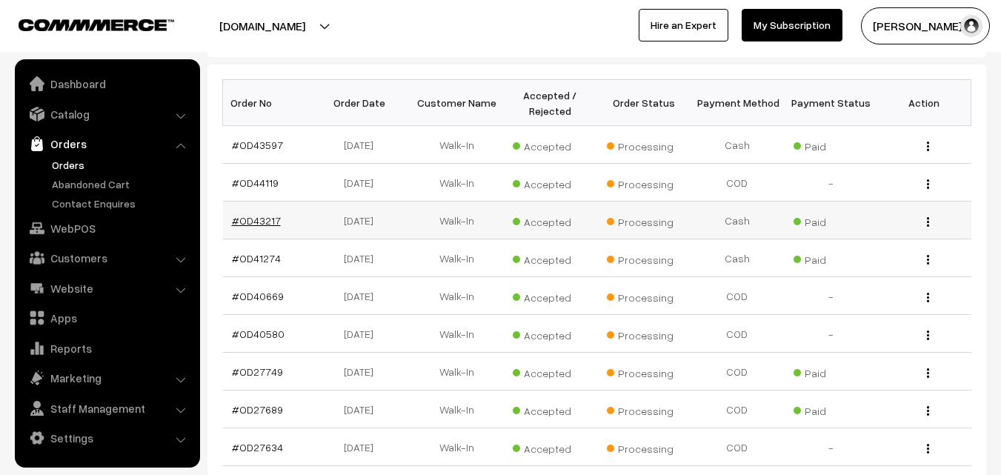
click at [256, 218] on link "#OD43217" at bounding box center [256, 220] width 49 height 13
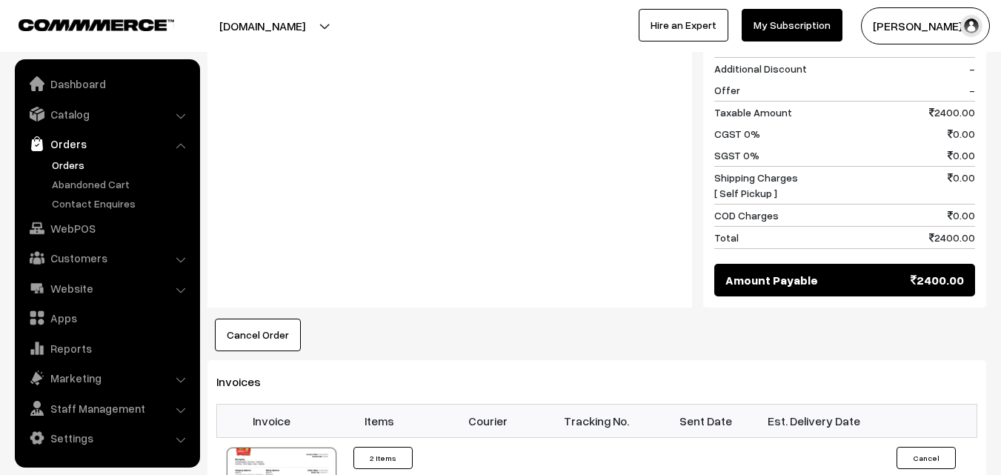
scroll to position [815, 0]
click at [280, 447] on div at bounding box center [282, 484] width 110 height 74
click at [68, 162] on link "Orders" at bounding box center [121, 165] width 147 height 16
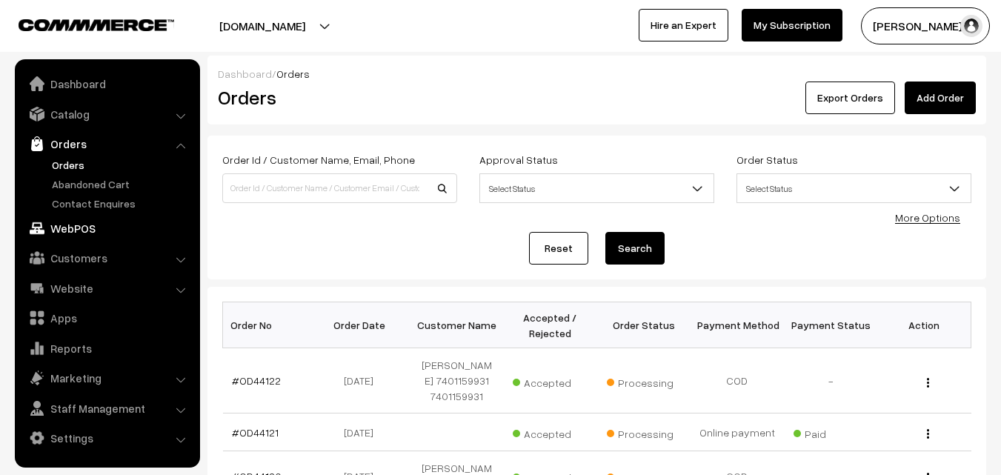
click at [87, 216] on link "WebPOS" at bounding box center [107, 228] width 176 height 27
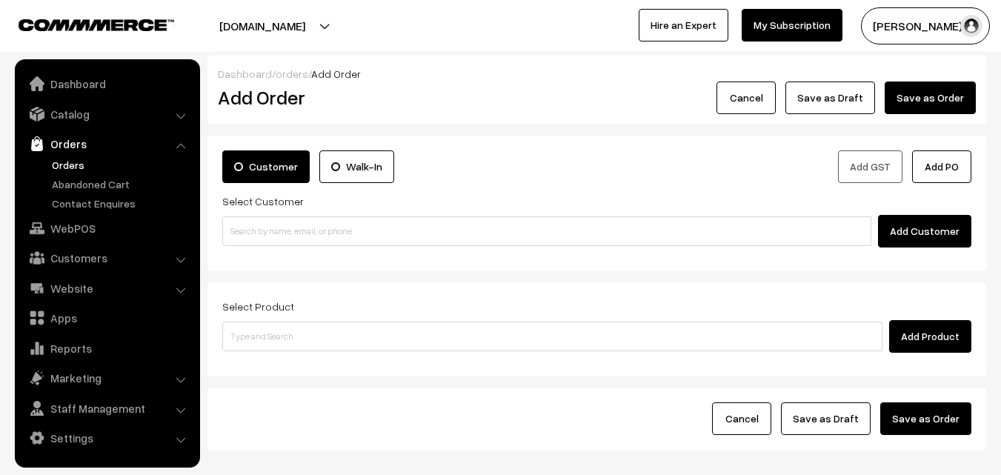
click at [319, 262] on div "Customer Walk-In Add GST Add PO Select Customer Add Customer" at bounding box center [596, 204] width 779 height 136
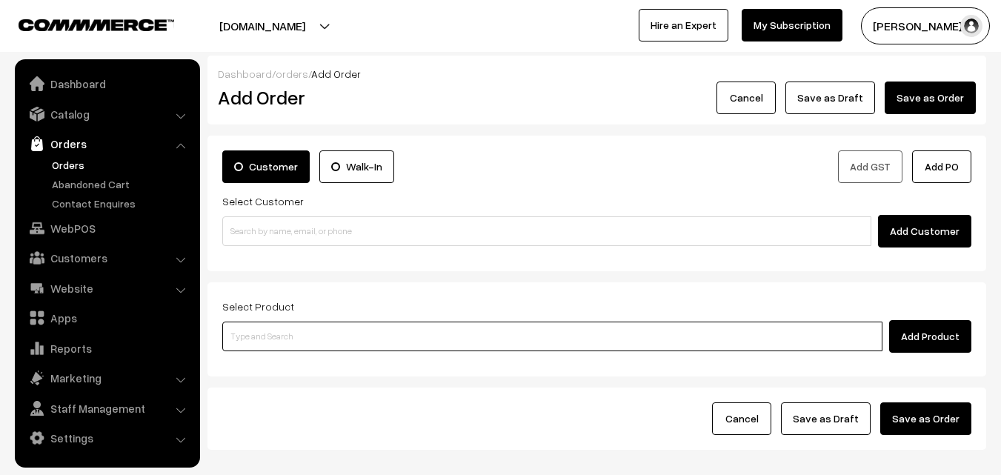
click at [302, 349] on input at bounding box center [552, 337] width 660 height 30
drag, startPoint x: 300, startPoint y: 334, endPoint x: 268, endPoint y: 324, distance: 33.5
click at [300, 333] on input at bounding box center [552, 337] width 660 height 30
type input "laddu"
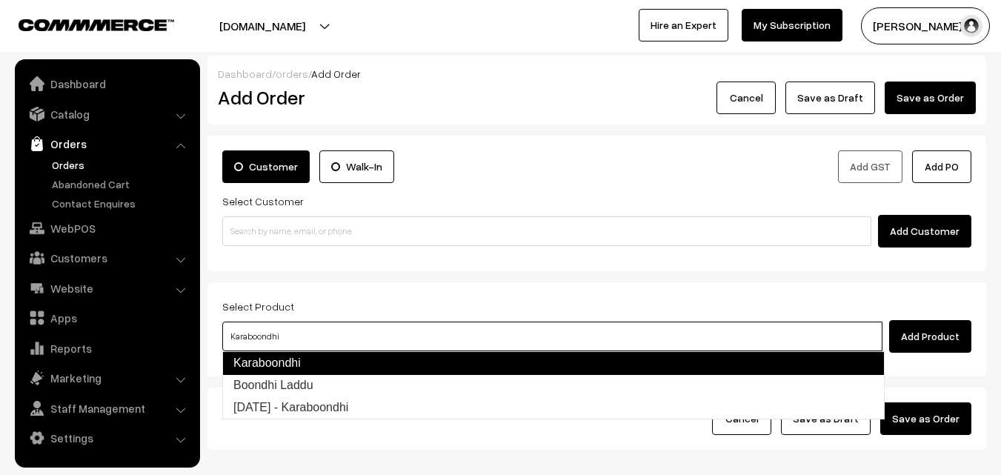
type input "Boondhi Laddu"
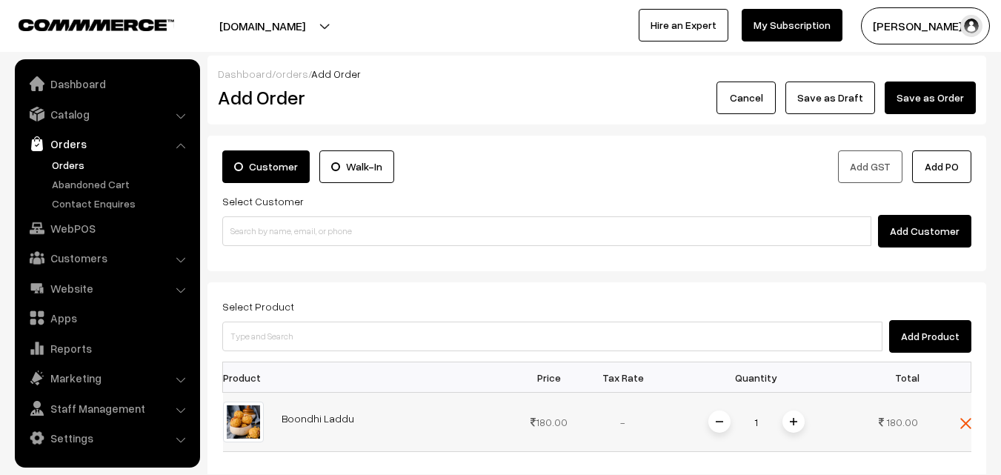
click at [792, 421] on img at bounding box center [793, 421] width 7 height 7
click at [76, 235] on link "WebPOS" at bounding box center [107, 228] width 176 height 27
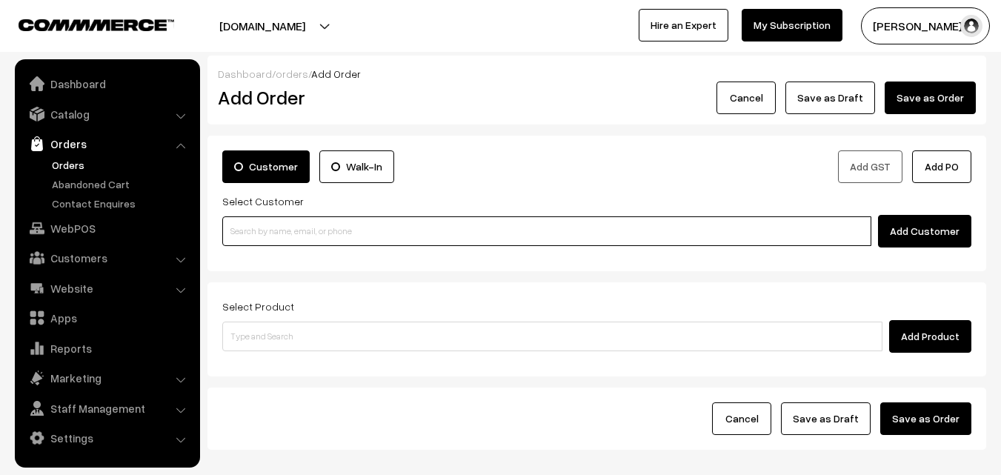
click at [293, 230] on input at bounding box center [546, 231] width 649 height 30
paste input "89392 41193"
click at [276, 226] on input "89392 41193" at bounding box center [546, 231] width 649 height 30
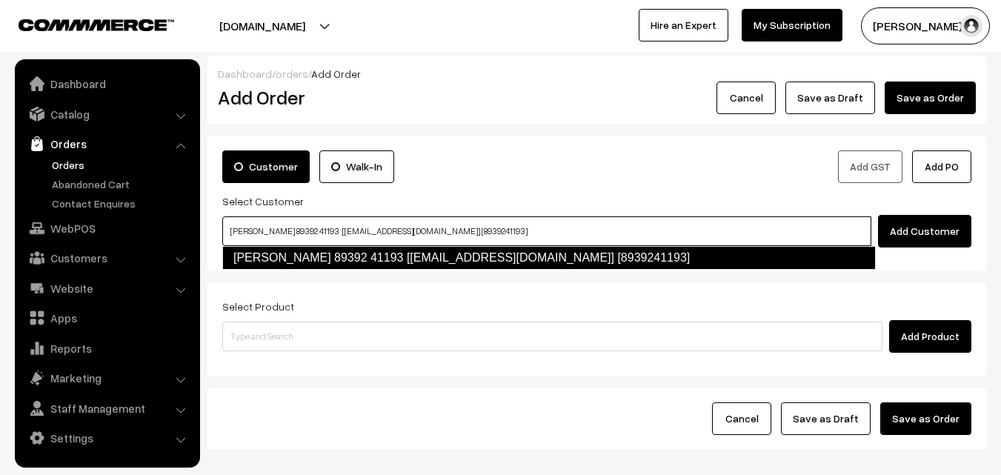
type input "Venkatakrishnan 89392 41193 [test705@gmail.com] [8939241193]"
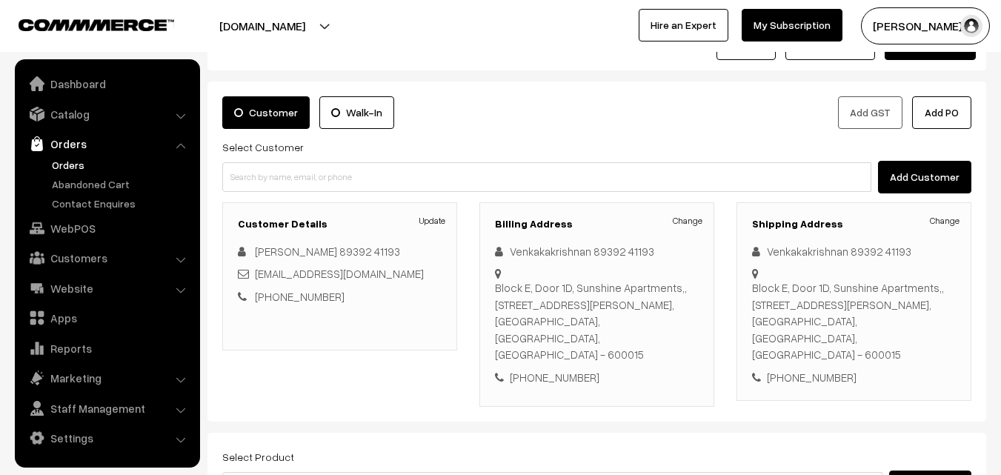
scroll to position [74, 0]
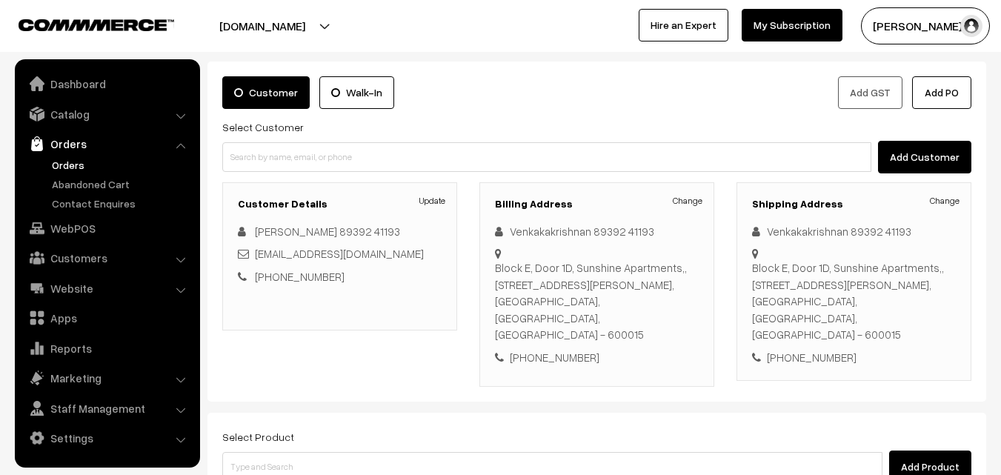
click at [446, 428] on div "Select Product Add Product" at bounding box center [596, 456] width 749 height 56
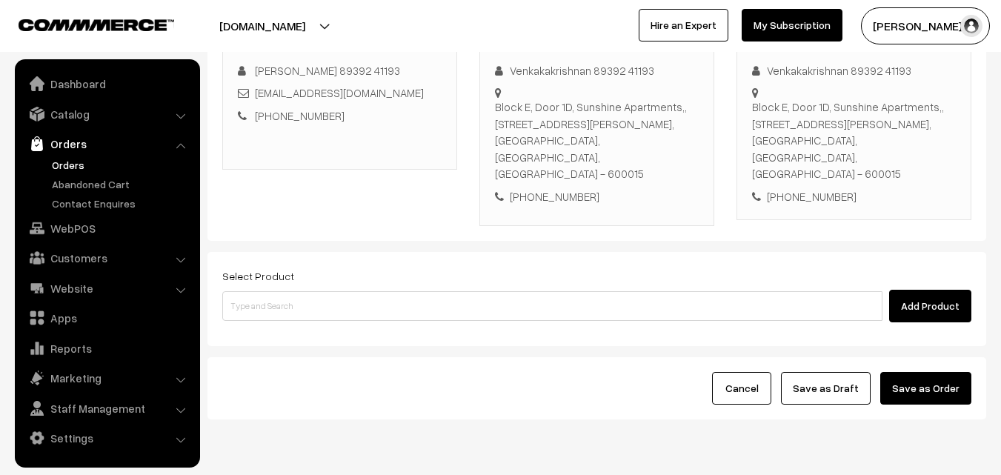
scroll to position [253, 0]
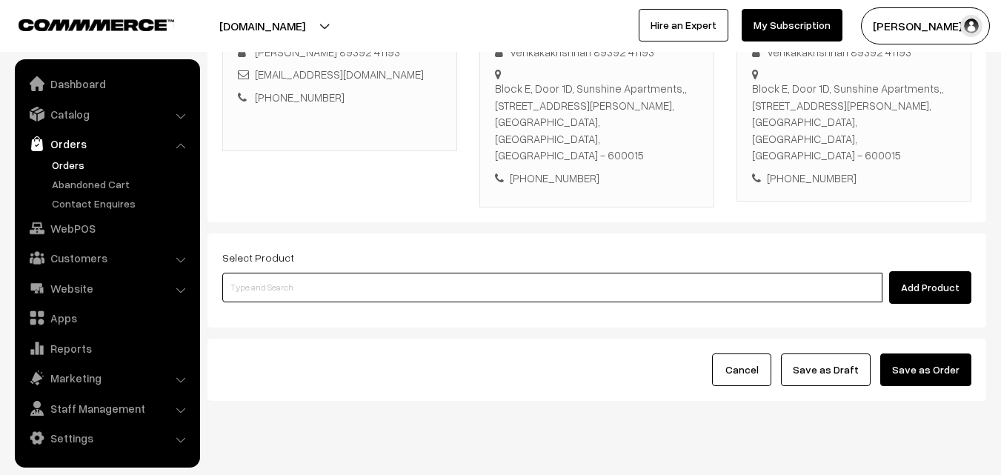
click at [441, 273] on input at bounding box center [552, 288] width 660 height 30
type input "varth"
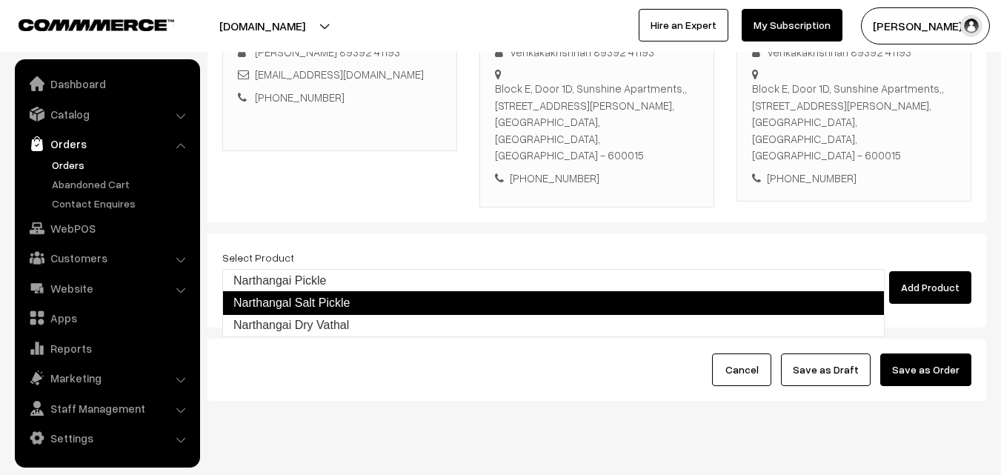
type input "Narthangai Dry Vathal"
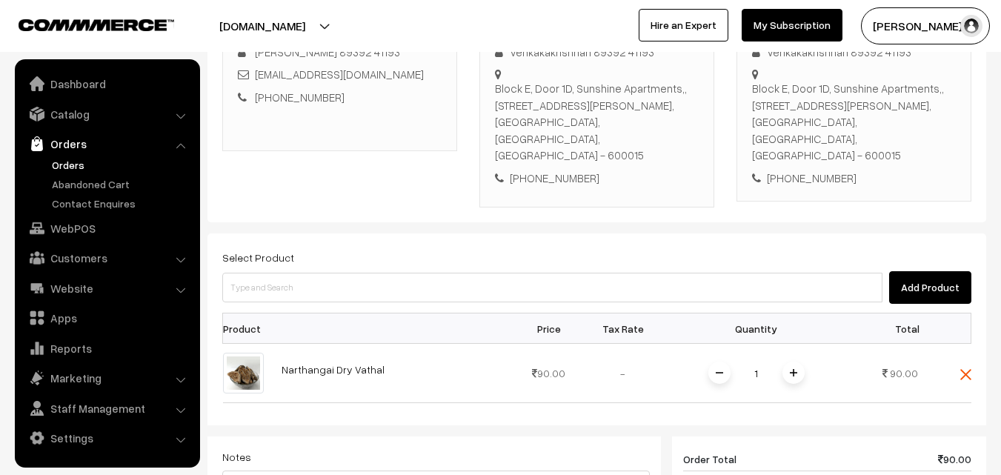
scroll to position [179, 0]
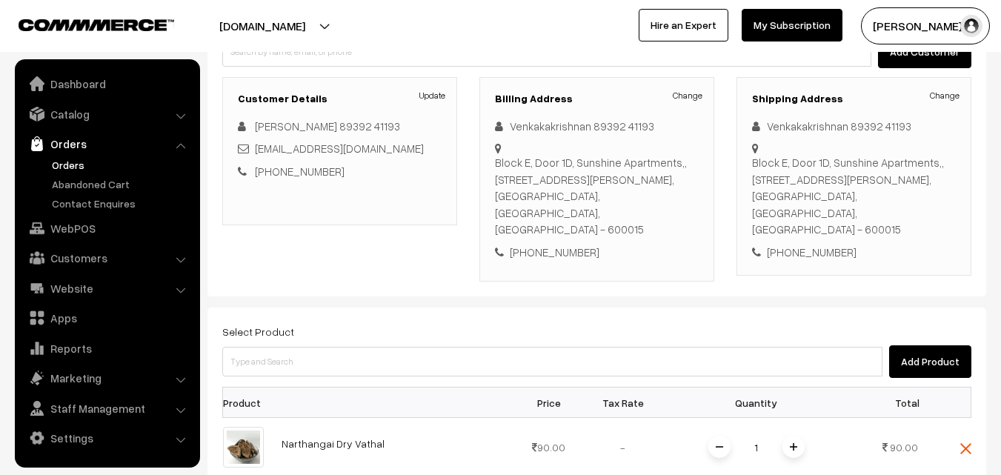
click at [788, 436] on span at bounding box center [793, 447] width 22 height 22
click at [790, 443] on img at bounding box center [793, 446] width 7 height 7
click at [791, 443] on img at bounding box center [793, 446] width 7 height 7
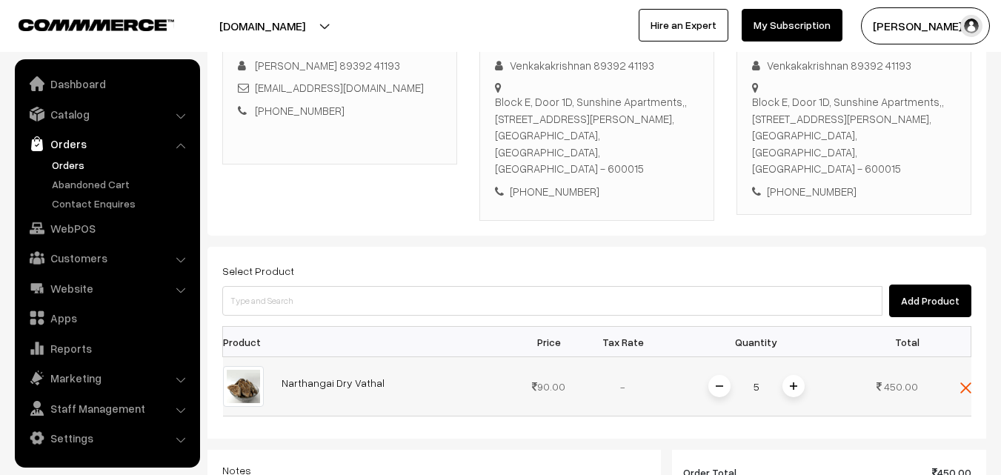
scroll to position [402, 0]
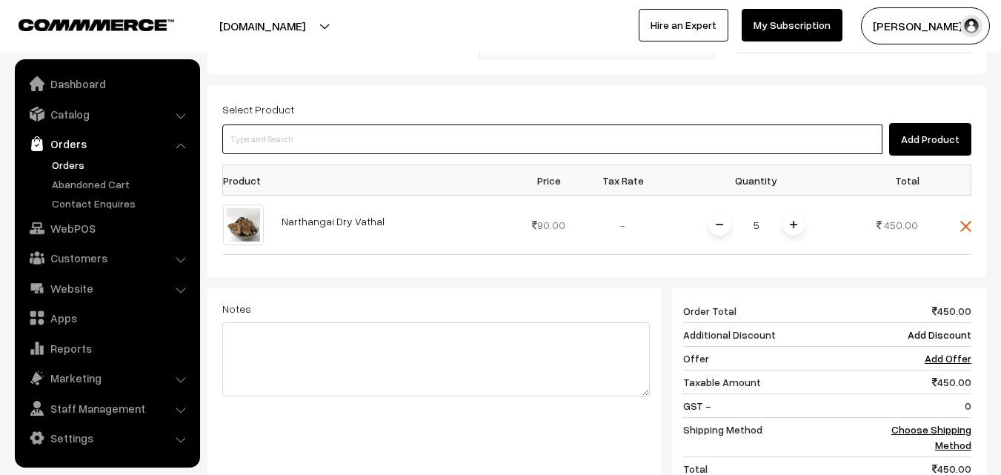
click at [465, 124] on input at bounding box center [552, 139] width 660 height 30
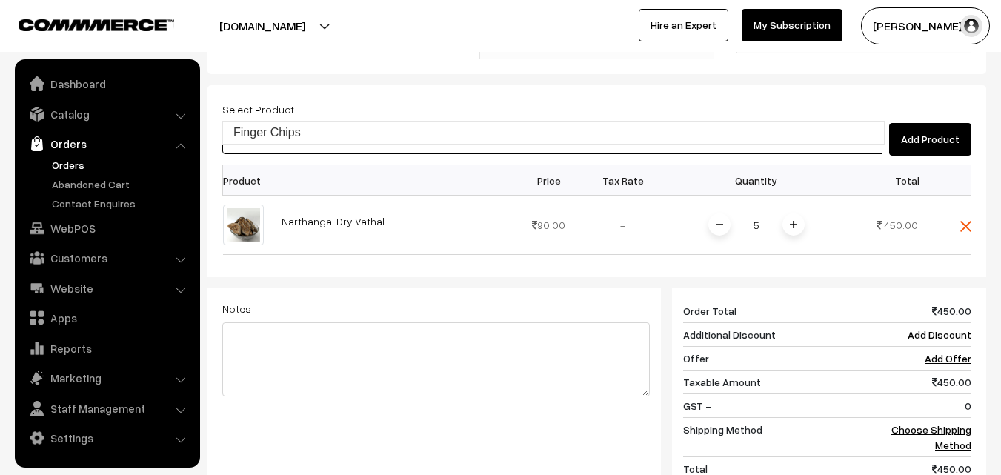
type input "Finger Chips"
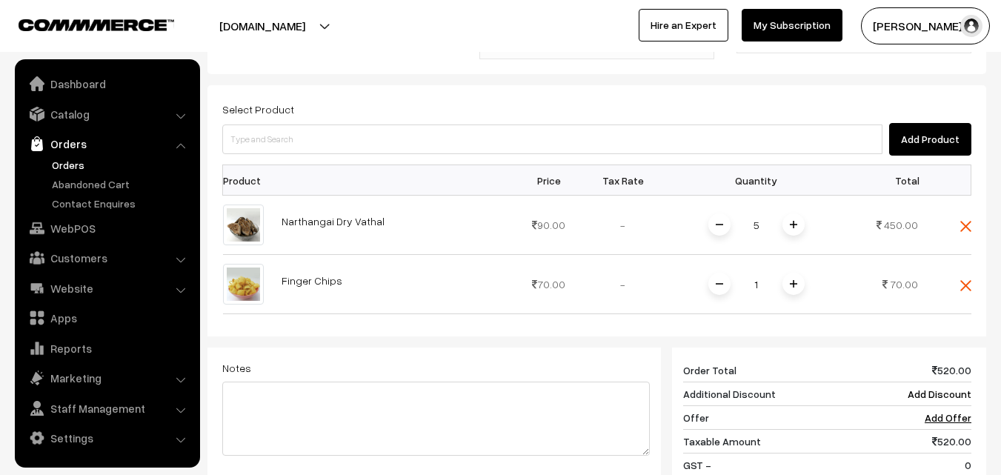
drag, startPoint x: 796, startPoint y: 246, endPoint x: 914, endPoint y: 296, distance: 127.8
click at [797, 273] on span at bounding box center [793, 284] width 22 height 22
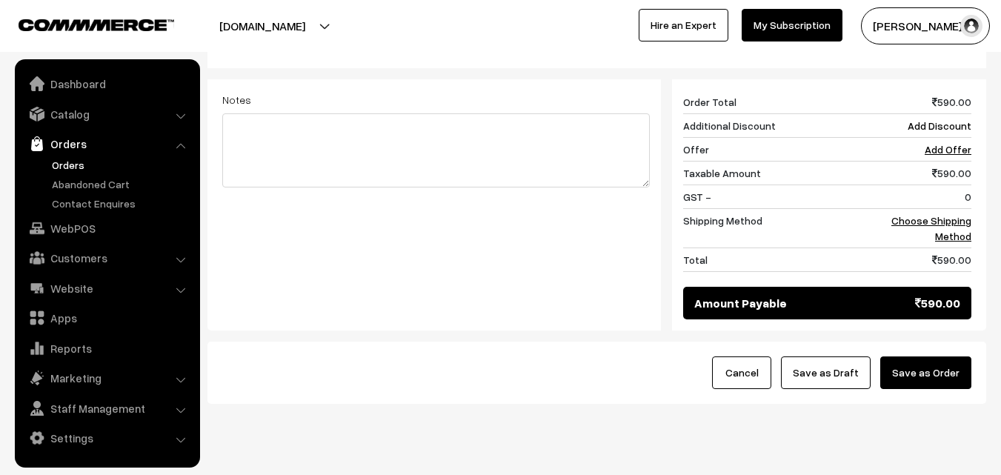
scroll to position [673, 0]
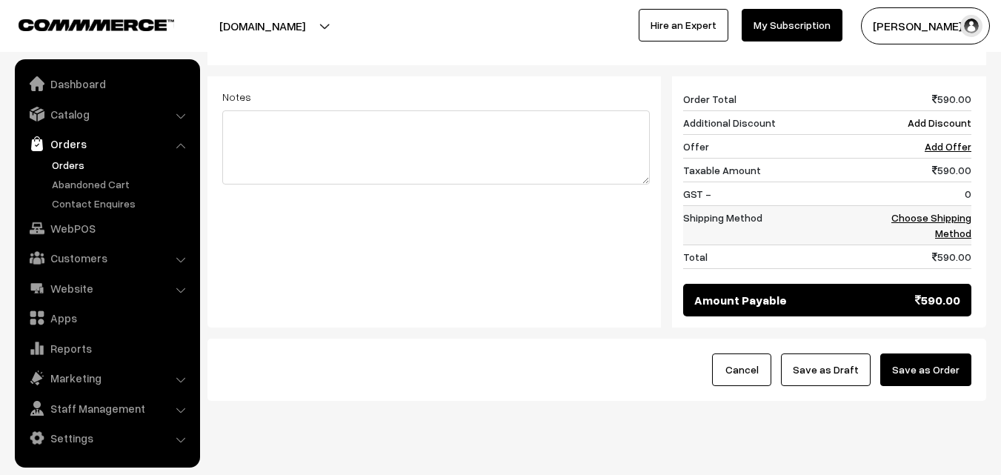
click at [954, 210] on tbody "Order Total 590.00 Additional Discount Add Discount Offer Add Offer Taxable Amo…" at bounding box center [827, 178] width 288 height 182
click at [955, 211] on link "Choose Shipping Method" at bounding box center [931, 225] width 80 height 28
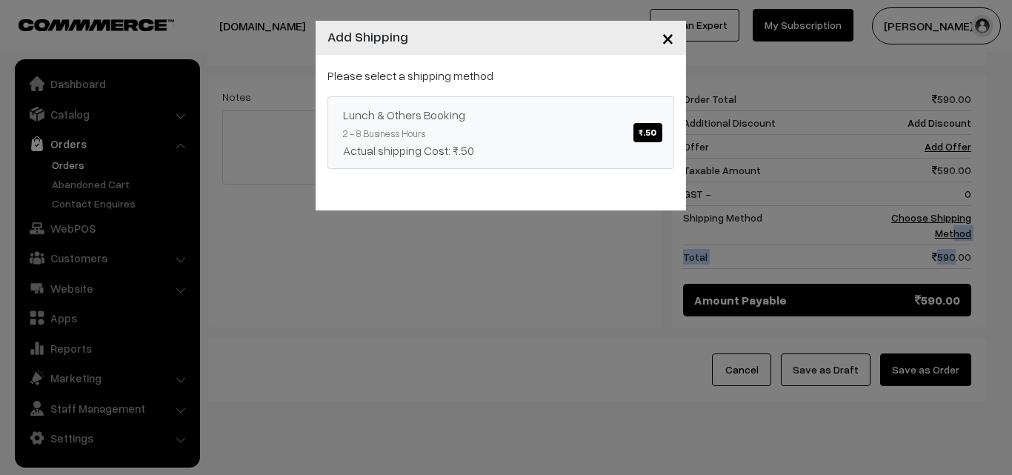
click at [584, 147] on div "Actual shipping Cost: ₹.50" at bounding box center [501, 151] width 316 height 18
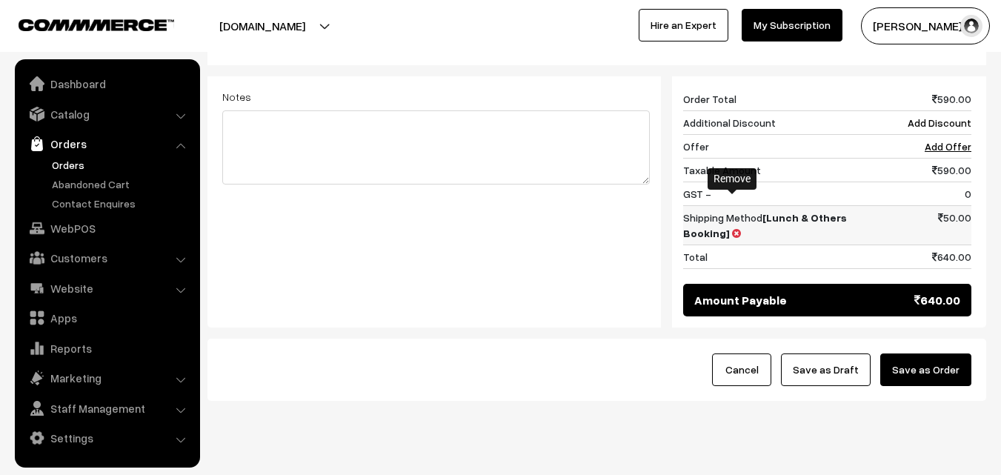
click at [733, 228] on icon at bounding box center [736, 233] width 9 height 10
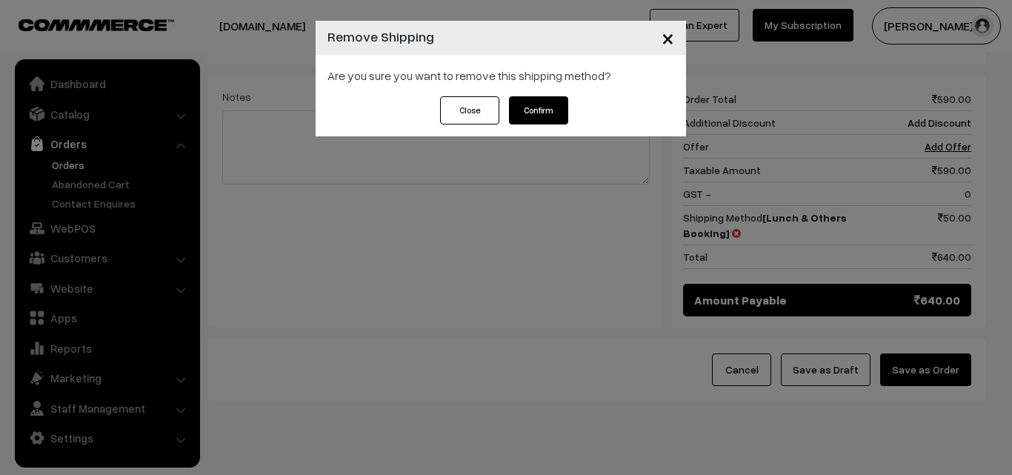
click at [545, 111] on button "Confirm" at bounding box center [538, 110] width 59 height 28
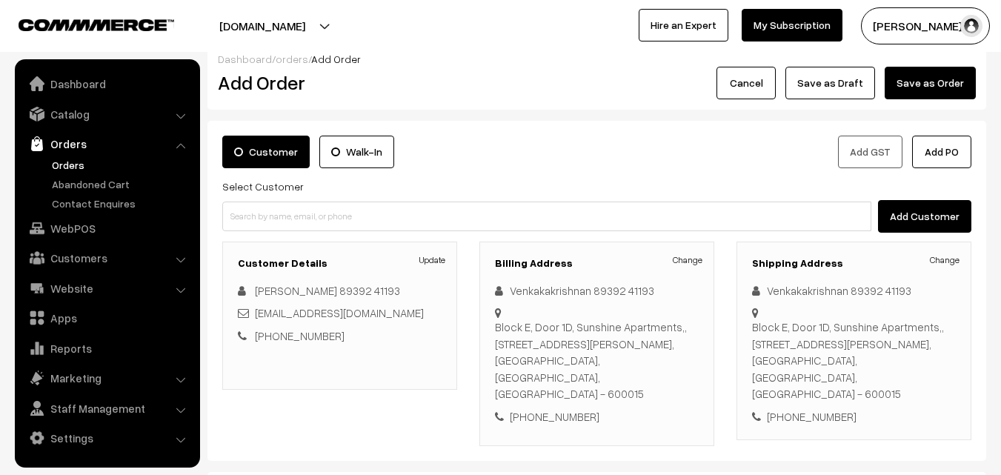
scroll to position [6, 0]
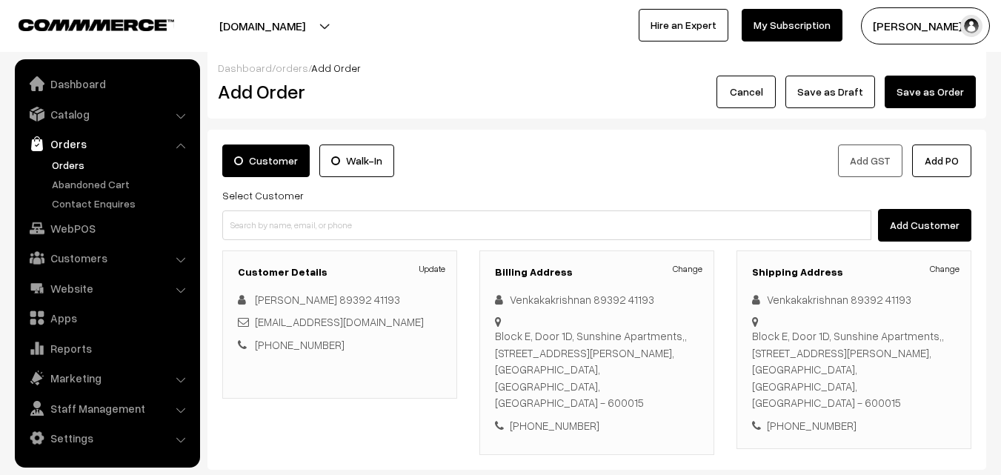
click at [687, 265] on link "Change" at bounding box center [688, 268] width 30 height 13
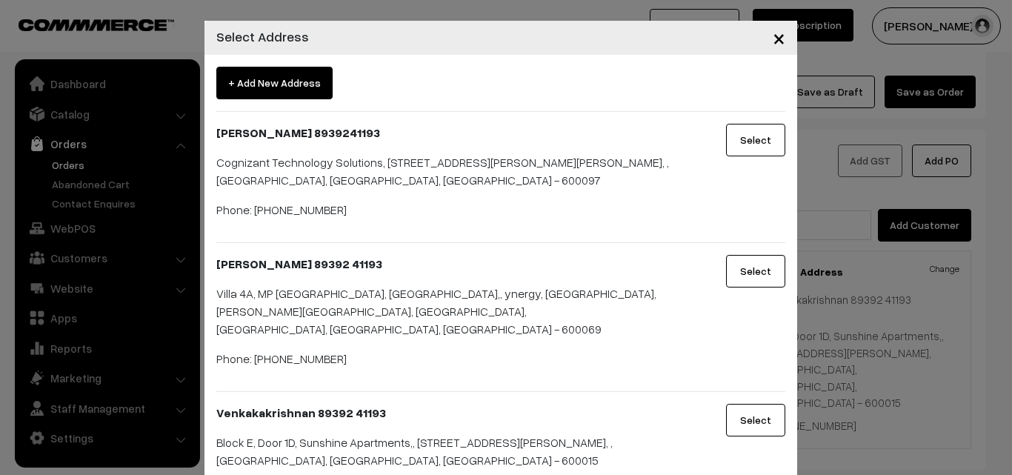
click at [739, 276] on button "Select" at bounding box center [755, 271] width 59 height 33
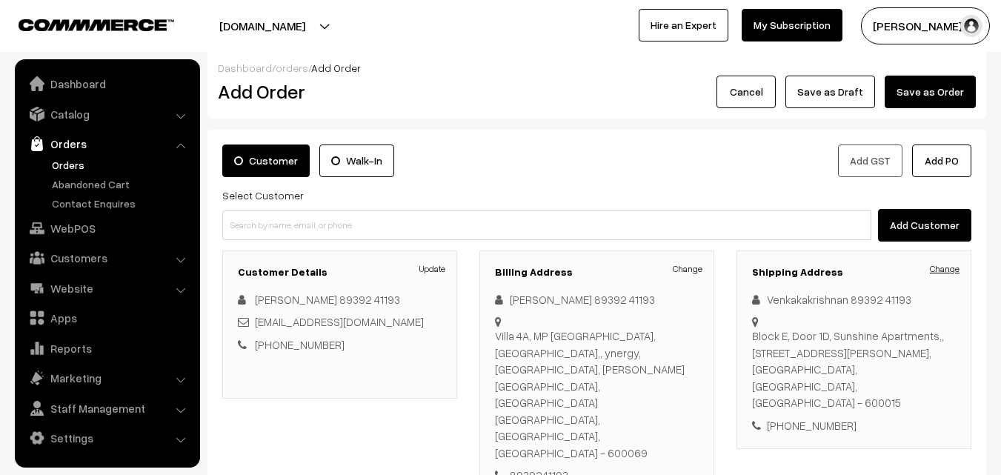
click at [954, 265] on link "Change" at bounding box center [945, 268] width 30 height 13
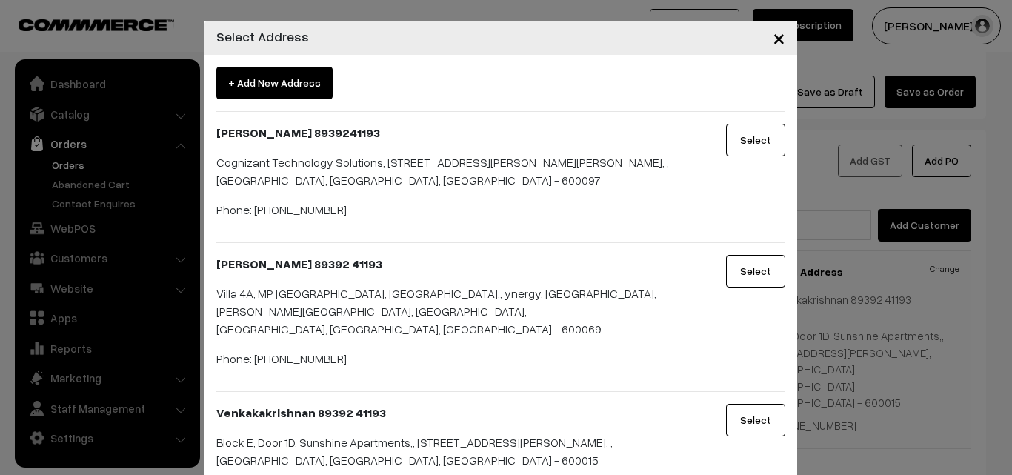
click at [768, 271] on button "Select" at bounding box center [755, 271] width 59 height 33
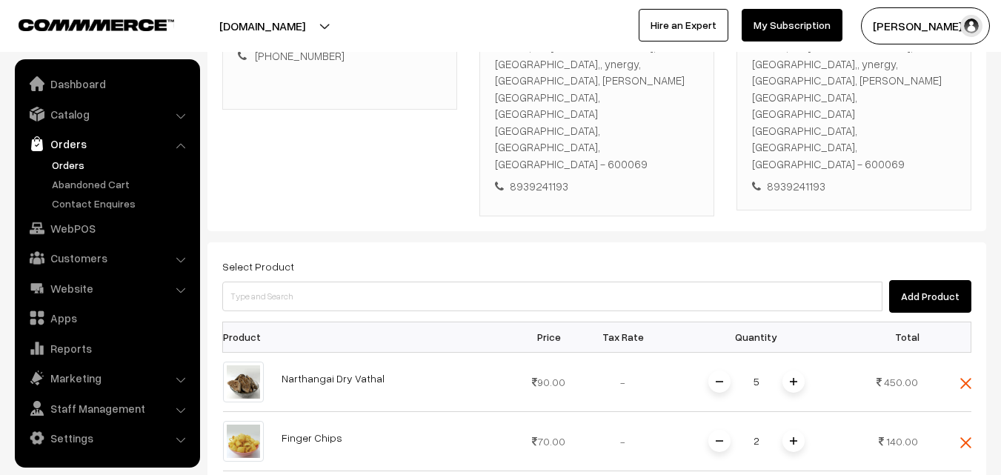
scroll to position [451, 0]
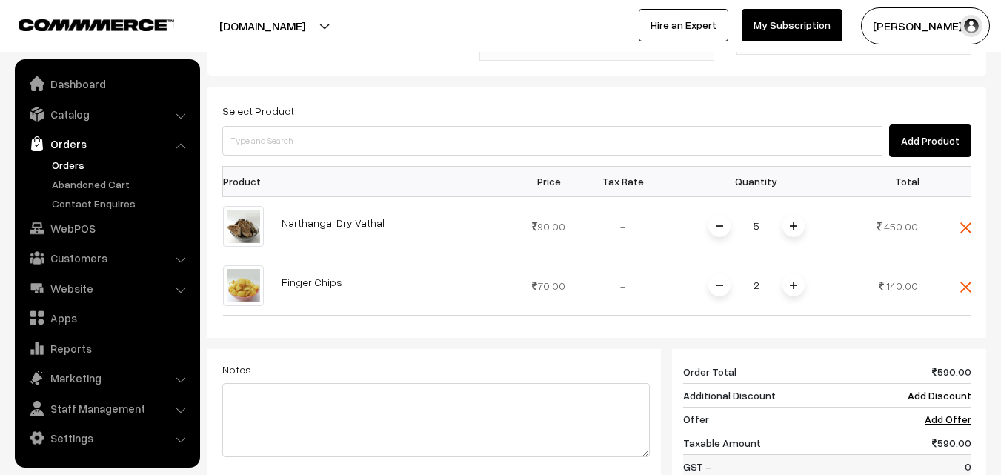
drag, startPoint x: 952, startPoint y: 432, endPoint x: 865, endPoint y: 404, distance: 91.2
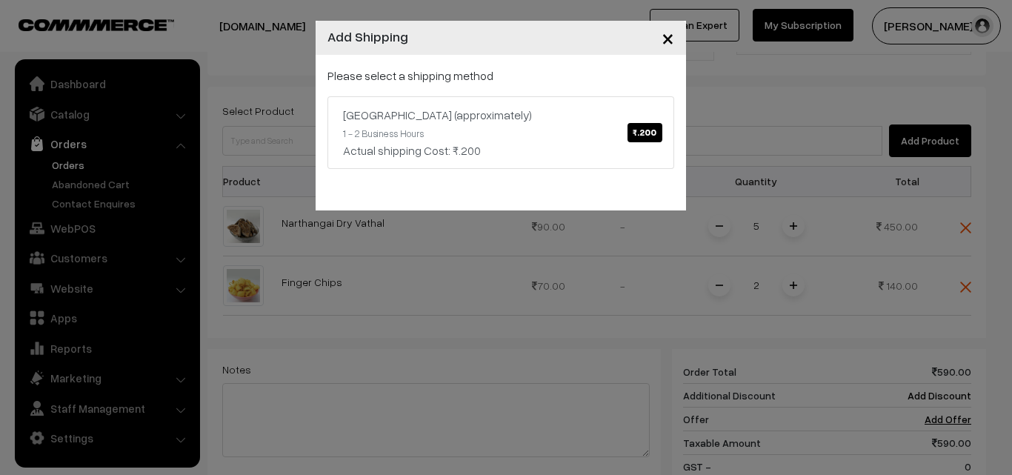
drag, startPoint x: 591, startPoint y: 342, endPoint x: 583, endPoint y: 331, distance: 13.8
click at [592, 342] on div "× Add Shipping Please select a shipping method Chennai (approximately) ₹.200 1 …" at bounding box center [506, 237] width 1012 height 475
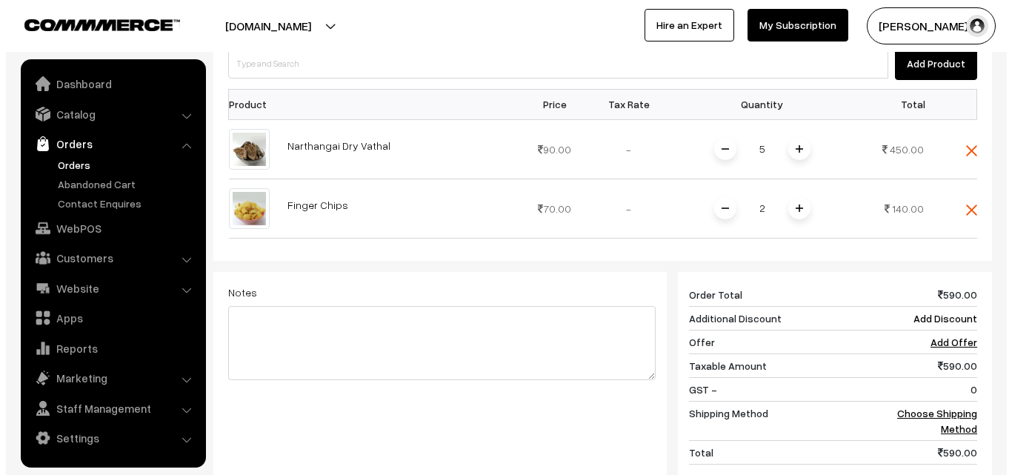
scroll to position [599, 0]
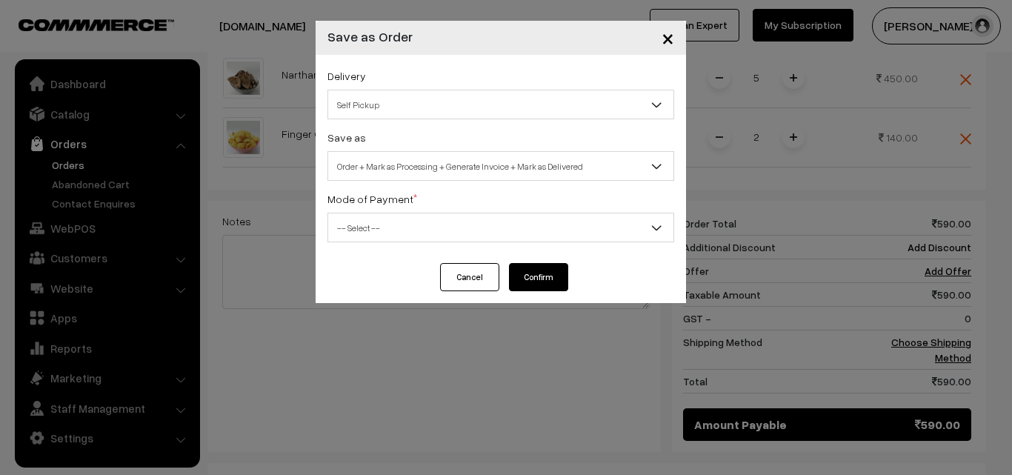
click at [519, 181] on div "Delivery Self Pickup Chennai (approximately) (₹200) (1 - 2 Business Hours) Self…" at bounding box center [501, 159] width 370 height 208
click at [502, 173] on span "Order + Mark as Processing + Generate Invoice + Mark as Delivered" at bounding box center [500, 166] width 345 height 26
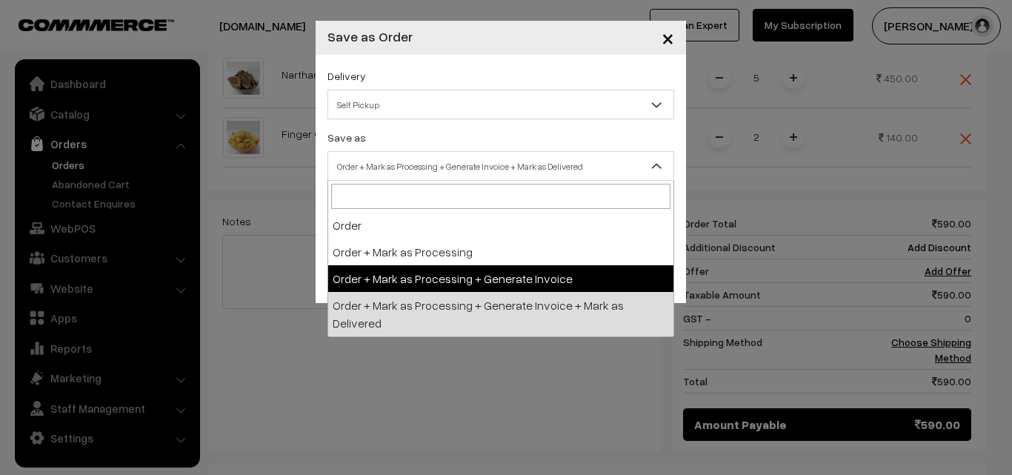
select select "3"
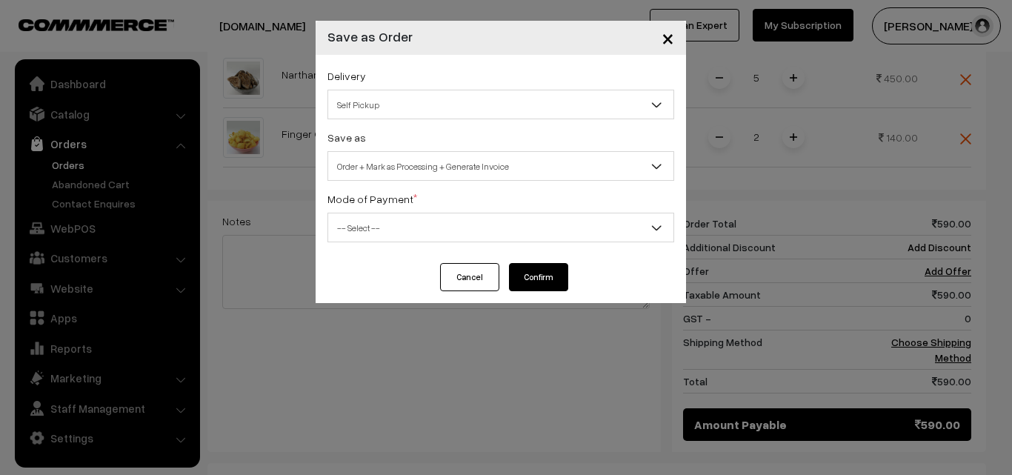
click at [451, 241] on span "-- Select --" at bounding box center [501, 228] width 347 height 30
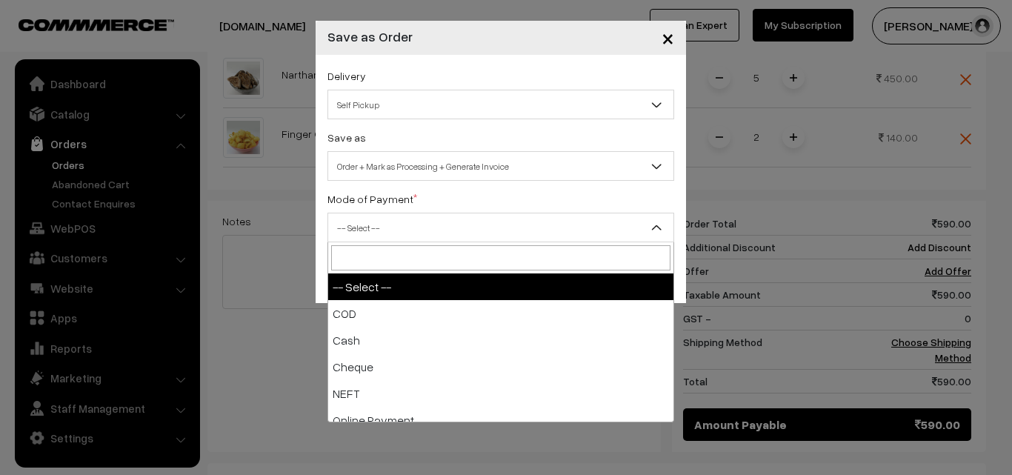
select select "1"
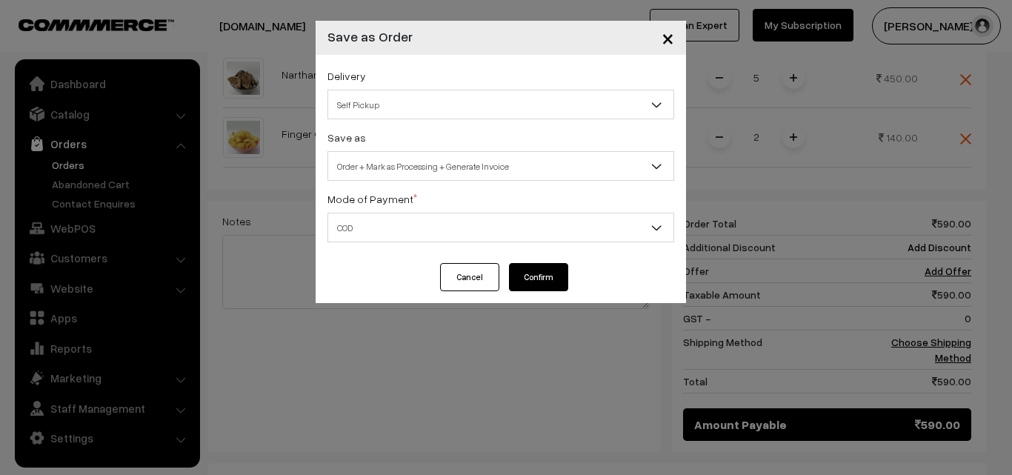
drag, startPoint x: 537, startPoint y: 282, endPoint x: 531, endPoint y: 289, distance: 8.9
click at [534, 285] on button "Confirm" at bounding box center [538, 277] width 59 height 28
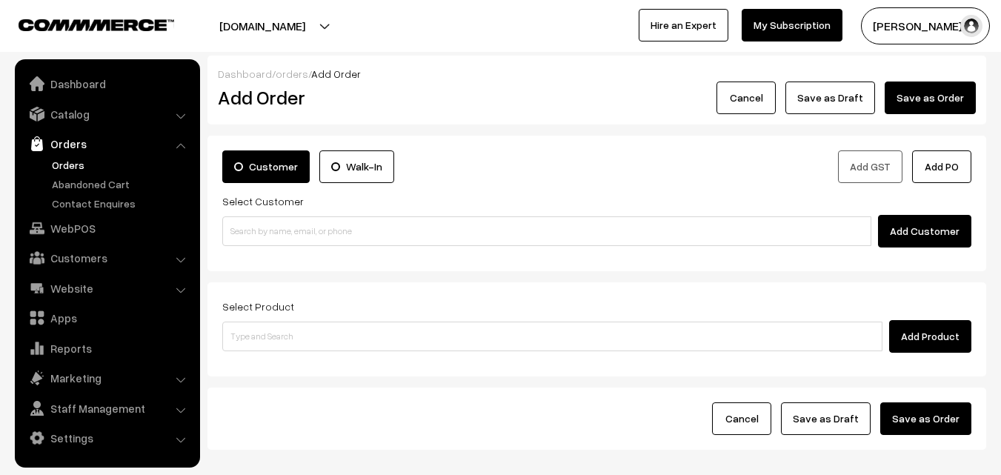
click at [74, 161] on link "Orders" at bounding box center [121, 165] width 147 height 16
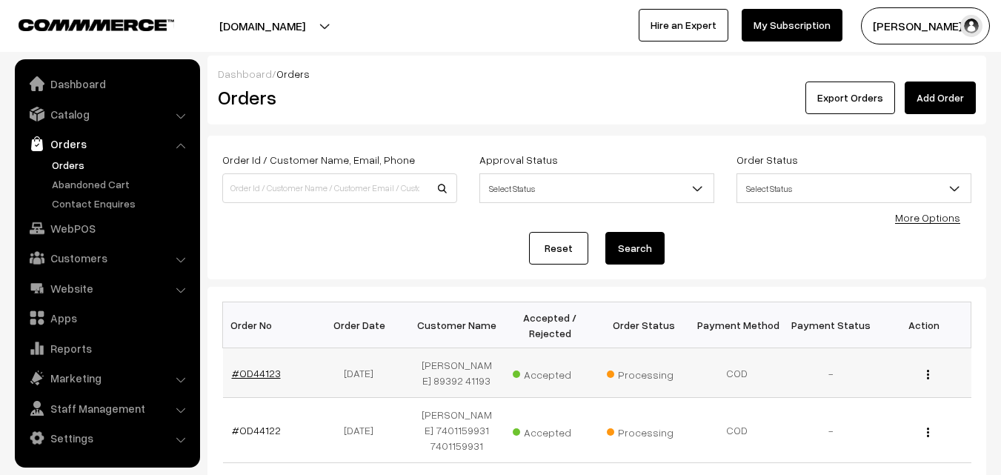
click at [262, 376] on link "#OD44123" at bounding box center [256, 373] width 49 height 13
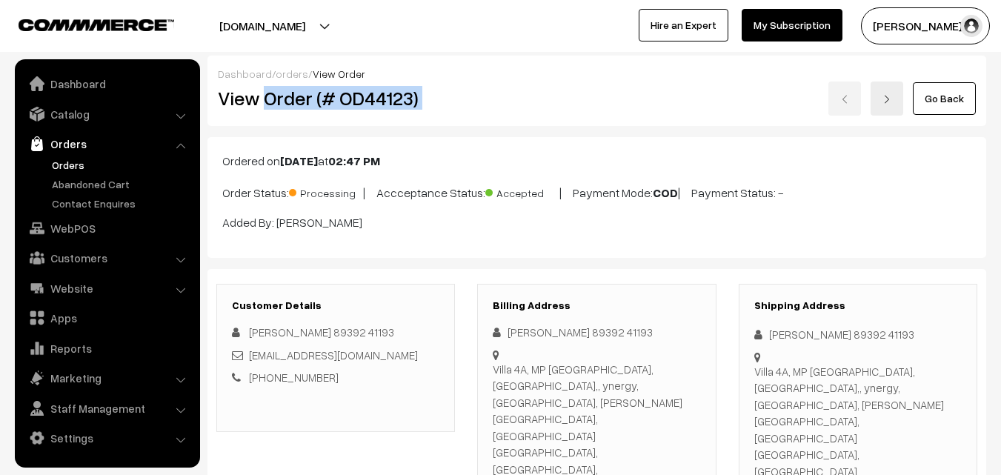
drag, startPoint x: 305, startPoint y: 103, endPoint x: 471, endPoint y: 105, distance: 165.2
click at [471, 105] on div "View Order (# OD44123) Go Back" at bounding box center [597, 99] width 780 height 34
copy div "Order (# OD44123)"
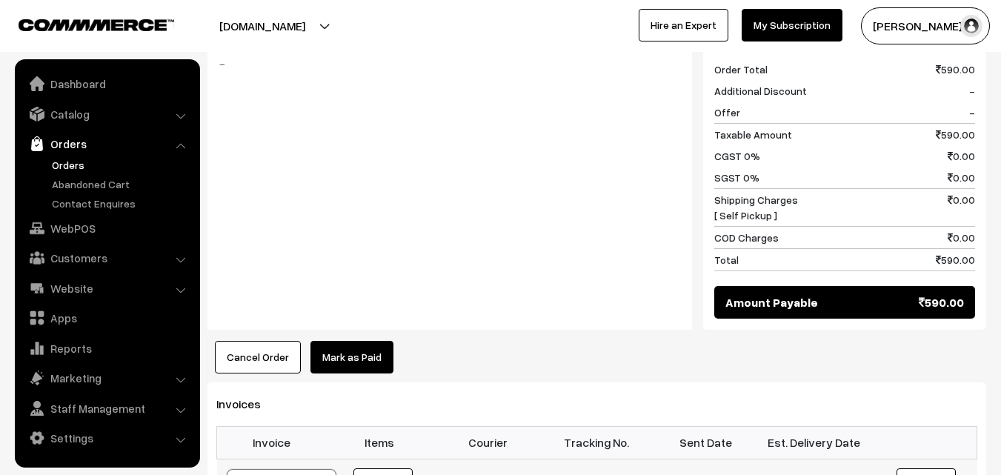
scroll to position [815, 0]
